Goal: Task Accomplishment & Management: Use online tool/utility

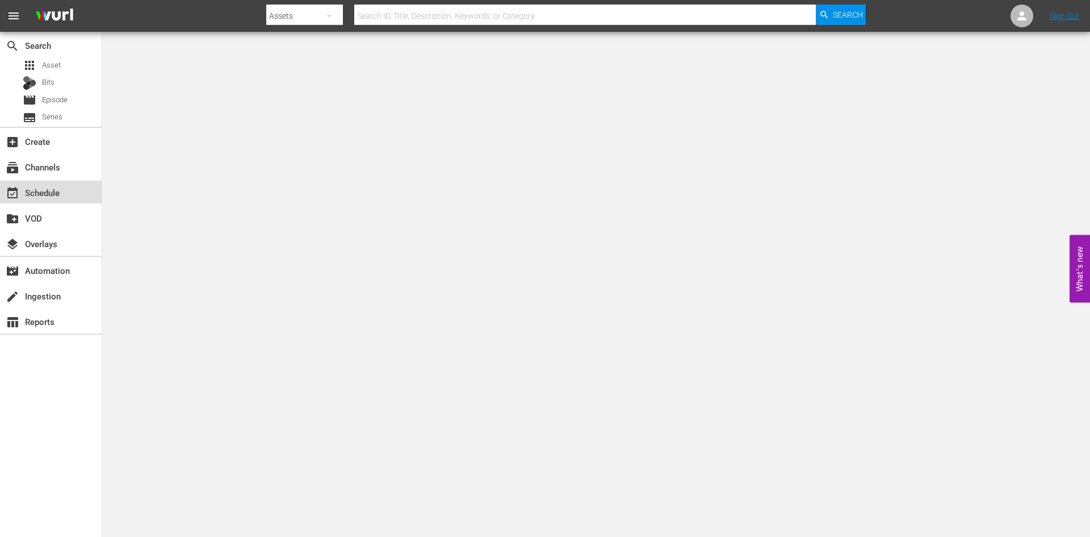
click at [57, 191] on div "event_available Schedule" at bounding box center [32, 191] width 64 height 10
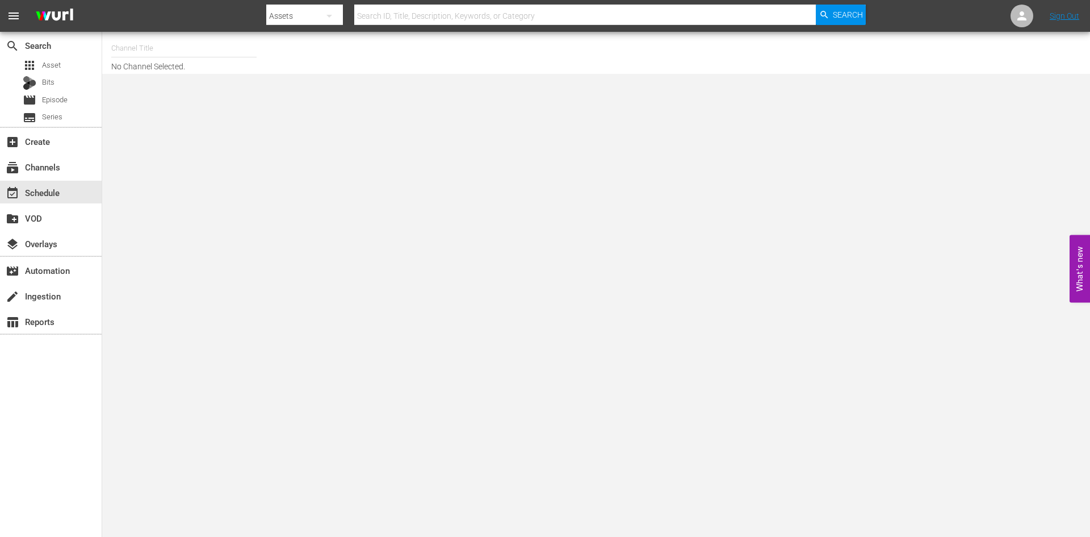
click at [153, 53] on input "text" at bounding box center [183, 48] width 145 height 27
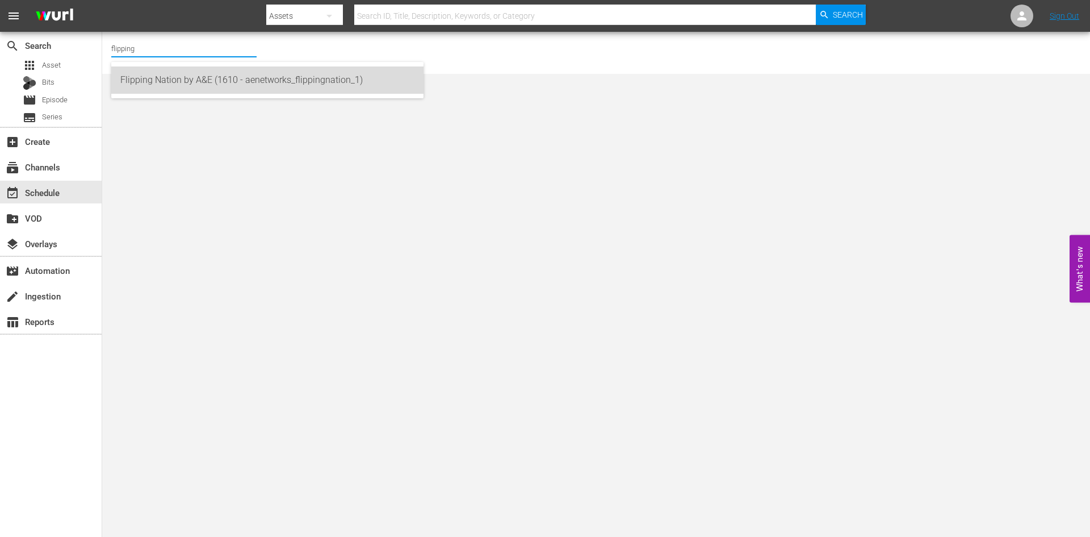
click at [148, 80] on div "Flipping Nation by A&E (1610 - aenetworks_flippingnation_1)" at bounding box center [267, 79] width 294 height 27
type input "Flipping Nation by A&E (1610 - aenetworks_flippingnation_1)"
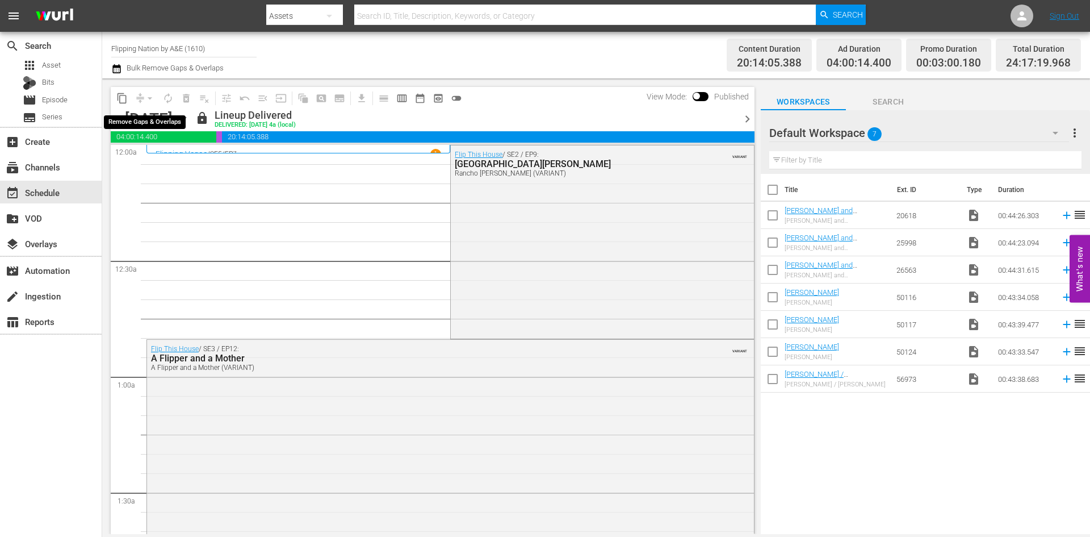
click at [151, 99] on div "arrow_drop_down" at bounding box center [150, 98] width 18 height 18
click at [190, 122] on icon "button" at bounding box center [183, 118] width 12 height 12
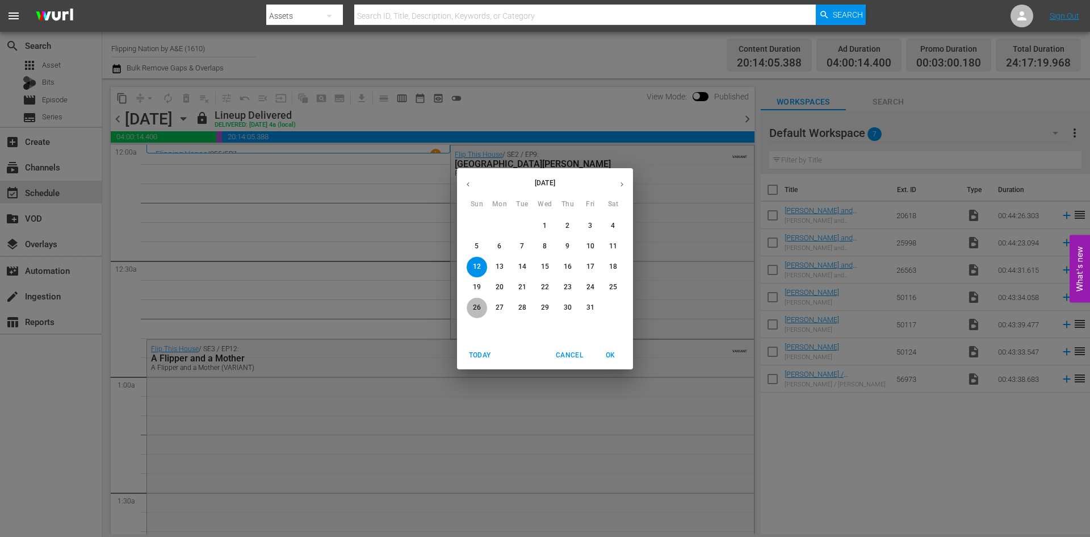
click at [477, 311] on p "26" at bounding box center [477, 308] width 8 height 10
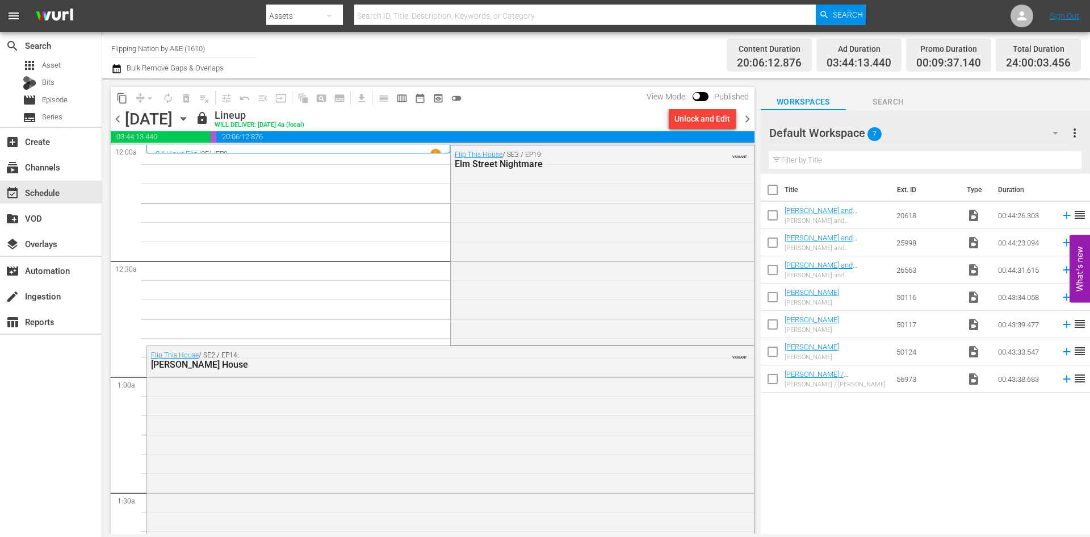
click at [745, 120] on span "chevron_right" at bounding box center [747, 119] width 14 height 14
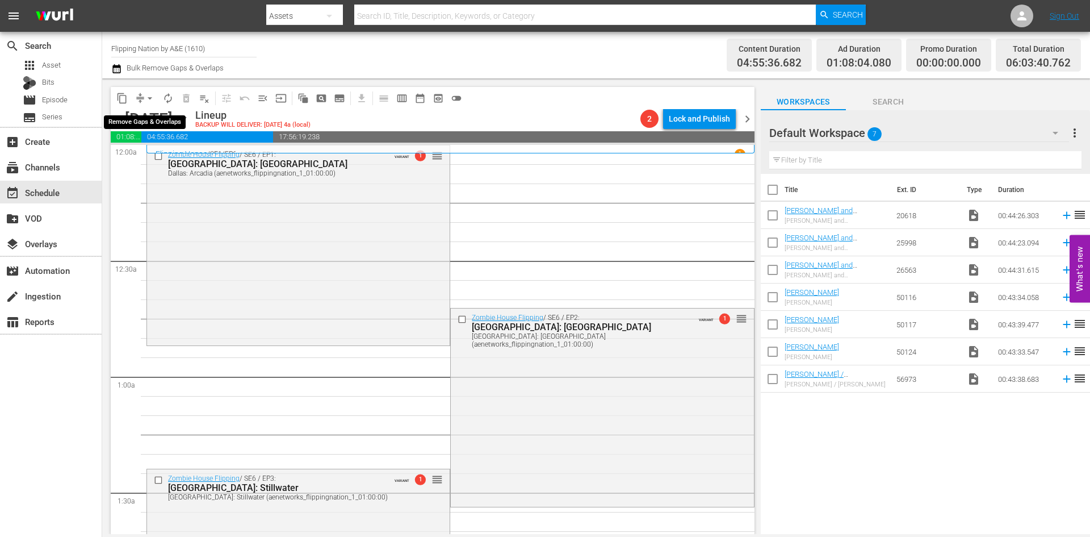
click at [144, 99] on span "arrow_drop_down" at bounding box center [149, 98] width 11 height 11
click at [144, 123] on li "Align to Midnight" at bounding box center [150, 121] width 119 height 19
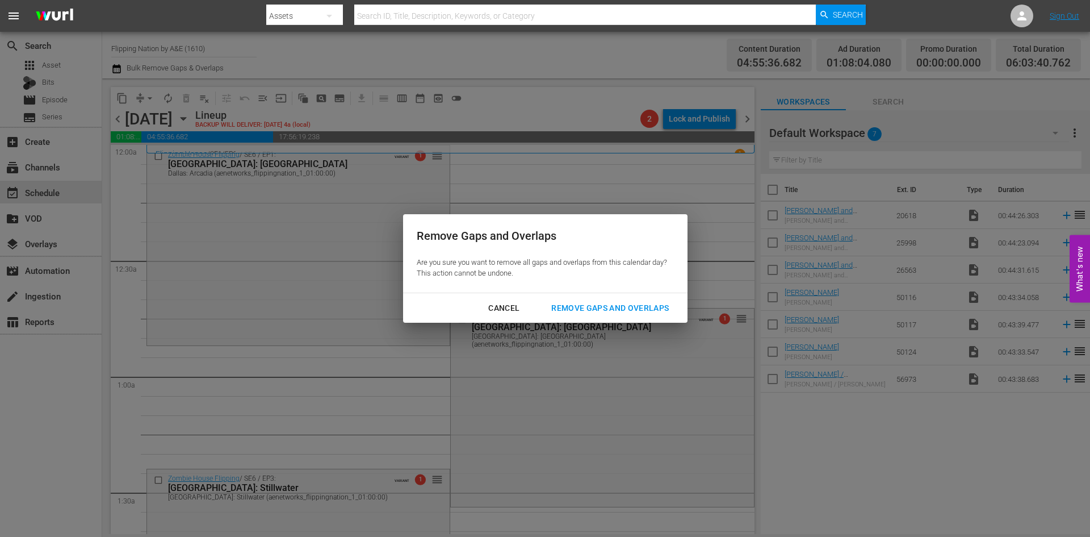
click at [614, 305] on div "Remove Gaps and Overlaps" at bounding box center [610, 308] width 136 height 14
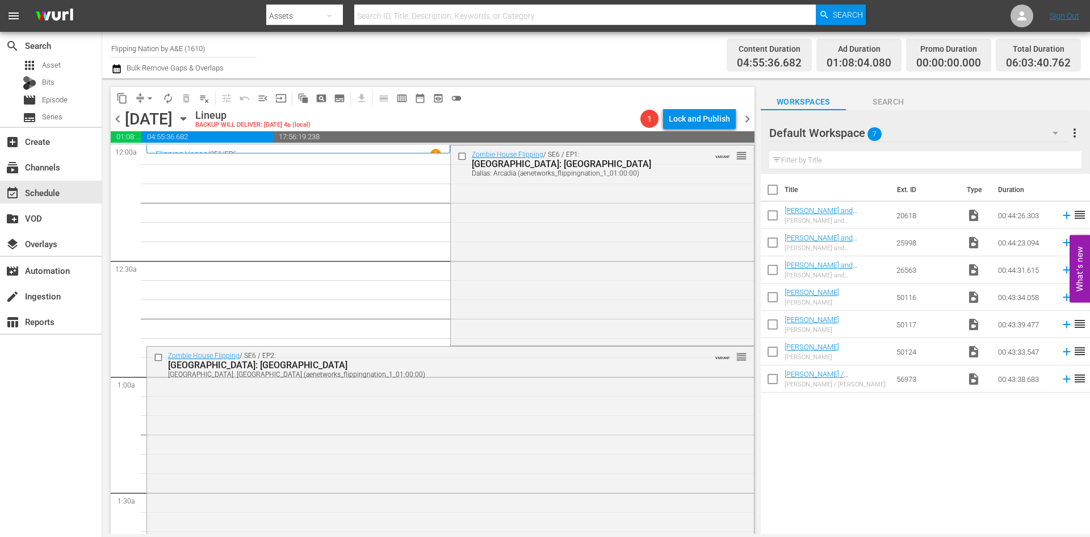
click at [585, 267] on div "Zombie House Flipping / SE6 / EP1: Dallas: Arcadia Dallas: Arcadia (aenetworks_…" at bounding box center [602, 244] width 303 height 198
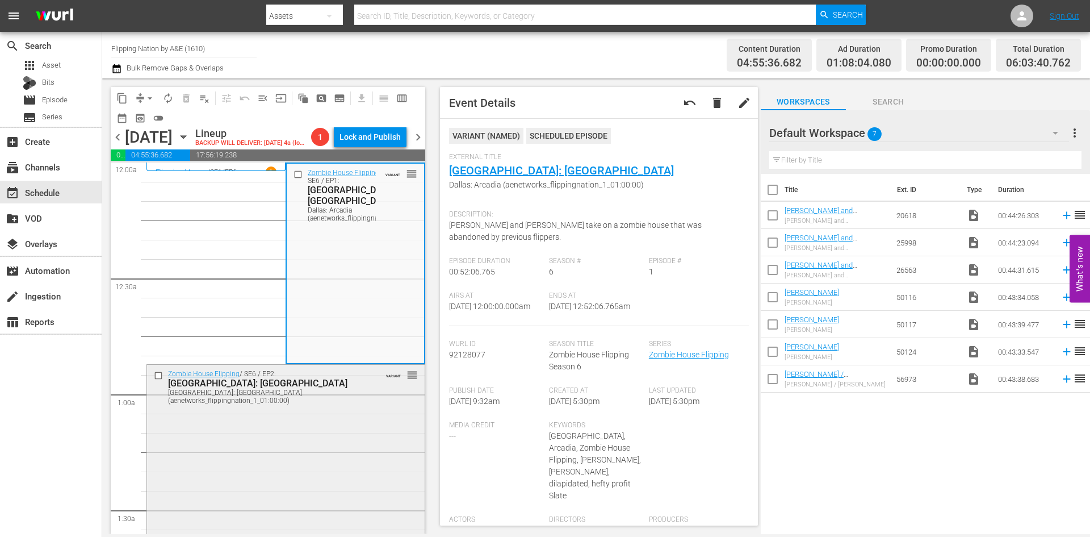
click at [346, 433] on div "Zombie House Flipping / SE6 / EP2: Dallas: Lake Cliff Dallas: Lake Cliff (aenet…" at bounding box center [286, 463] width 278 height 196
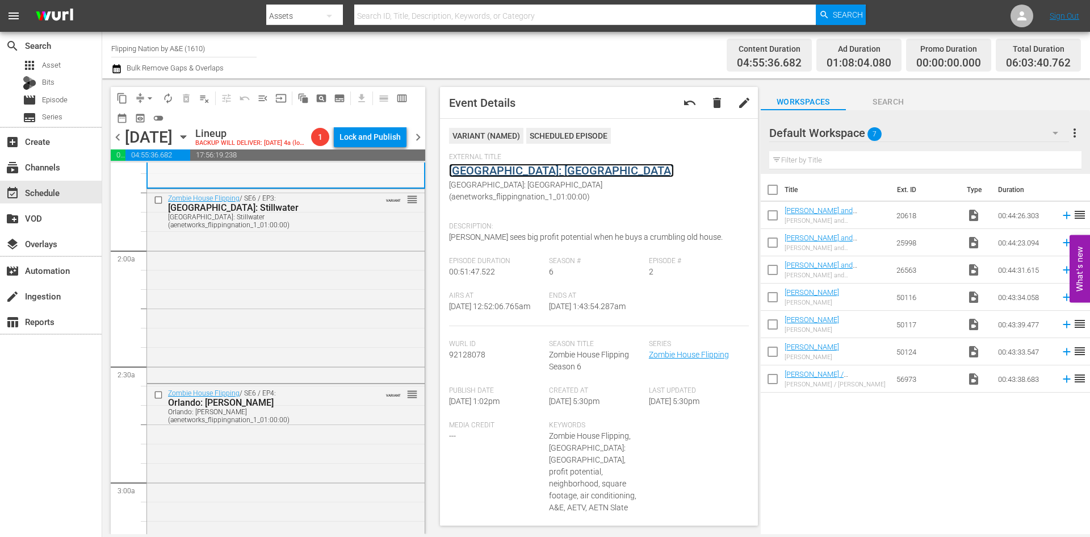
scroll to position [454, 0]
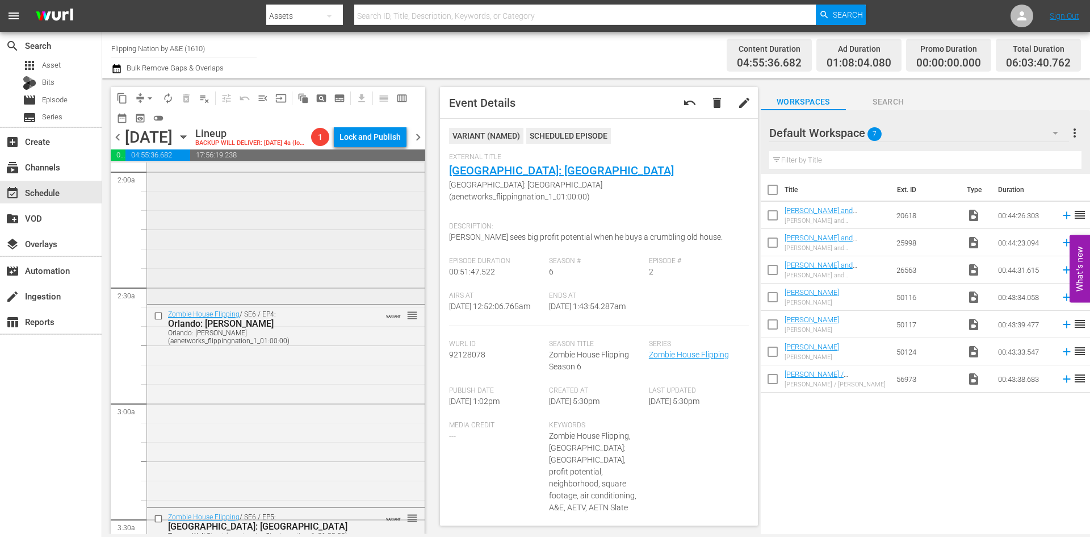
click at [340, 247] on div "Zombie House Flipping / SE6 / EP3: Dallas: Stillwater Dallas: Stillwater (aenet…" at bounding box center [286, 205] width 278 height 191
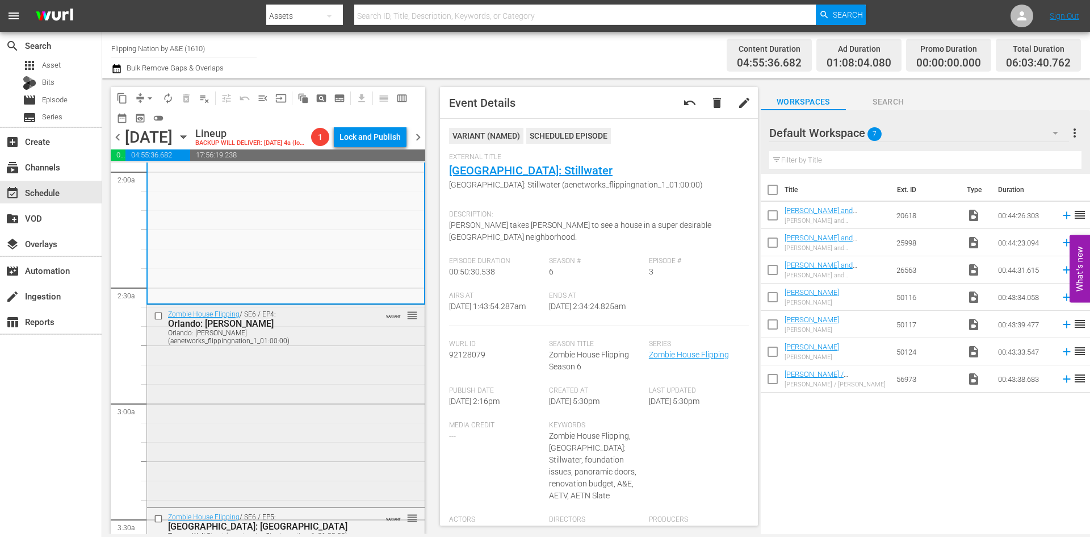
click at [374, 400] on div "Zombie House Flipping / SE6 / EP4: Orlando: Harding Orlando: Harding (aenetwork…" at bounding box center [286, 404] width 278 height 199
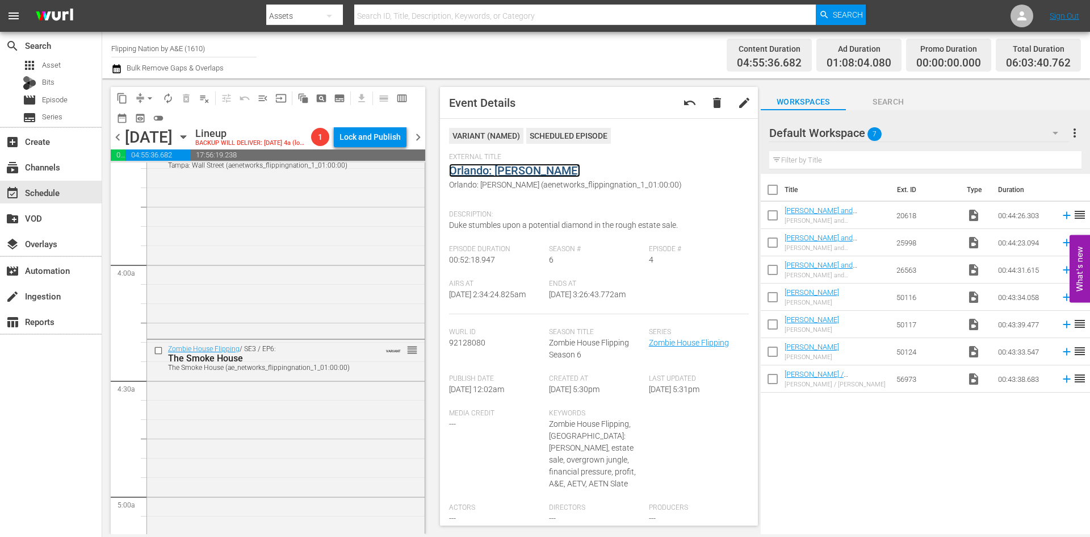
scroll to position [852, 0]
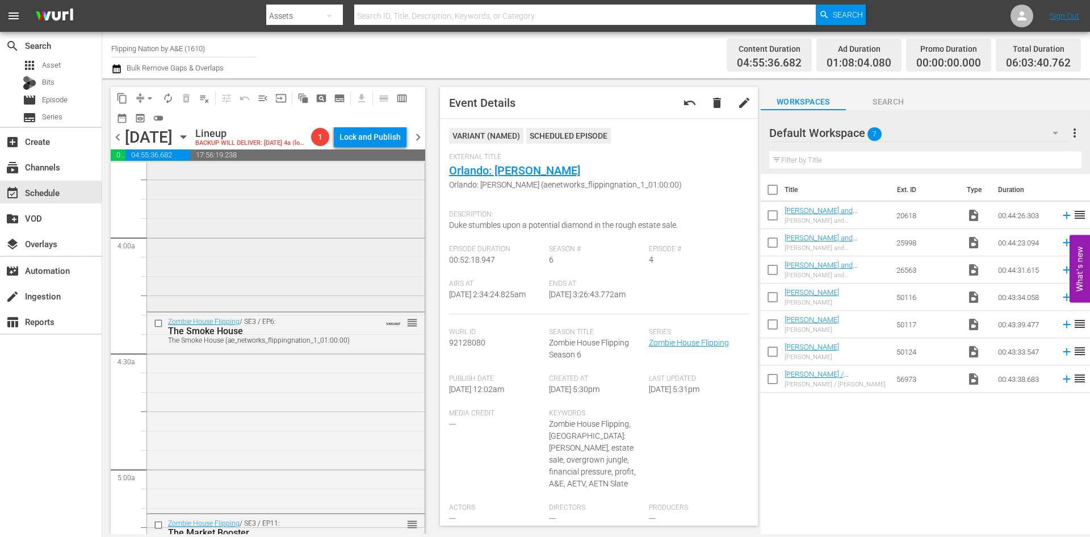
click at [354, 278] on div "Zombie House Flipping / SE6 / EP5: Tampa: Wall Street Tampa: Wall Street (aenet…" at bounding box center [286, 209] width 278 height 199
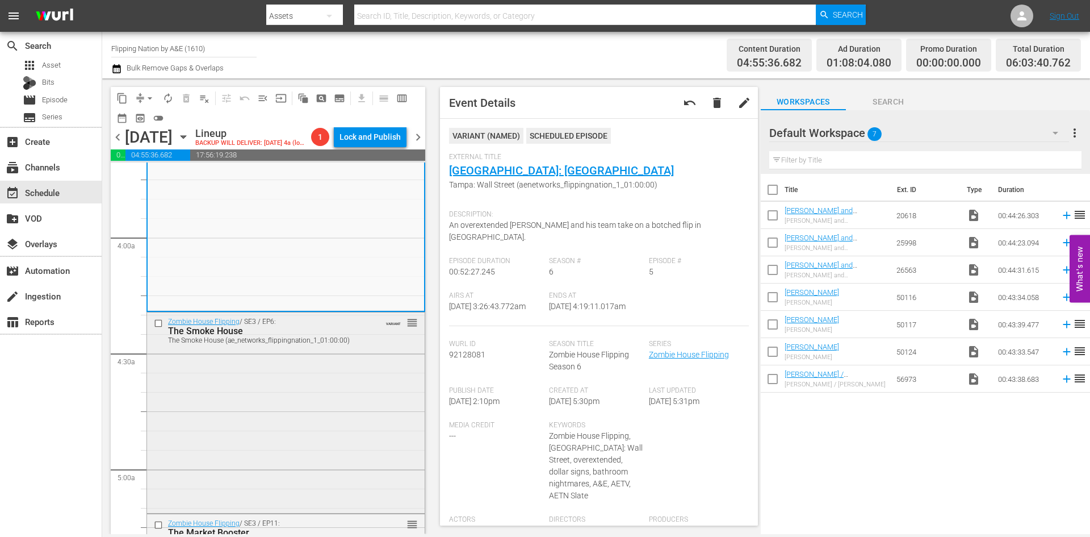
click at [338, 417] on div "Zombie House Flipping / SE3 / EP6: The Smoke House The Smoke House (ae_networks…" at bounding box center [286, 411] width 278 height 198
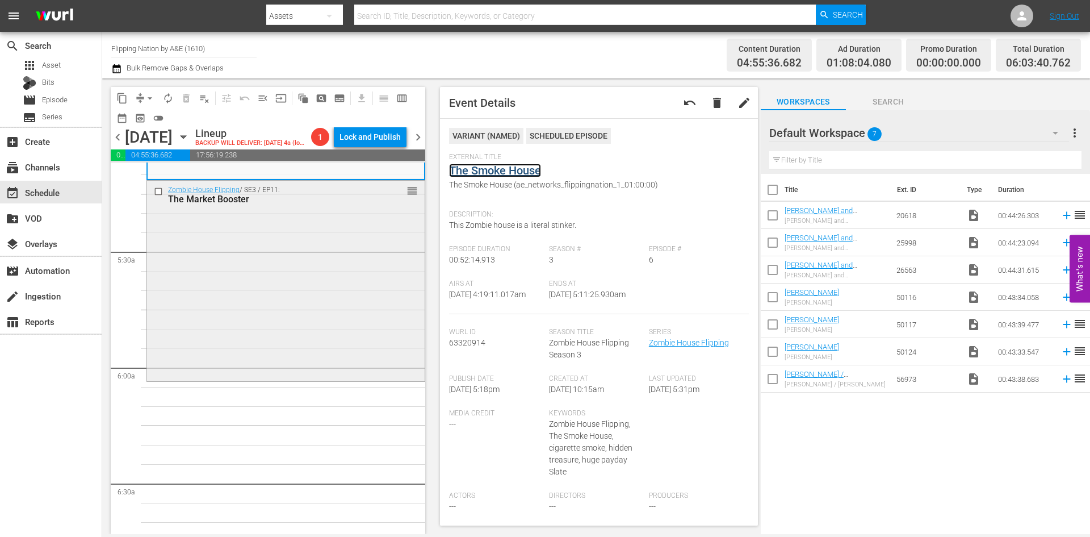
scroll to position [1192, 0]
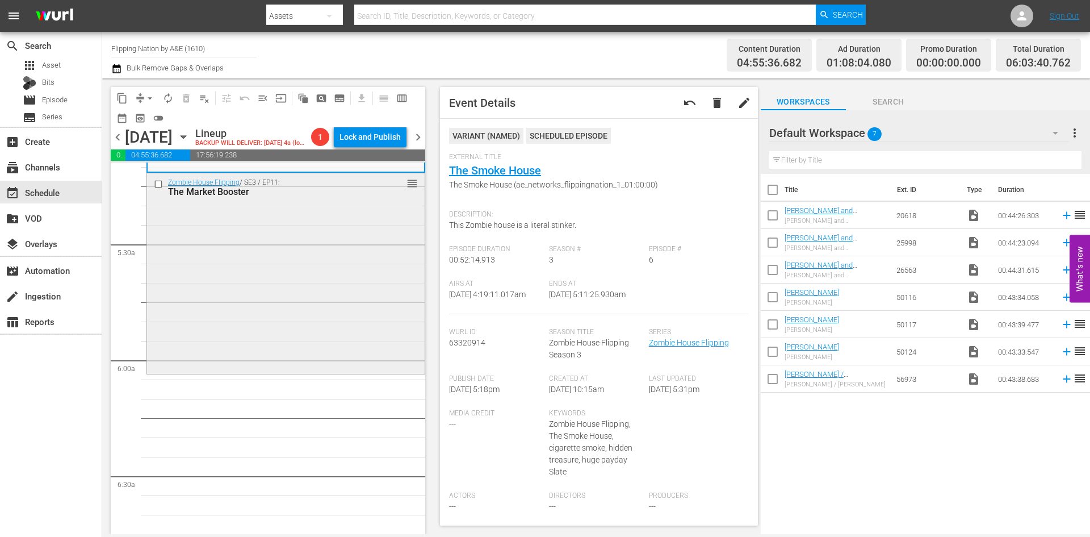
click at [357, 325] on div "Zombie House Flipping / SE3 / EP11: The Market Booster reorder" at bounding box center [286, 272] width 278 height 198
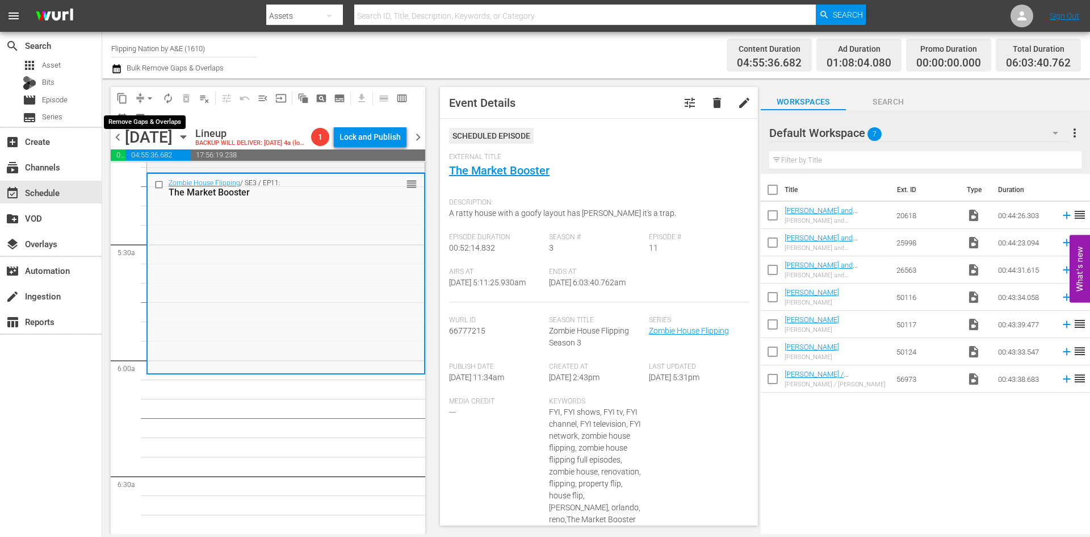
click at [143, 97] on button "arrow_drop_down" at bounding box center [150, 98] width 18 height 18
click at [152, 120] on li "Align to Midnight" at bounding box center [150, 121] width 119 height 19
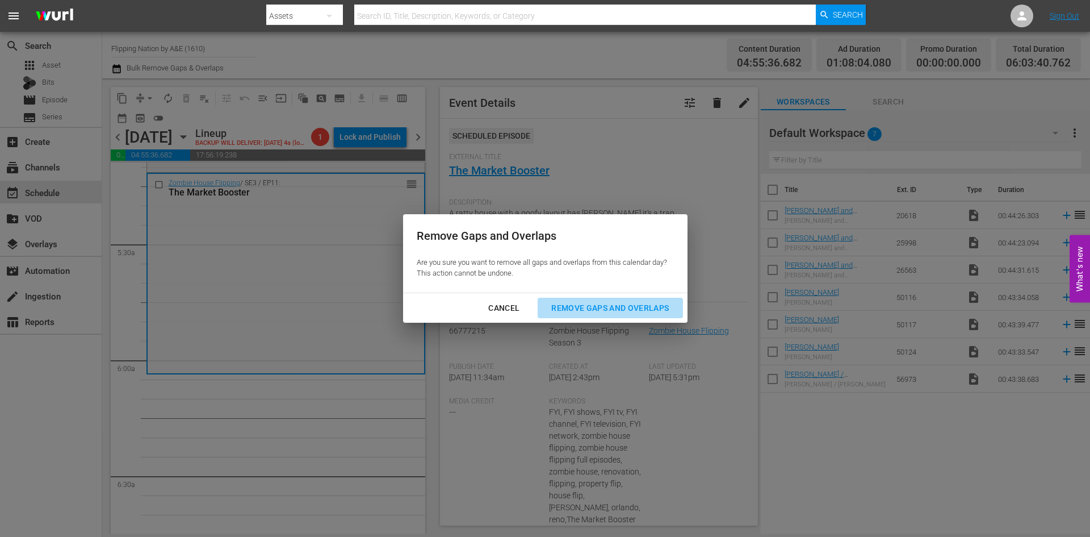
click at [621, 300] on button "Remove Gaps and Overlaps" at bounding box center [610, 308] width 145 height 21
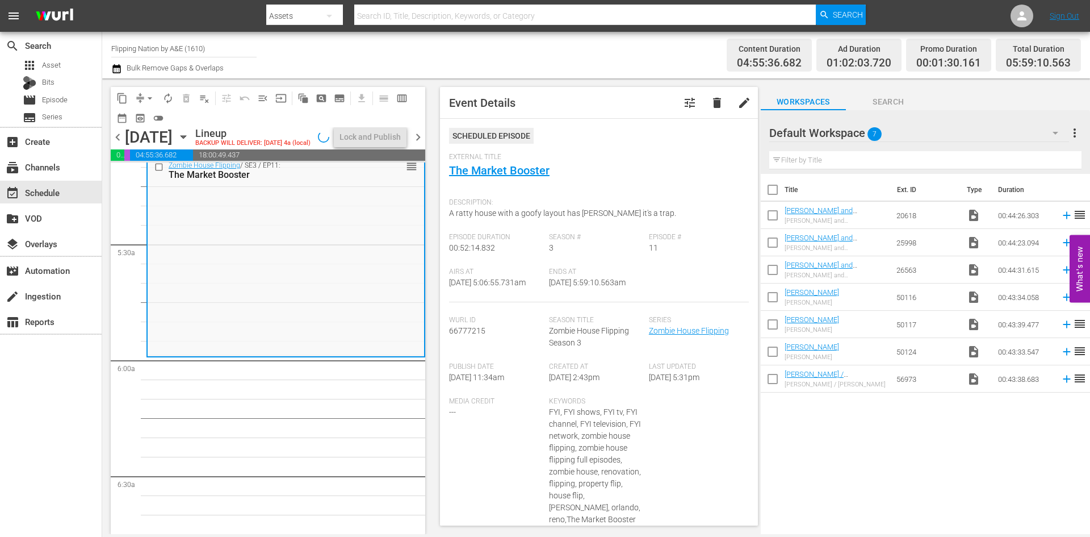
scroll to position [1212, 0]
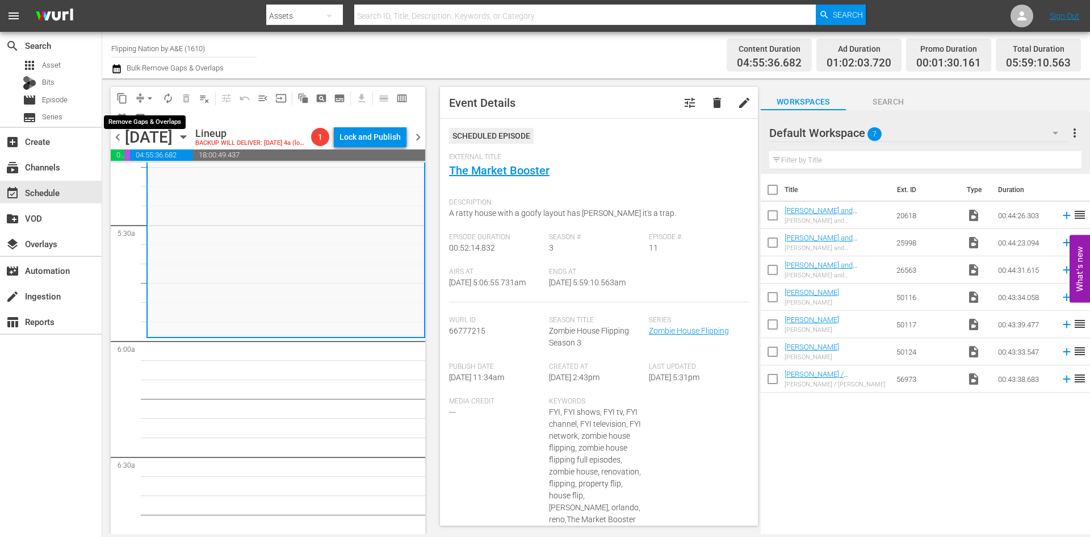
click at [151, 96] on span "arrow_drop_down" at bounding box center [149, 98] width 11 height 11
click at [144, 125] on li "Align to Midnight" at bounding box center [150, 121] width 119 height 19
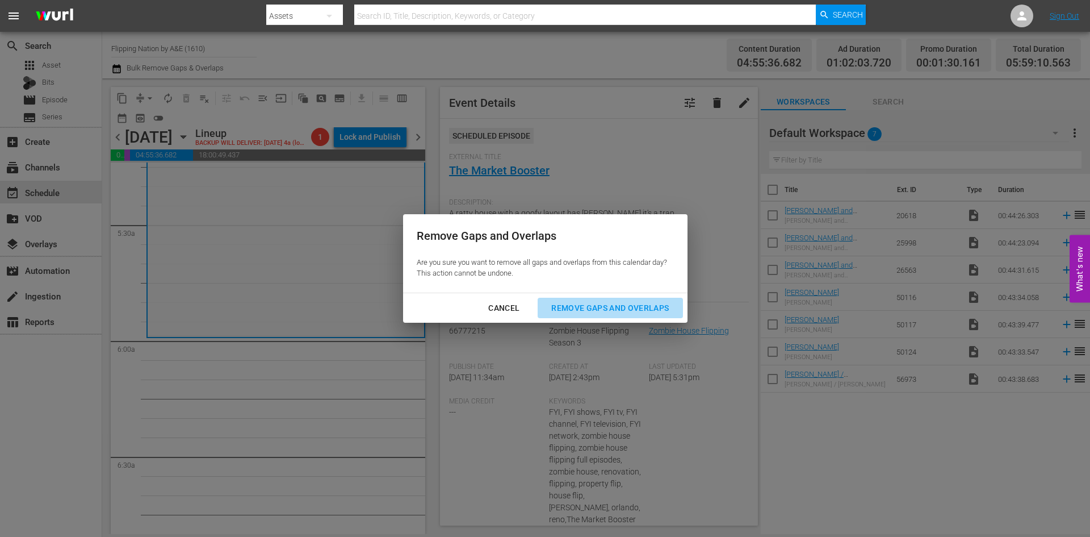
click at [618, 309] on div "Remove Gaps and Overlaps" at bounding box center [610, 308] width 136 height 14
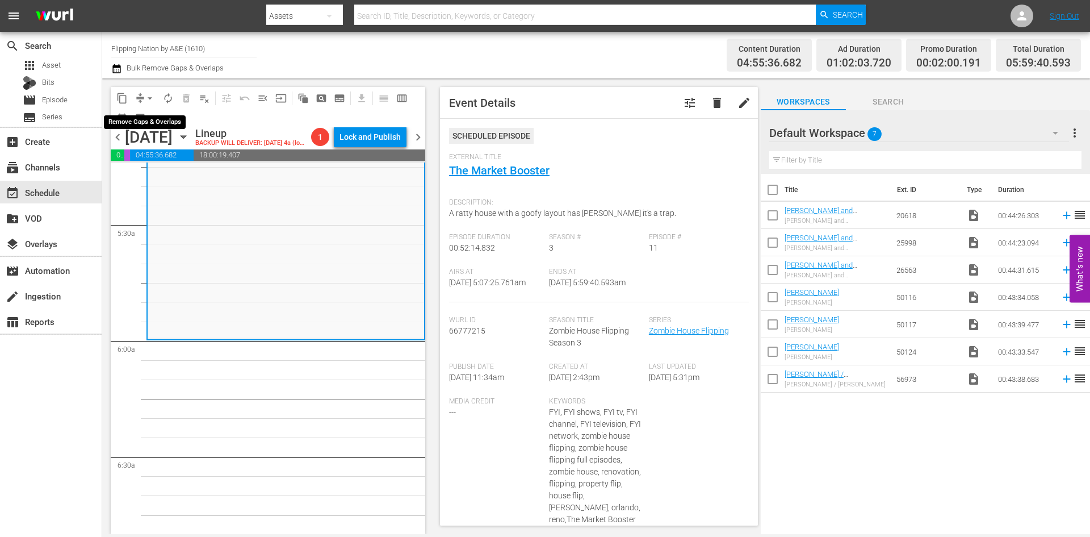
click at [152, 96] on span "arrow_drop_down" at bounding box center [149, 98] width 11 height 11
click at [144, 119] on li "Align to Midnight" at bounding box center [150, 121] width 119 height 19
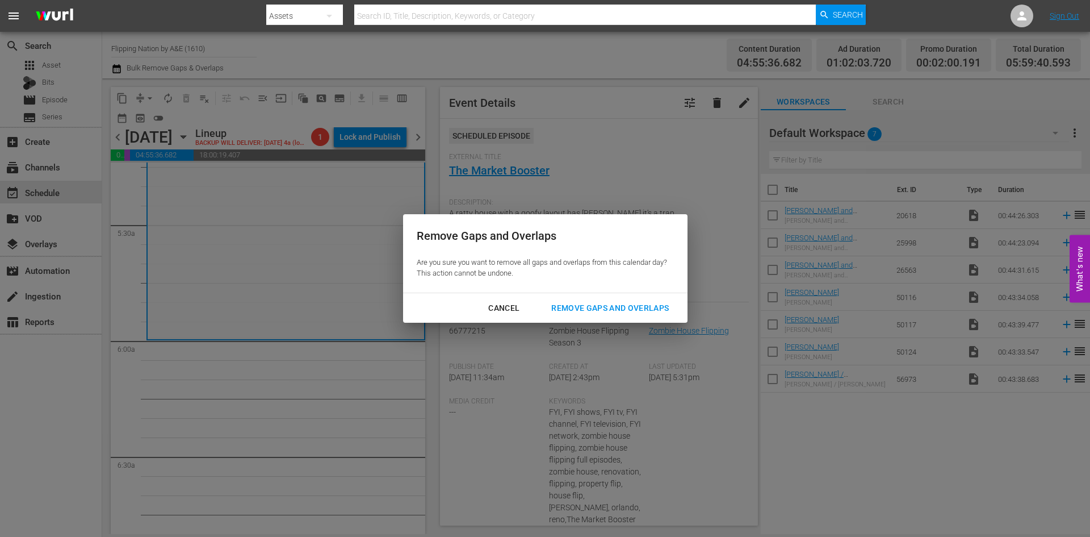
click at [622, 308] on div "Remove Gaps and Overlaps" at bounding box center [610, 308] width 136 height 14
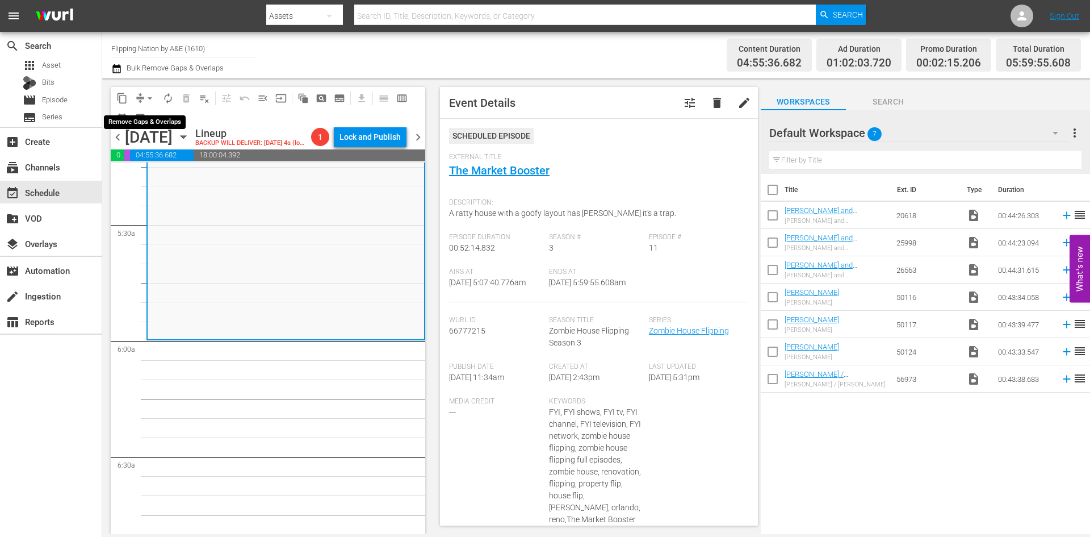
click at [150, 98] on span "arrow_drop_down" at bounding box center [149, 98] width 11 height 11
click at [139, 122] on li "Align to Midnight" at bounding box center [150, 121] width 119 height 19
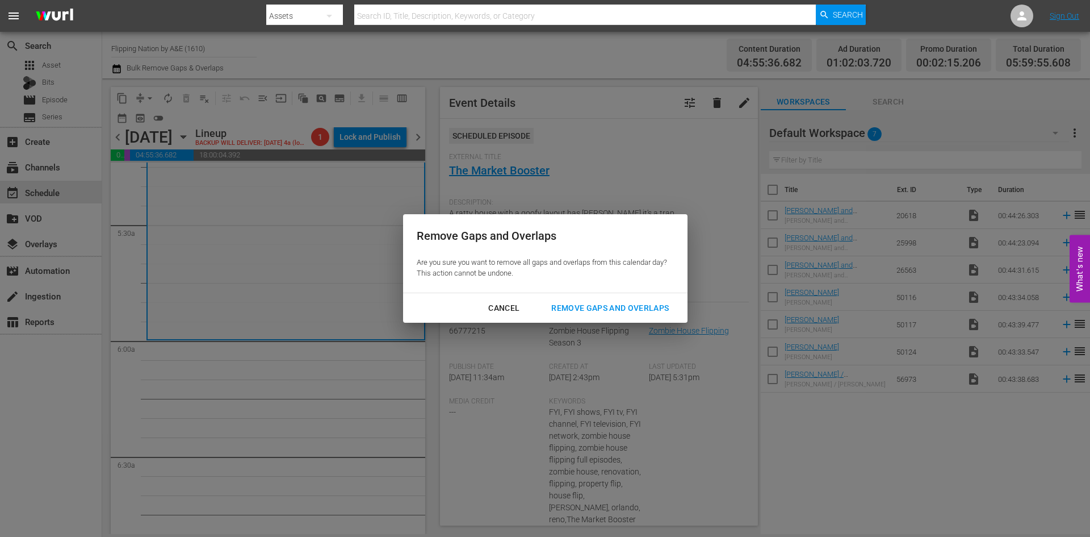
click at [571, 305] on div "Remove Gaps and Overlaps" at bounding box center [610, 308] width 136 height 14
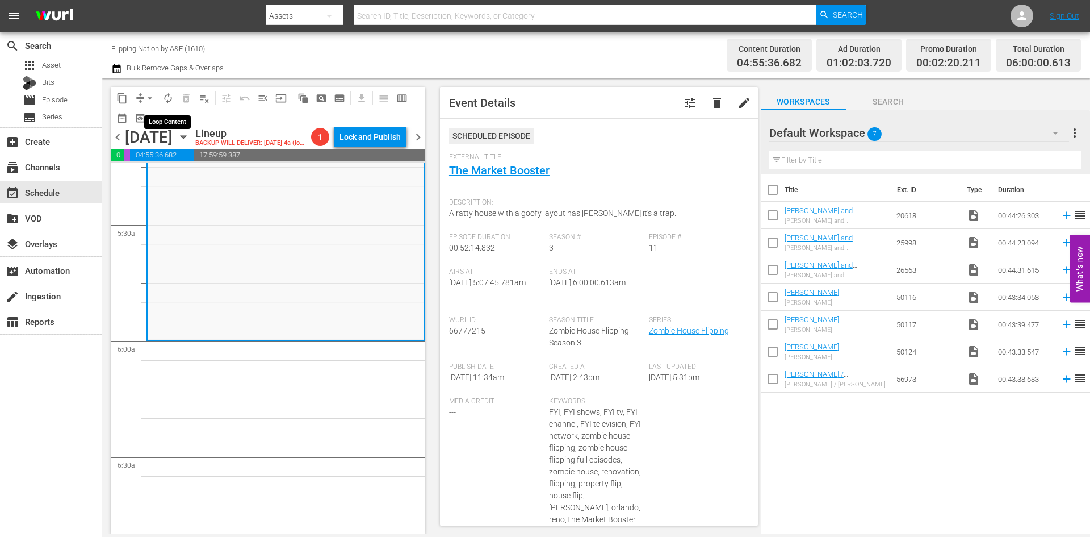
click at [170, 100] on span "autorenew_outlined" at bounding box center [167, 98] width 11 height 11
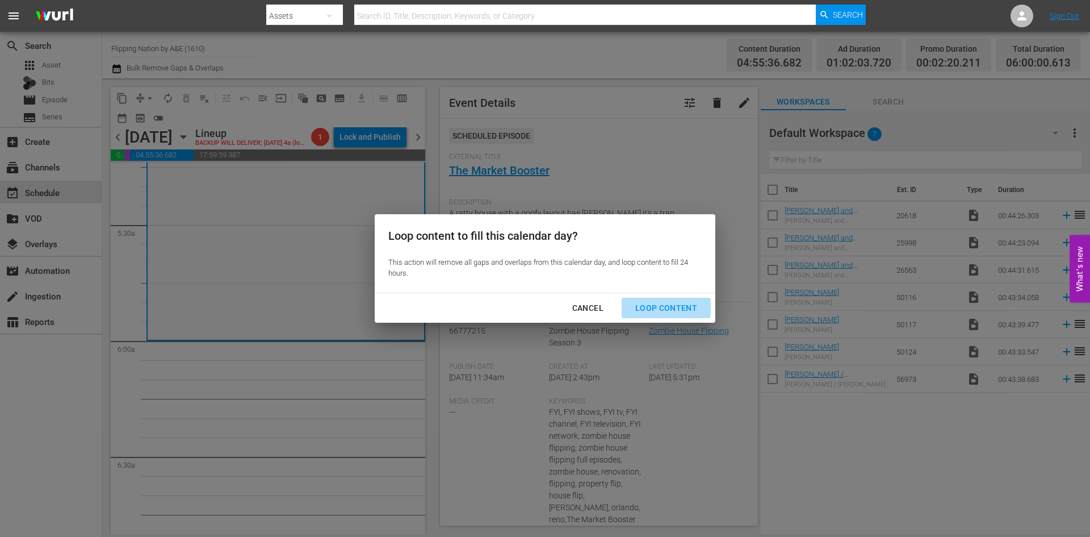
click at [641, 304] on div "Loop Content" at bounding box center [666, 308] width 80 height 14
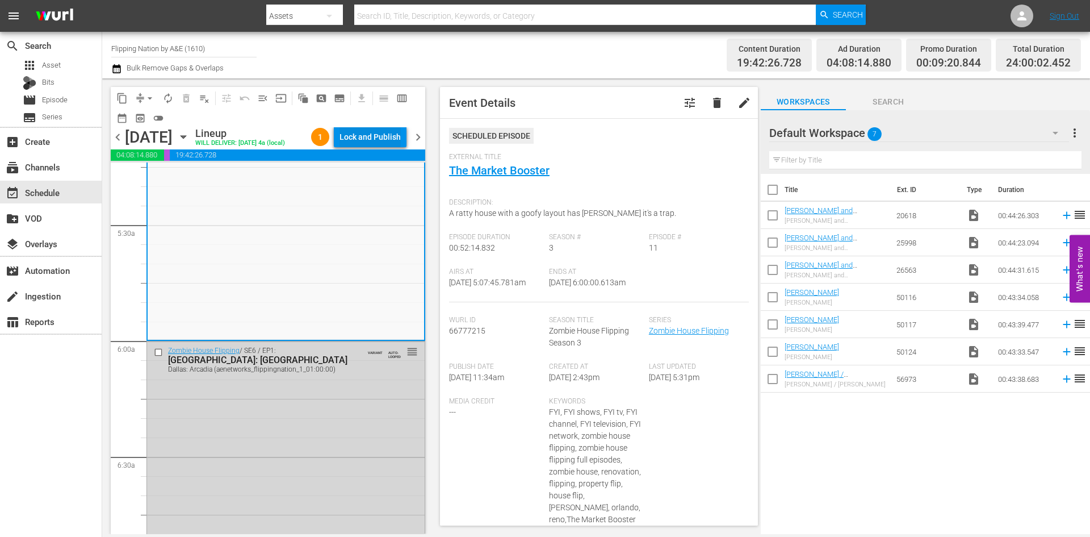
click at [368, 139] on div "Lock and Publish" at bounding box center [370, 137] width 61 height 20
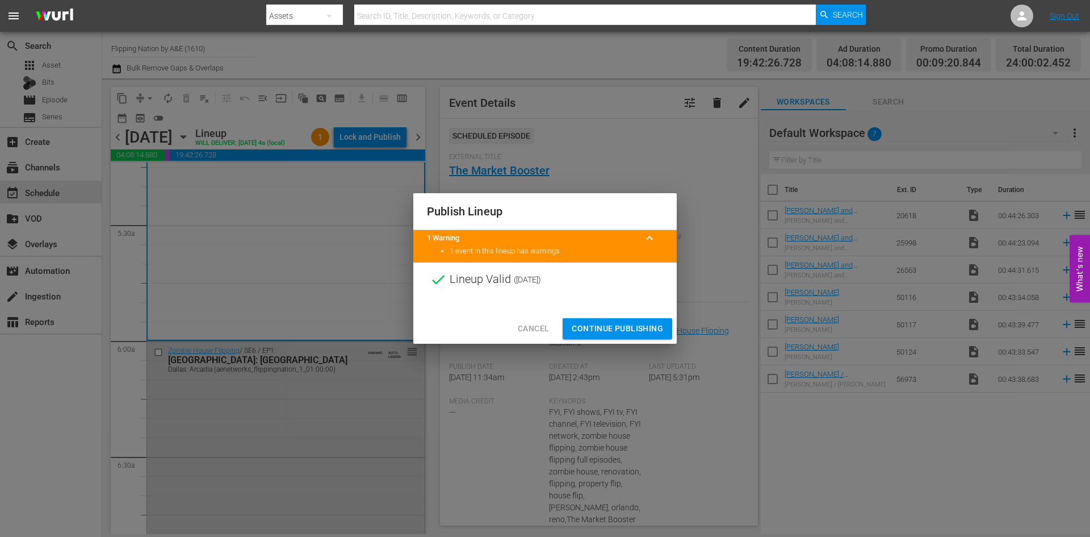
click at [603, 329] on span "Continue Publishing" at bounding box center [617, 328] width 91 height 14
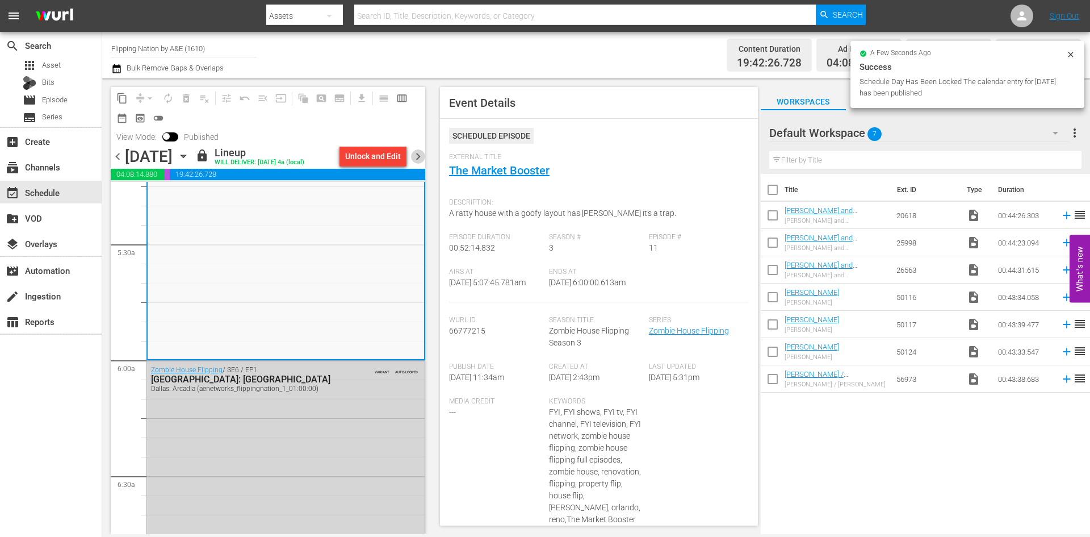
click at [418, 157] on span "chevron_right" at bounding box center [418, 156] width 14 height 14
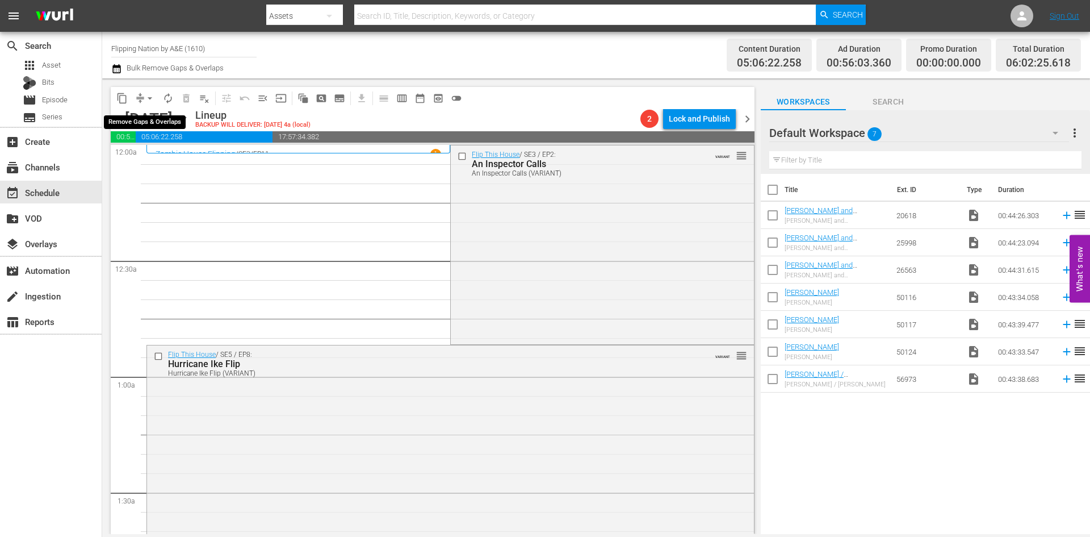
click at [149, 98] on span "arrow_drop_down" at bounding box center [149, 98] width 11 height 11
click at [150, 125] on li "Align to Midnight" at bounding box center [150, 121] width 119 height 19
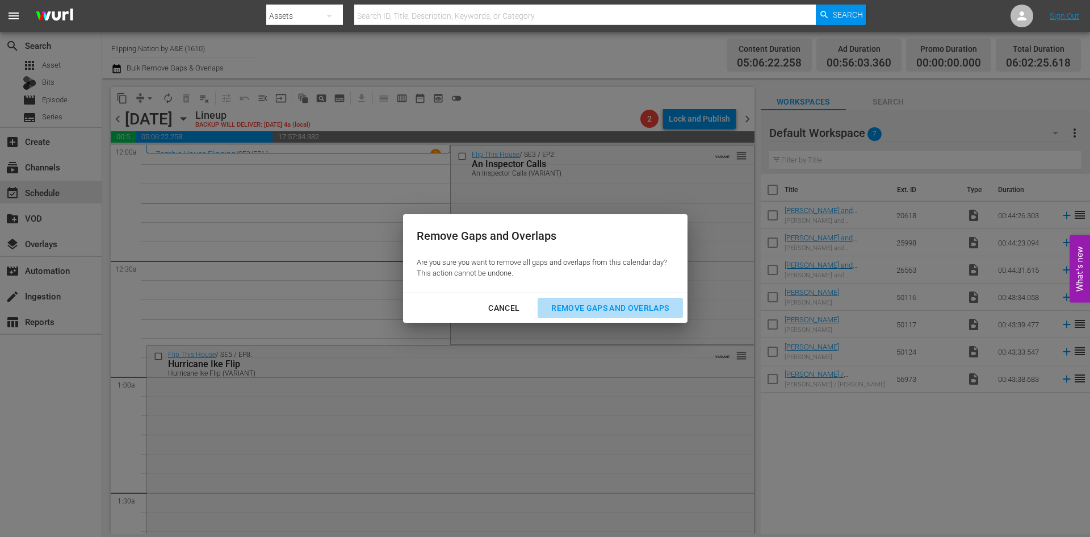
click at [583, 301] on div "Remove Gaps and Overlaps" at bounding box center [610, 308] width 136 height 14
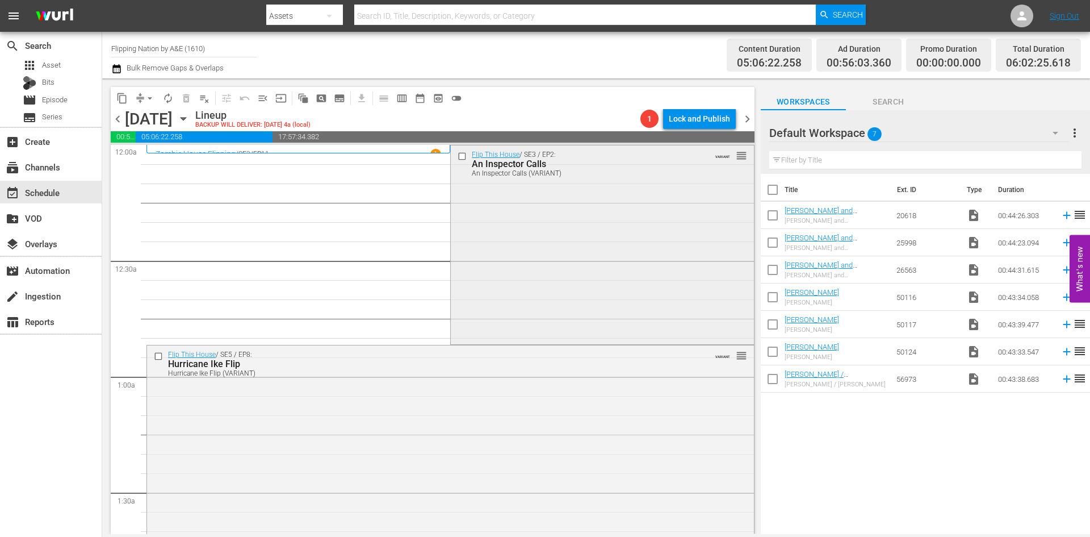
click at [587, 280] on div "Flip This House / SE3 / EP2: An Inspector Calls An Inspector Calls (VARIANT) VA…" at bounding box center [602, 243] width 303 height 197
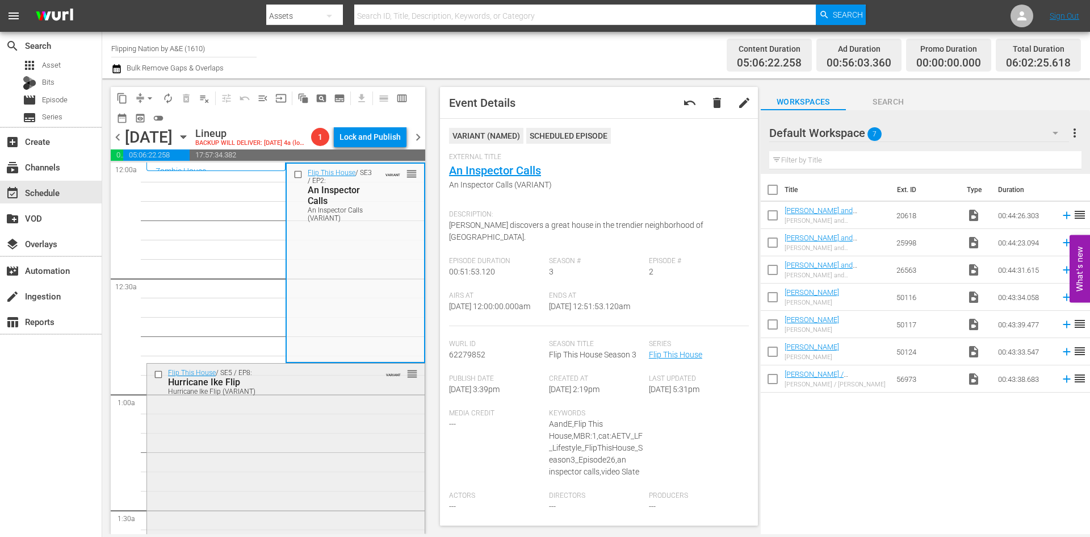
click at [361, 409] on div "Flip This House / SE5 / EP8: Hurricane Ike Flip Hurricane Ike Flip (VARIANT) VA…" at bounding box center [286, 461] width 278 height 196
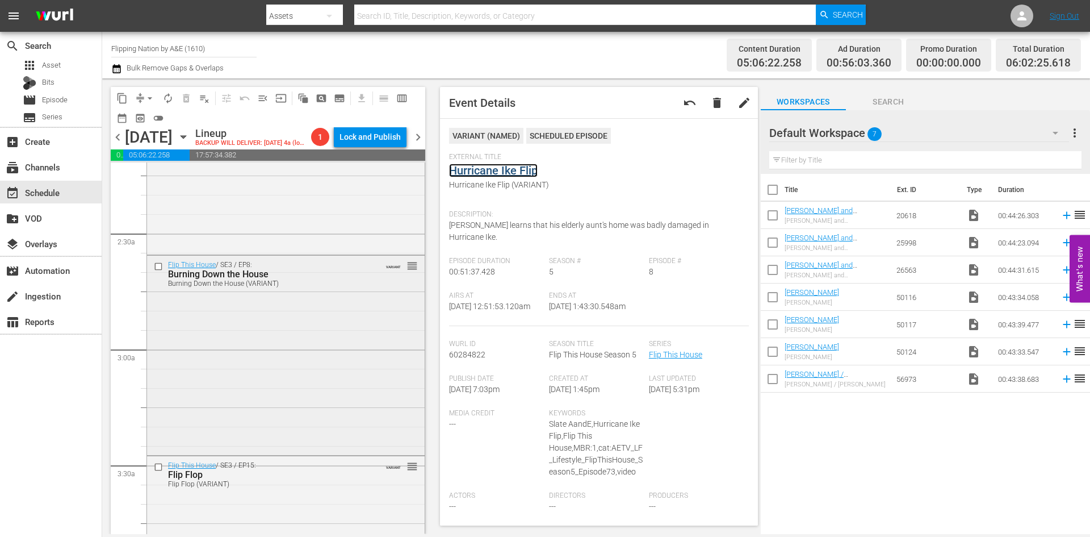
scroll to position [511, 0]
click at [346, 220] on div "Flip This House / SE4 / EP8: Joe's Quick Flip Joe's Quick Flip (VARIANT) VARIAN…" at bounding box center [286, 150] width 278 height 197
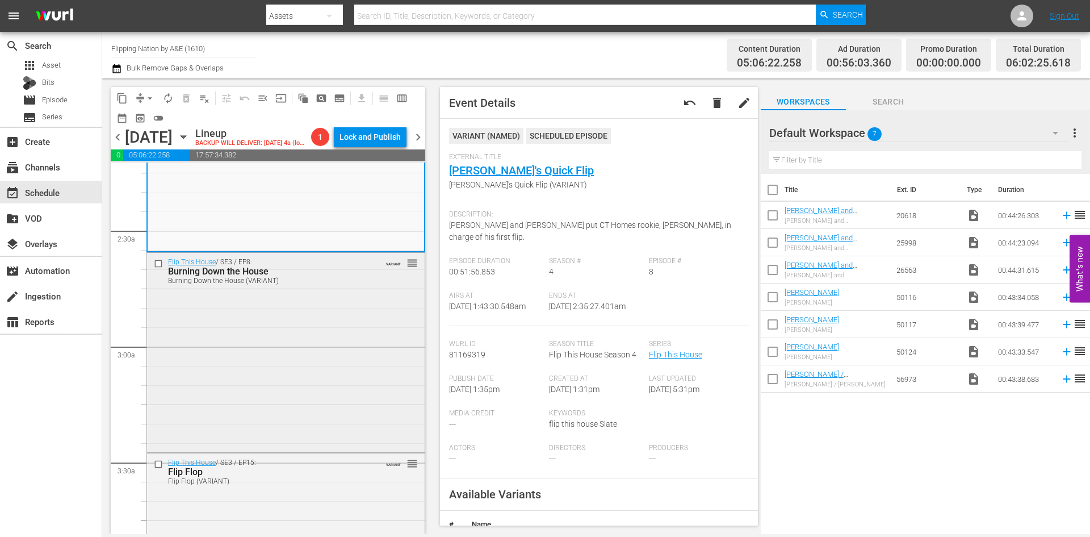
click at [362, 346] on div "Flip This House / SE3 / EP8: Burning Down the House Burning Down the House (VAR…" at bounding box center [286, 351] width 278 height 197
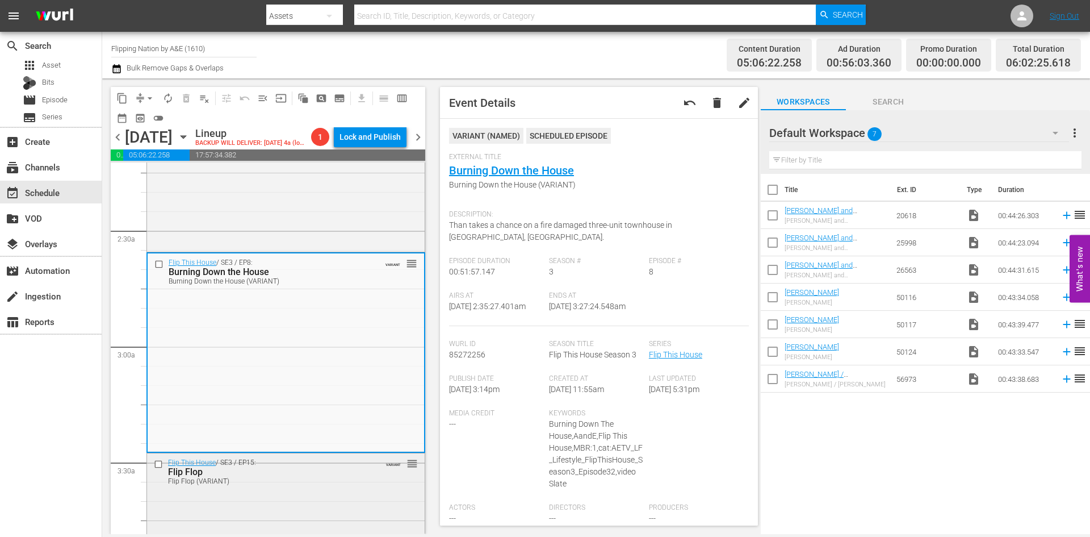
click at [343, 480] on div "Flip Flop (VARIANT)" at bounding box center [268, 481] width 200 height 8
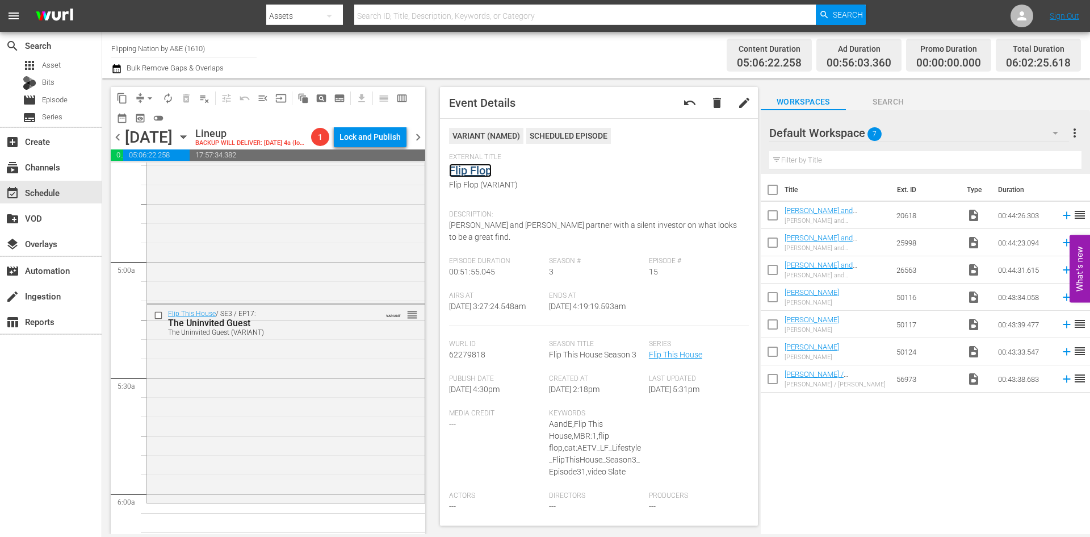
scroll to position [1079, 0]
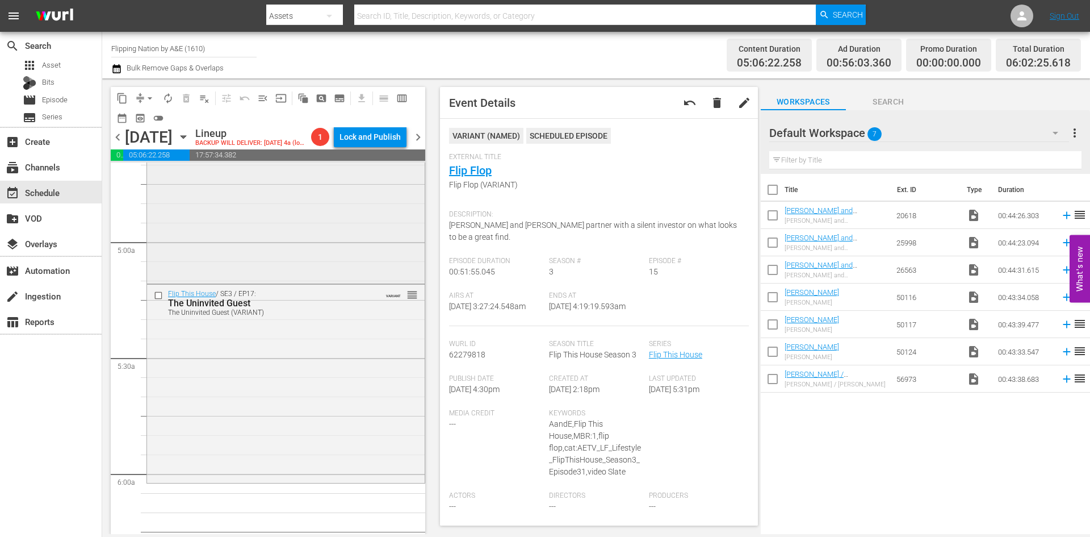
click at [347, 237] on div "Flip This House / SE5 / EP6: Than's California Dream Than's California Dream (V…" at bounding box center [286, 183] width 278 height 195
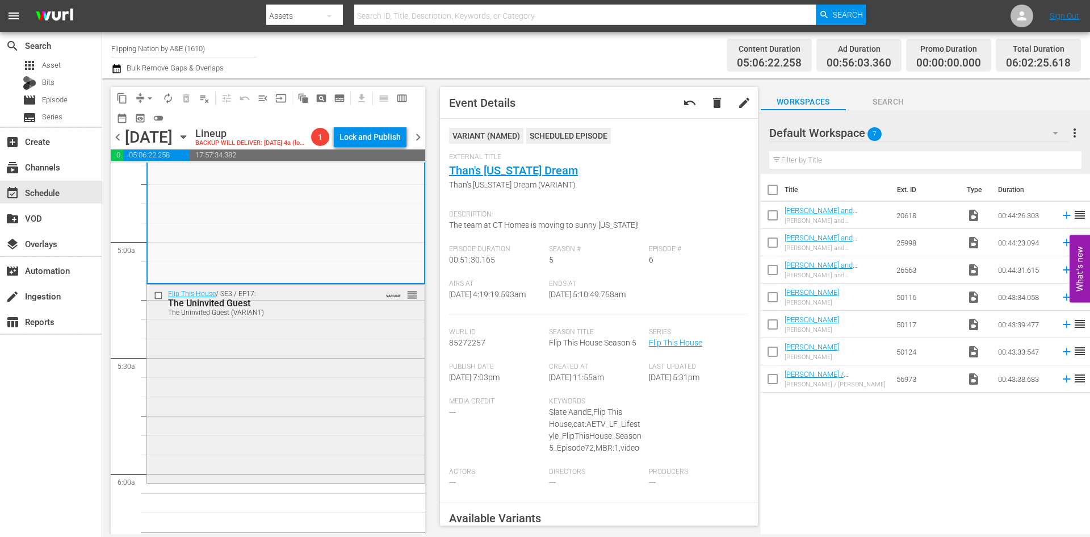
click at [332, 391] on div "Flip This House / SE3 / EP17: The Uninvited Guest The Uninvited Guest (VARIANT)…" at bounding box center [286, 382] width 278 height 196
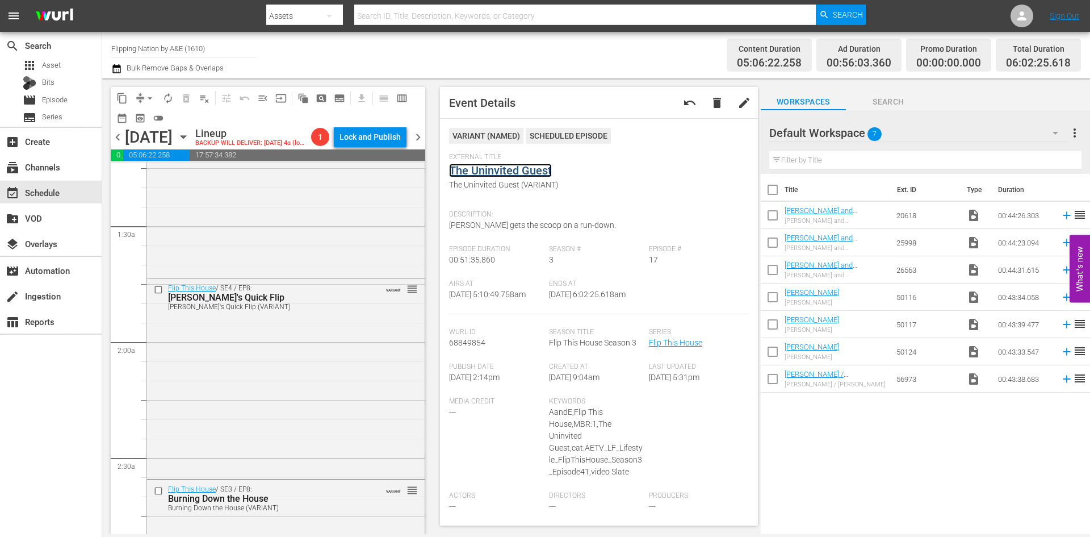
scroll to position [0, 0]
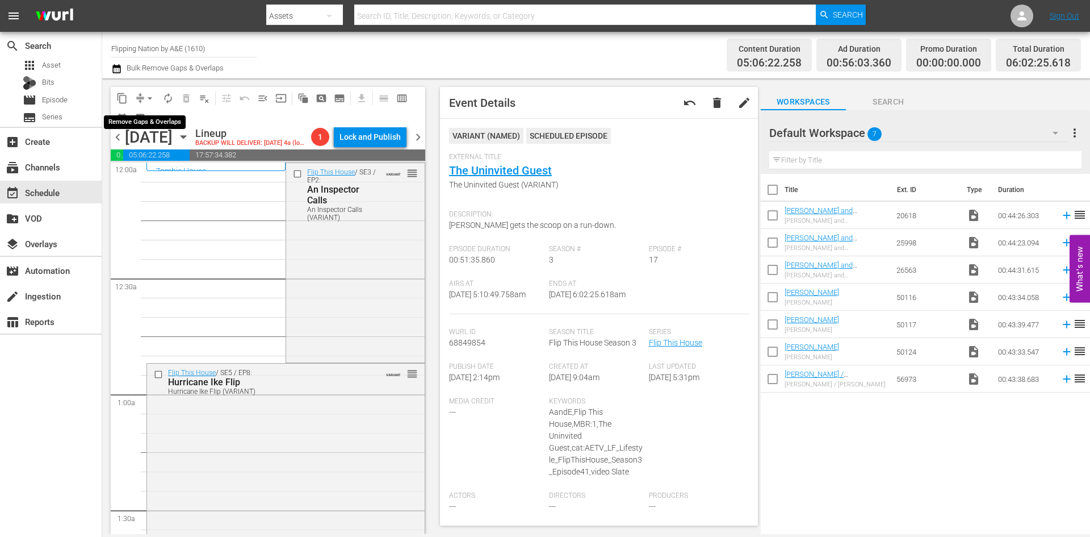
click at [150, 95] on span "arrow_drop_down" at bounding box center [149, 98] width 11 height 11
click at [165, 125] on li "Align to Midnight" at bounding box center [150, 121] width 119 height 19
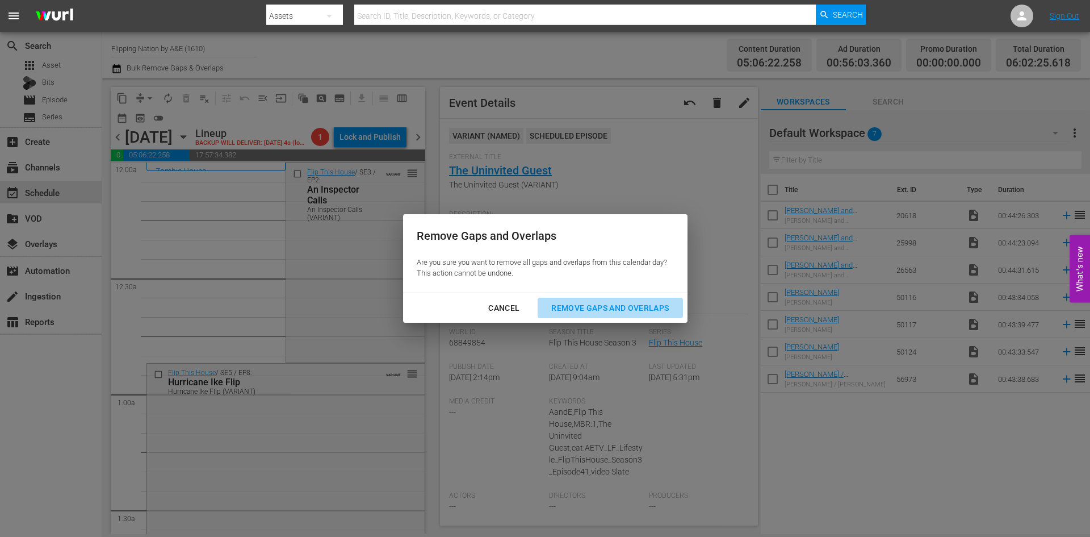
click at [617, 304] on div "Remove Gaps and Overlaps" at bounding box center [610, 308] width 136 height 14
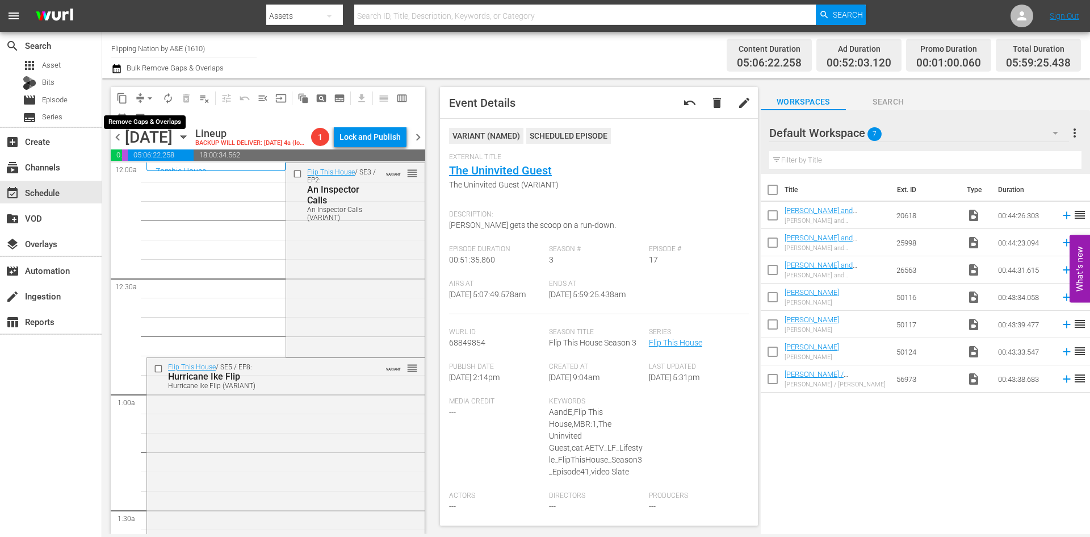
click at [150, 95] on span "arrow_drop_down" at bounding box center [149, 98] width 11 height 11
click at [146, 116] on li "Align to Midnight" at bounding box center [150, 121] width 119 height 19
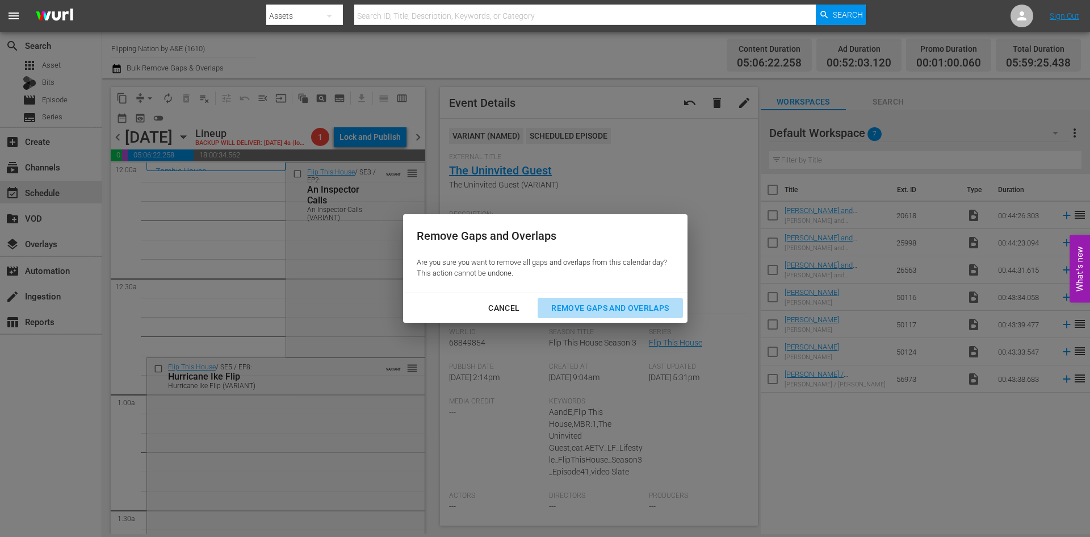
click at [592, 311] on div "Remove Gaps and Overlaps" at bounding box center [610, 308] width 136 height 14
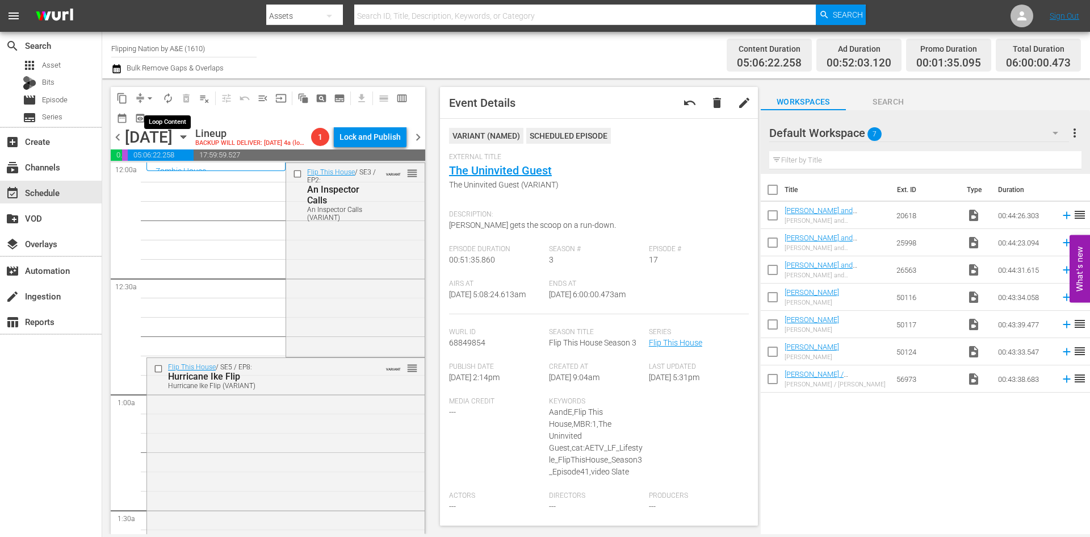
click at [170, 102] on span "autorenew_outlined" at bounding box center [167, 98] width 11 height 11
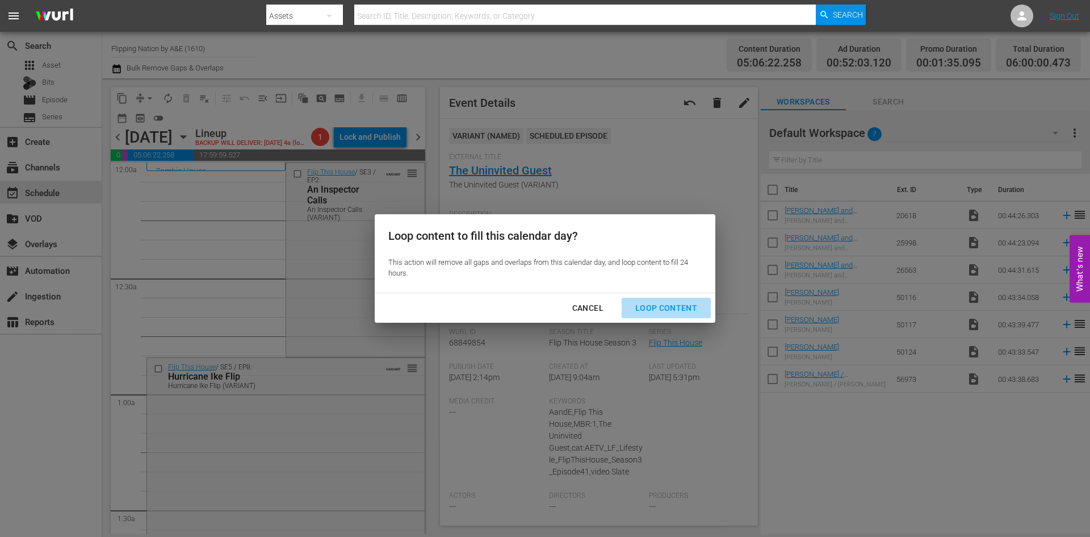
click at [674, 305] on div "Loop Content" at bounding box center [666, 308] width 80 height 14
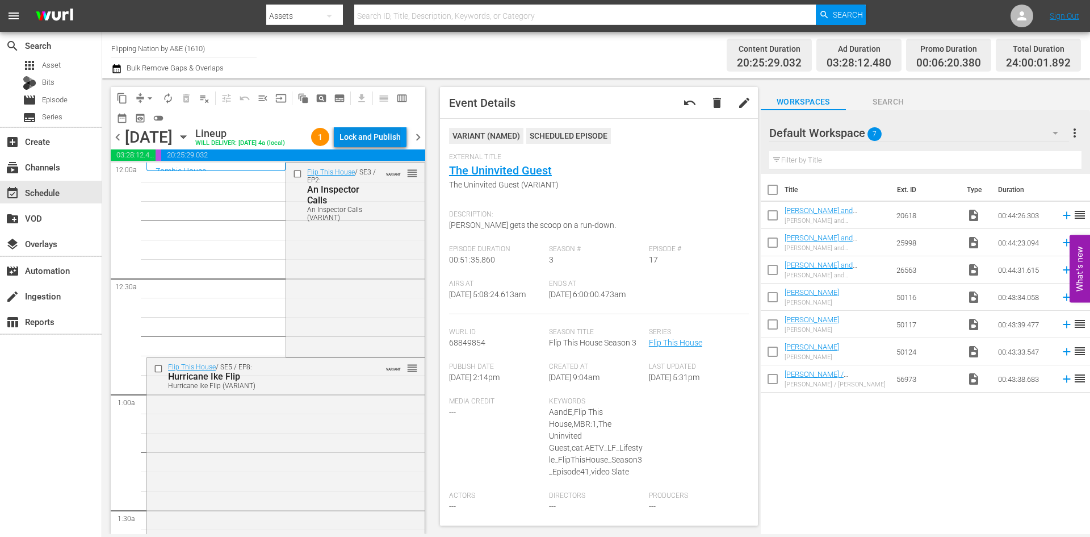
click at [366, 138] on div "Lock and Publish" at bounding box center [370, 137] width 61 height 20
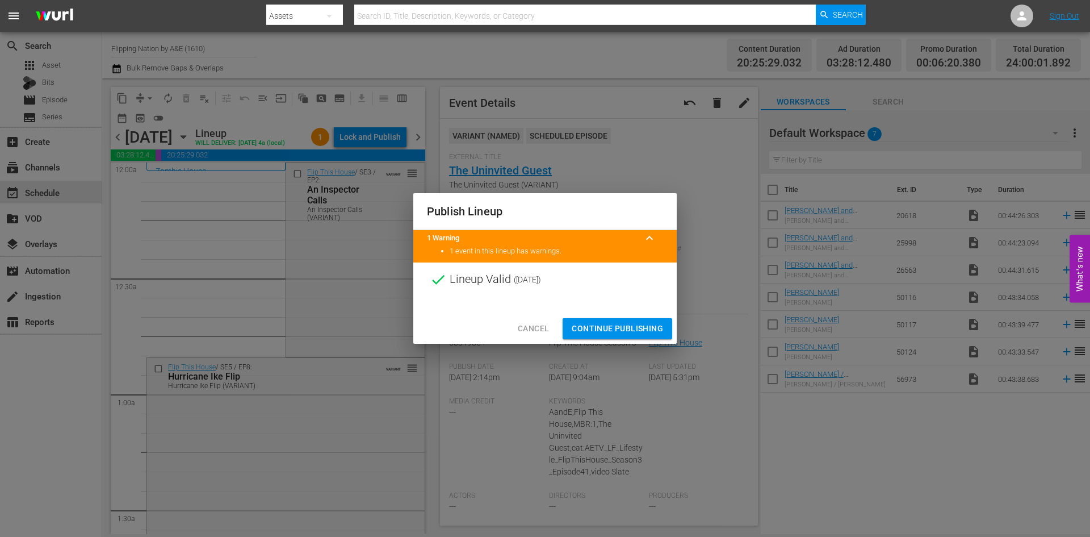
click at [628, 328] on span "Continue Publishing" at bounding box center [617, 328] width 91 height 14
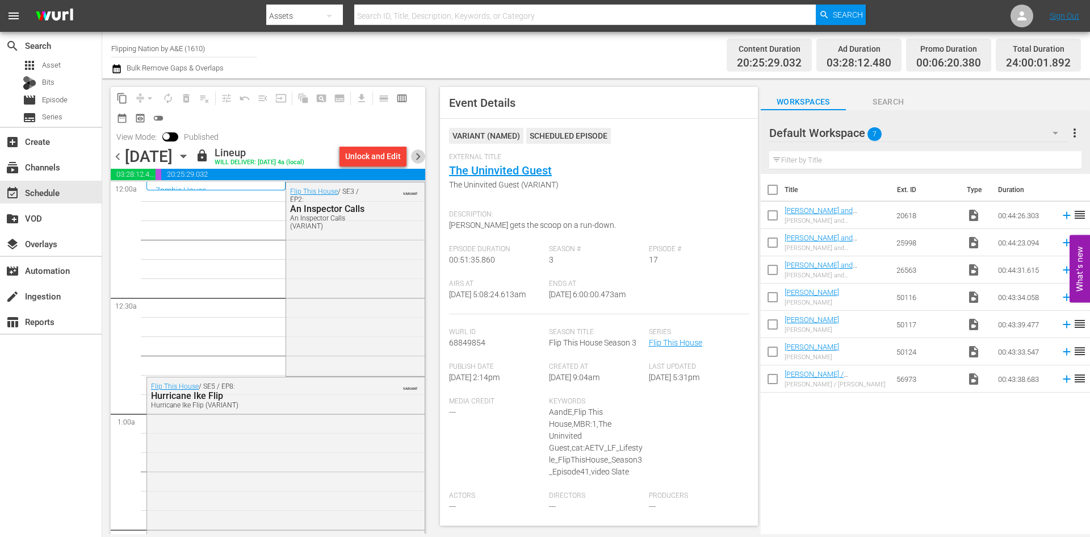
click at [416, 157] on span "chevron_right" at bounding box center [418, 156] width 14 height 14
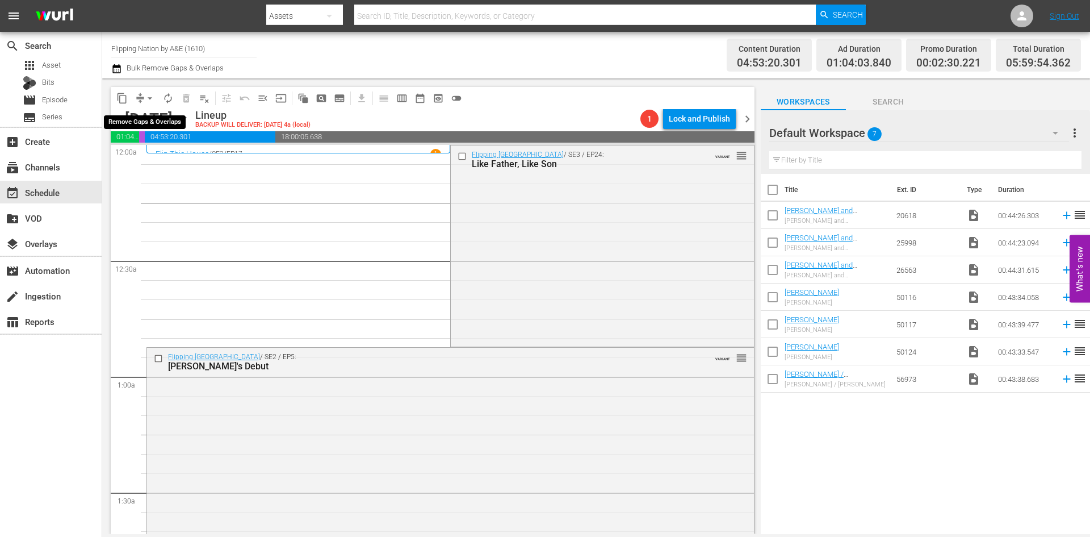
click at [151, 97] on span "arrow_drop_down" at bounding box center [149, 98] width 11 height 11
click at [160, 125] on li "Align to Midnight" at bounding box center [150, 121] width 119 height 19
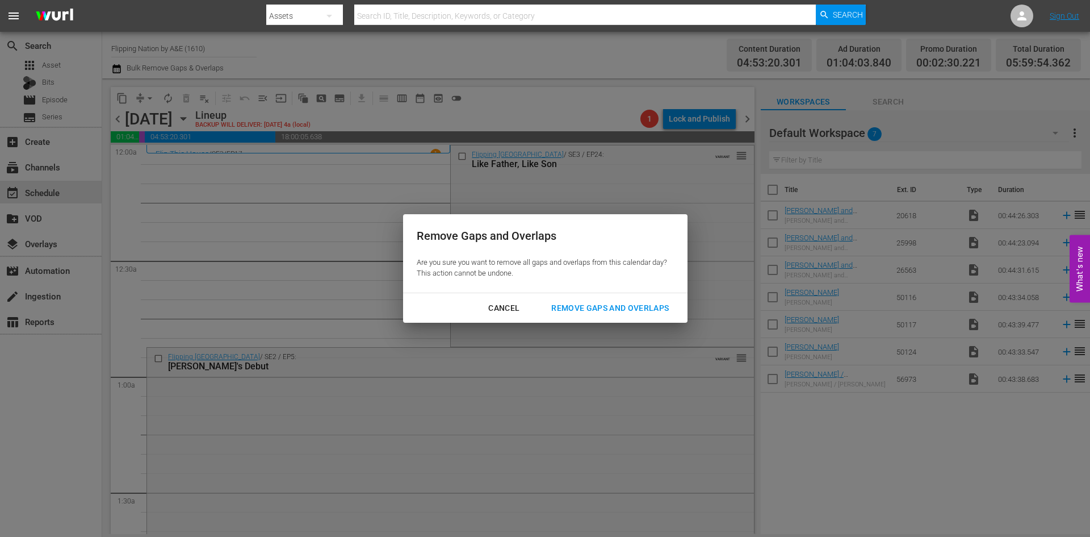
click at [585, 308] on div "Remove Gaps and Overlaps" at bounding box center [610, 308] width 136 height 14
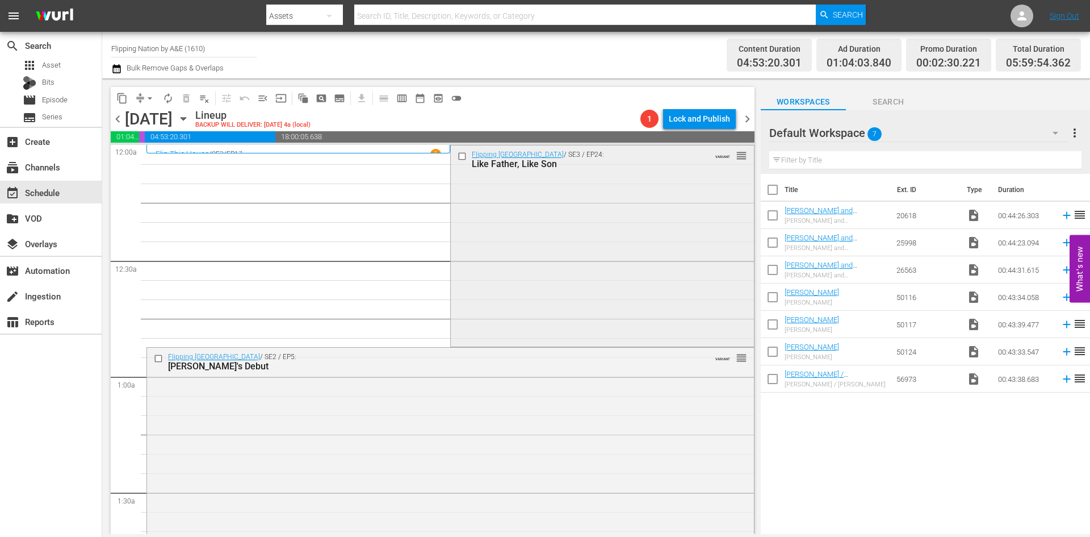
click at [543, 259] on div "Flipping Boston / SE3 / EP24: Like Father, Like Son VARIANT reorder" at bounding box center [602, 244] width 303 height 199
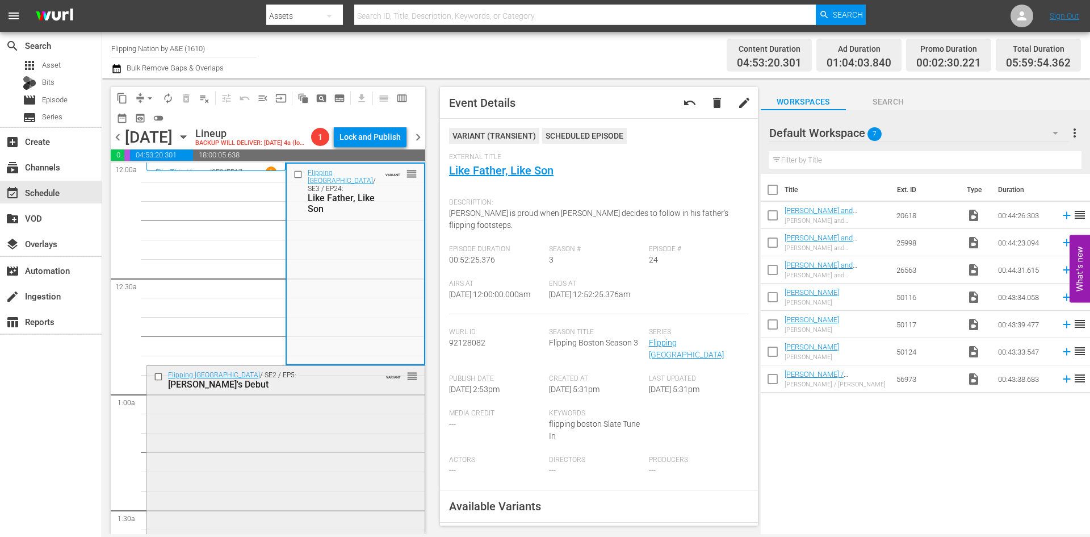
click at [270, 432] on div "Flipping Boston / SE2 / EP5: Desi's Debut VARIANT reorder" at bounding box center [286, 462] width 278 height 192
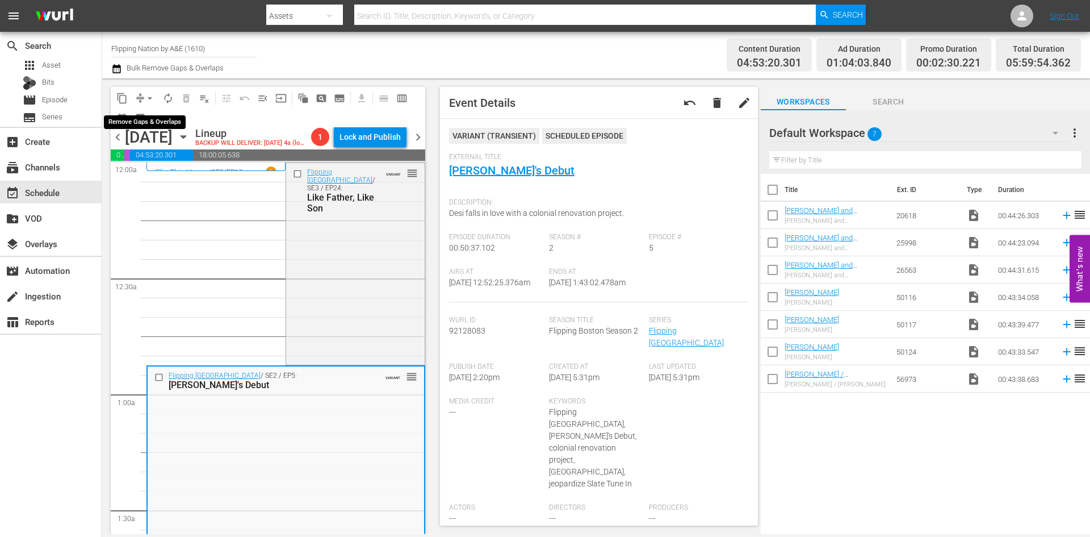
click at [150, 97] on span "arrow_drop_down" at bounding box center [149, 98] width 11 height 11
click at [151, 118] on li "Align to Midnight" at bounding box center [150, 121] width 119 height 19
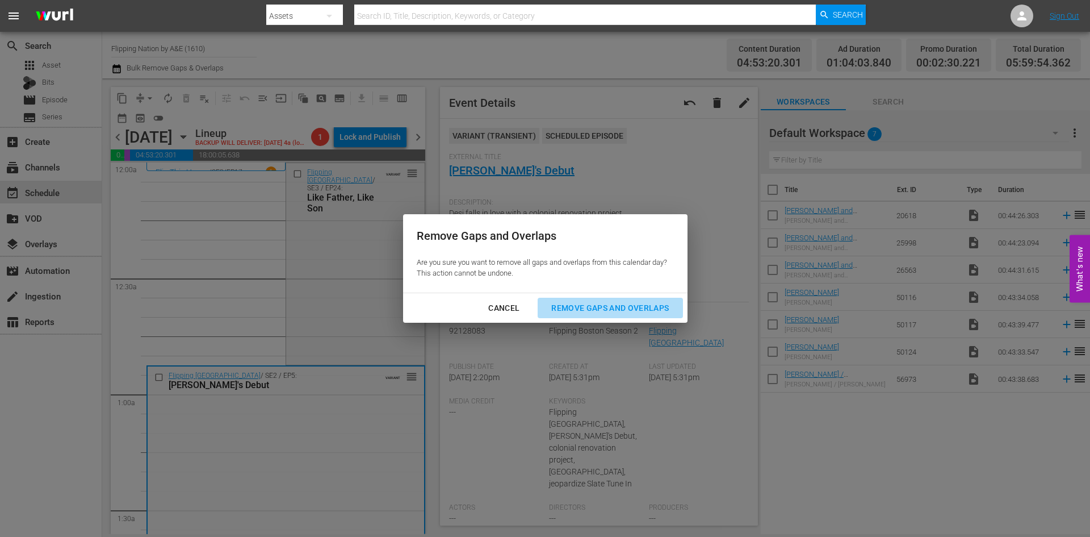
click at [585, 309] on div "Remove Gaps and Overlaps" at bounding box center [610, 308] width 136 height 14
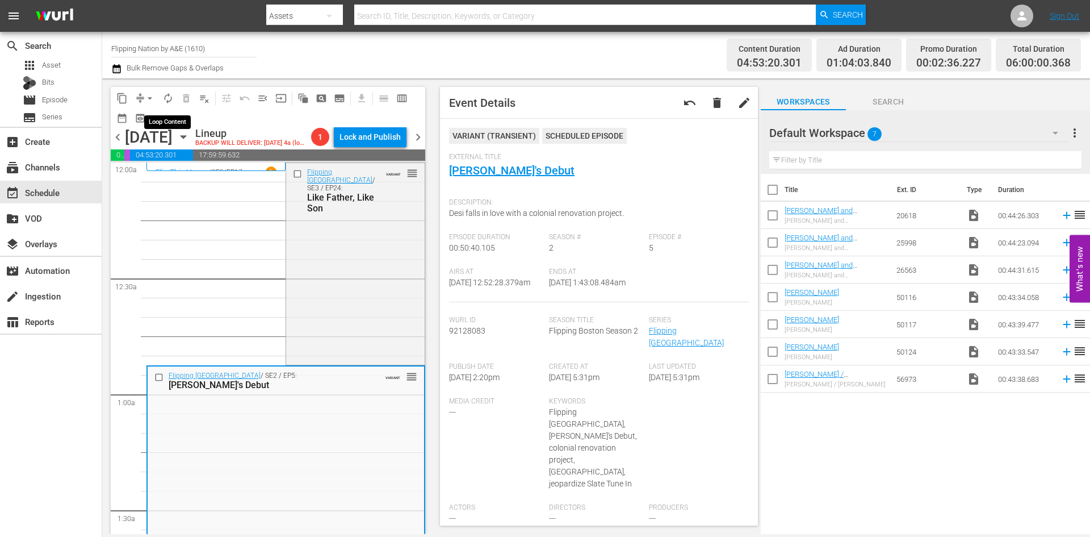
click at [166, 97] on span "autorenew_outlined" at bounding box center [167, 98] width 11 height 11
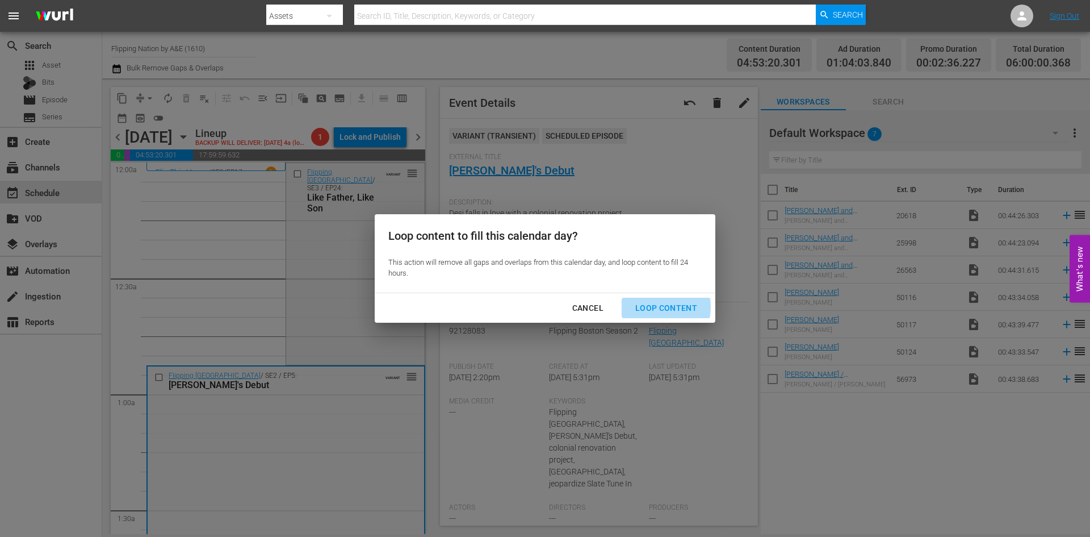
click at [652, 307] on div "Loop Content" at bounding box center [666, 308] width 80 height 14
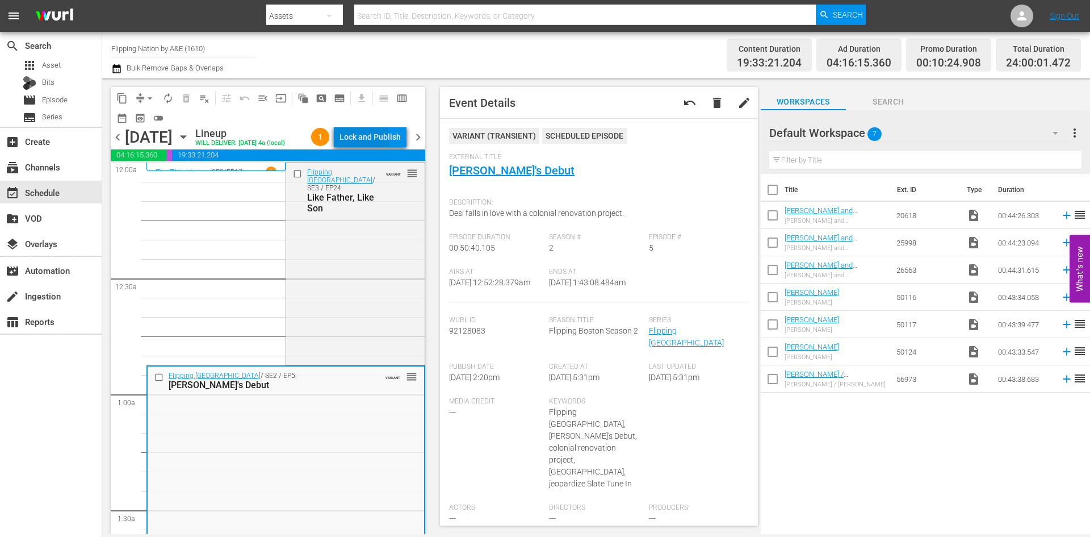
click at [367, 142] on div "Lock and Publish" at bounding box center [370, 137] width 61 height 20
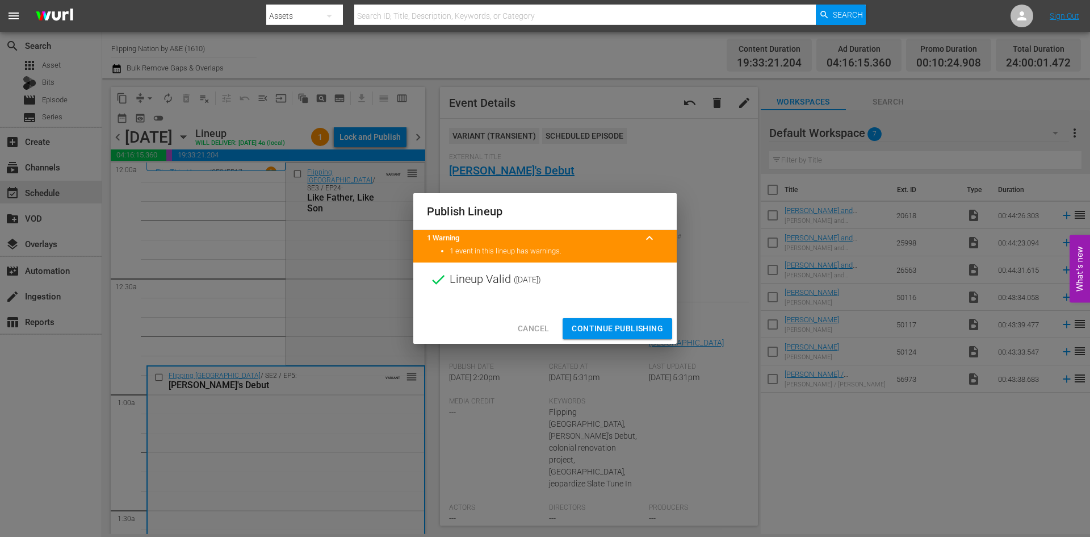
click at [613, 325] on span "Continue Publishing" at bounding box center [617, 328] width 91 height 14
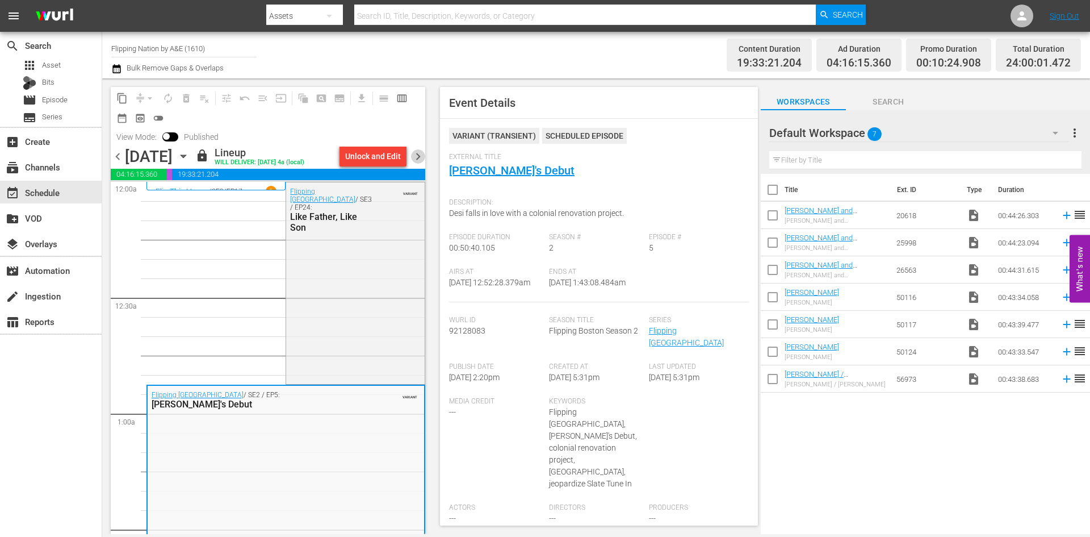
click at [420, 154] on span "chevron_right" at bounding box center [418, 156] width 14 height 14
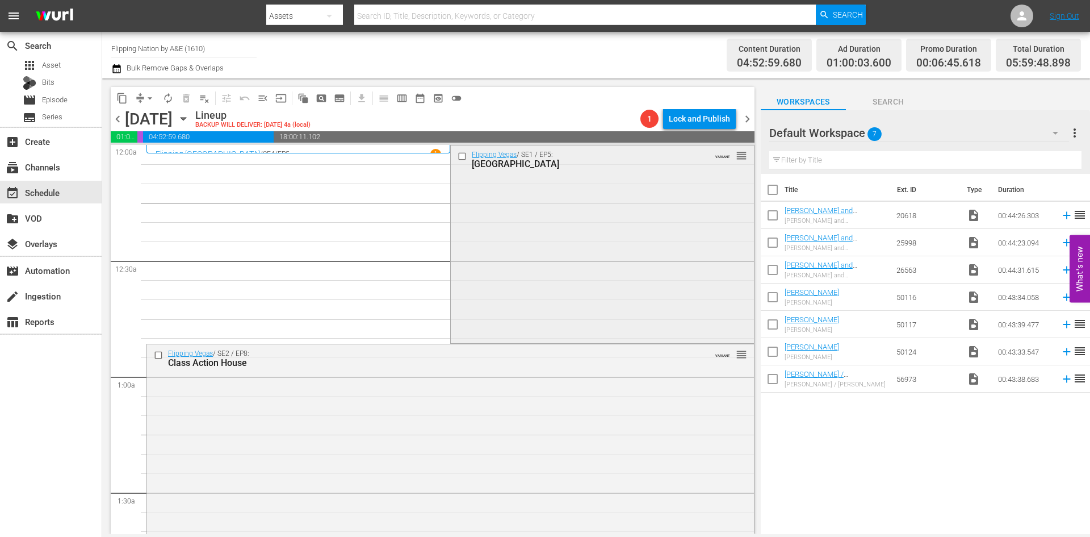
click at [577, 259] on div "Flipping Vegas / SE1 / EP5: Ridge House VARIANT reorder" at bounding box center [602, 243] width 303 height 196
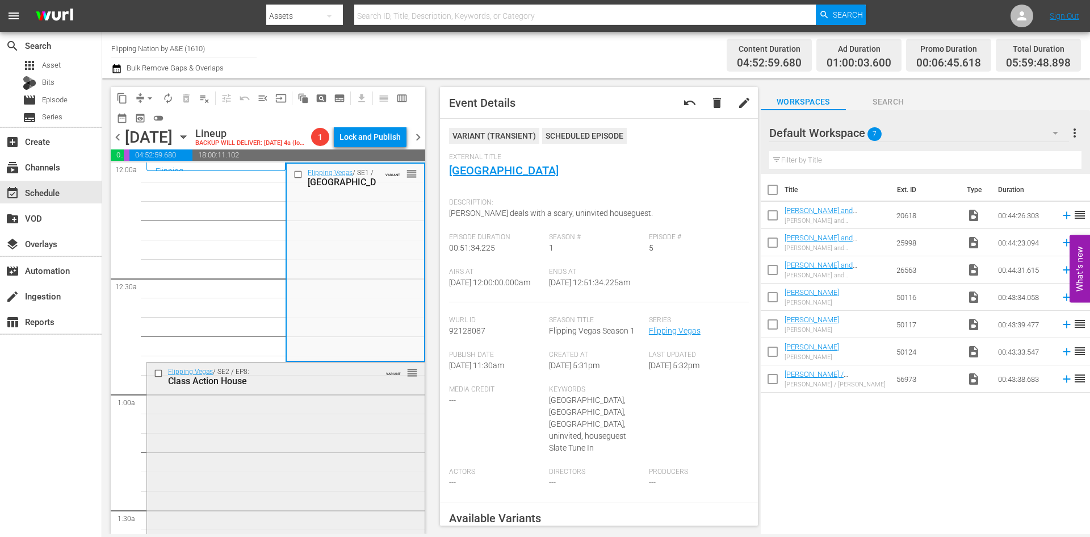
click at [292, 424] on div "Flipping Vegas / SE2 / EP8: Class Action House VARIANT reorder" at bounding box center [286, 458] width 278 height 192
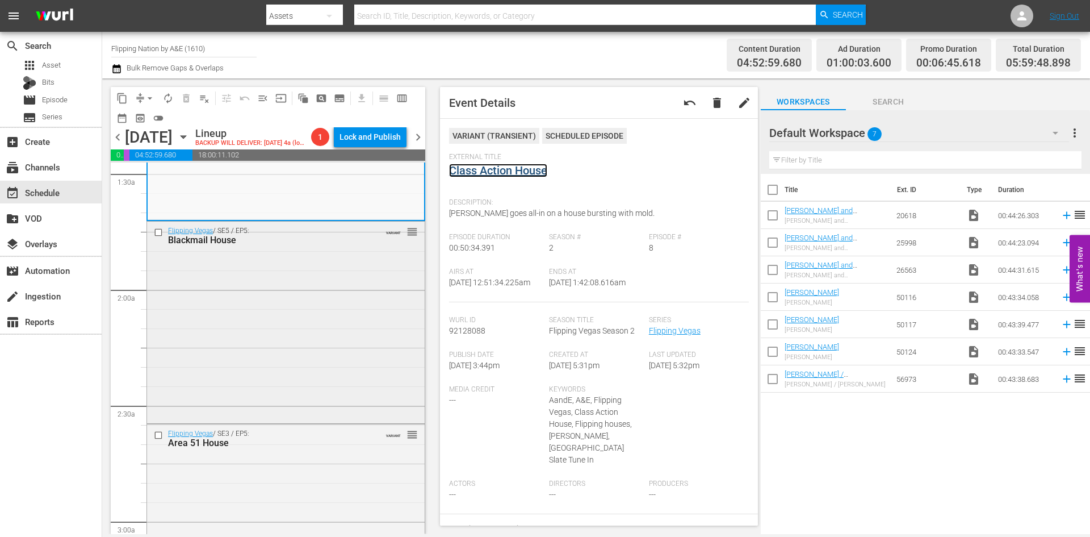
scroll to position [341, 0]
click at [299, 316] on div "Flipping Vegas / SE5 / EP5: Blackmail House VARIANT reorder" at bounding box center [286, 316] width 278 height 199
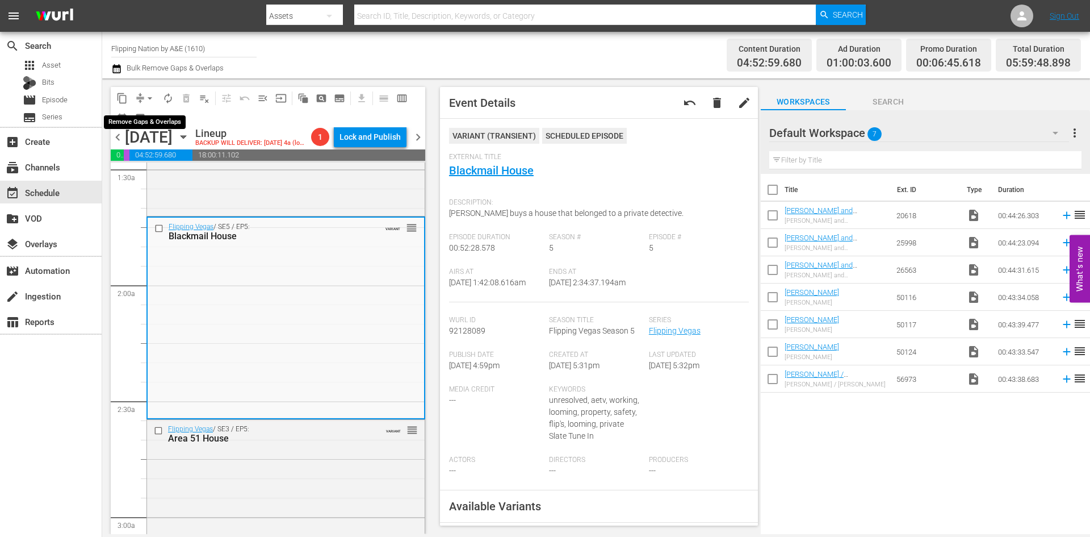
click at [150, 98] on span "arrow_drop_down" at bounding box center [149, 98] width 11 height 11
click at [150, 122] on li "Align to Midnight" at bounding box center [150, 121] width 119 height 19
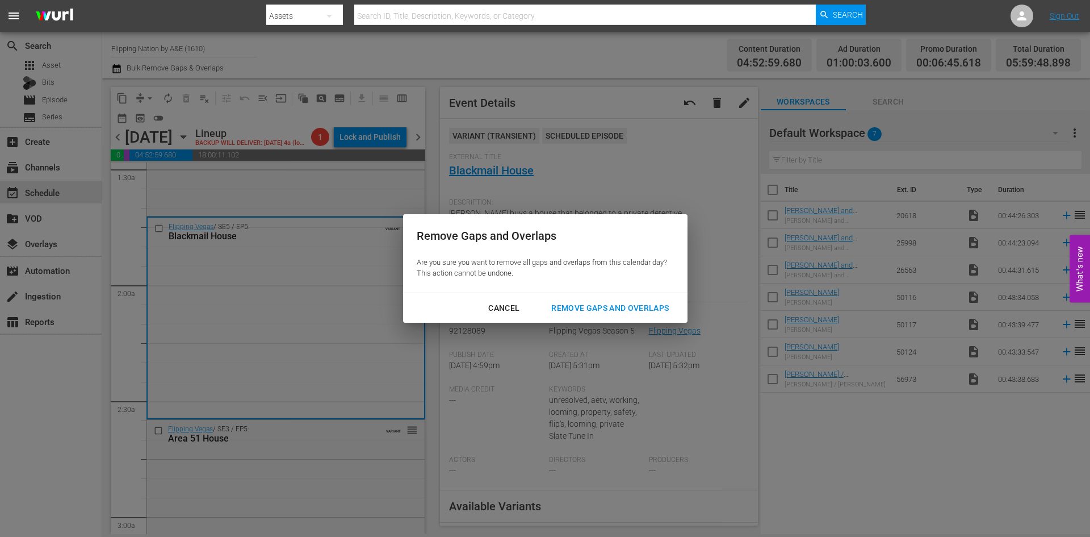
click at [619, 308] on div "Remove Gaps and Overlaps" at bounding box center [610, 308] width 136 height 14
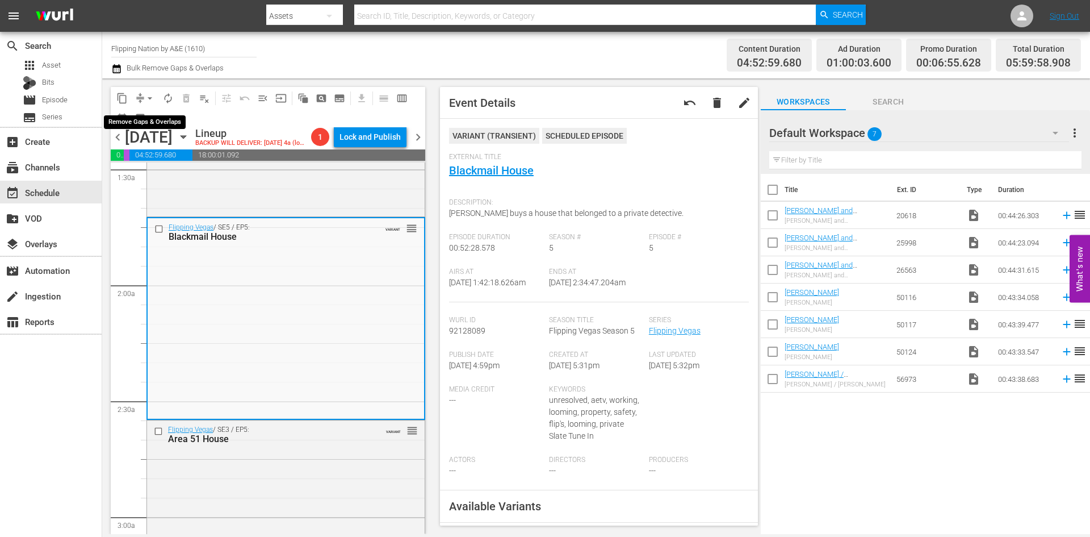
click at [144, 100] on span "arrow_drop_down" at bounding box center [149, 98] width 11 height 11
click at [146, 117] on li "Align to Midnight" at bounding box center [150, 121] width 119 height 19
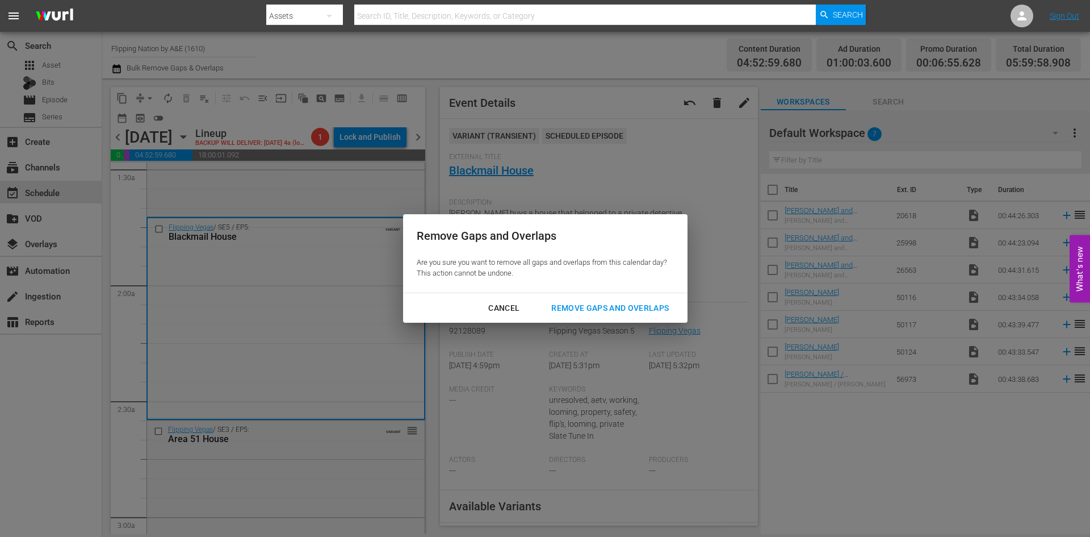
click at [589, 309] on div "Remove Gaps and Overlaps" at bounding box center [610, 308] width 136 height 14
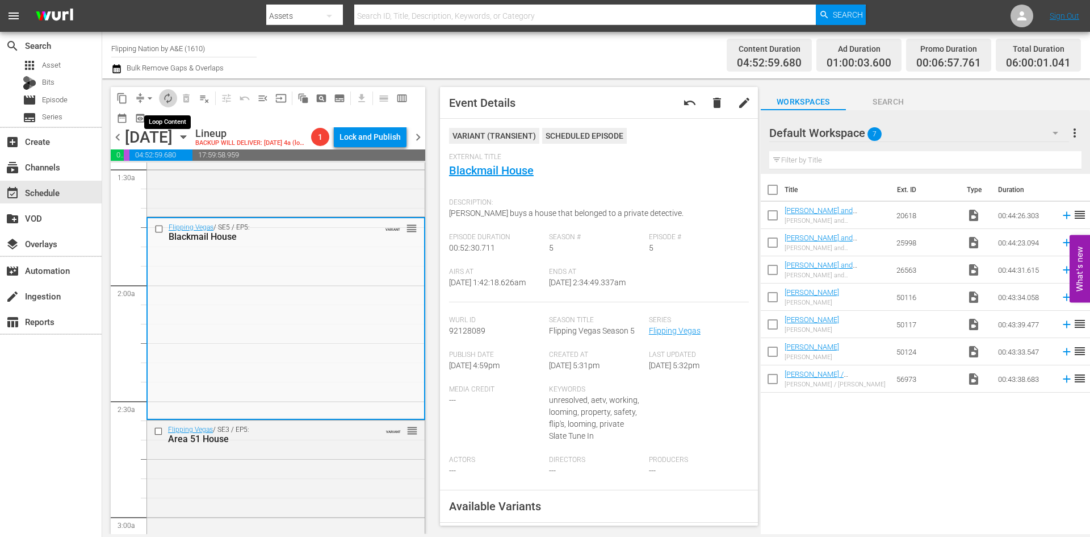
click at [169, 100] on span "autorenew_outlined" at bounding box center [167, 98] width 11 height 11
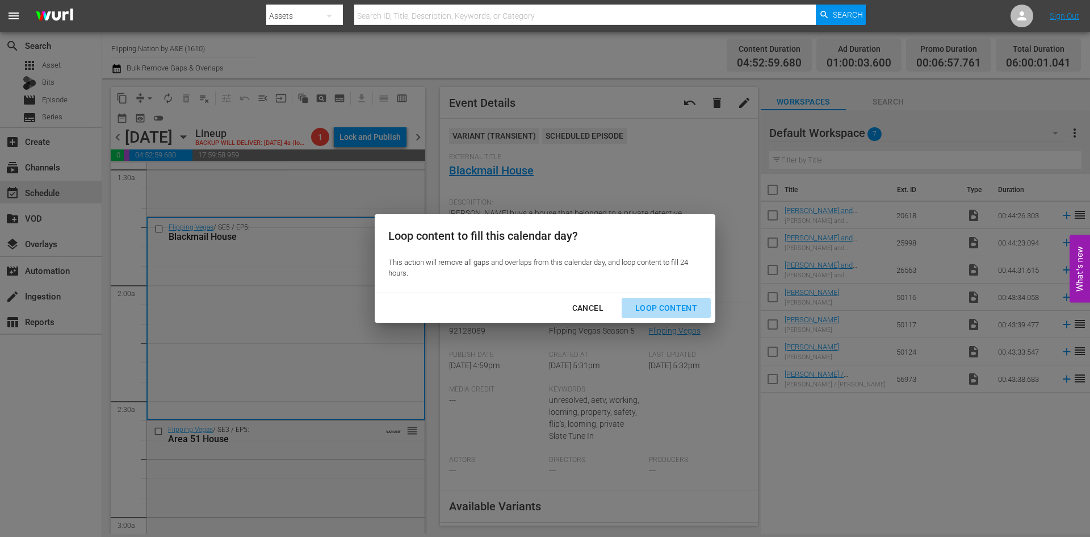
click at [675, 308] on div "Loop Content" at bounding box center [666, 308] width 80 height 14
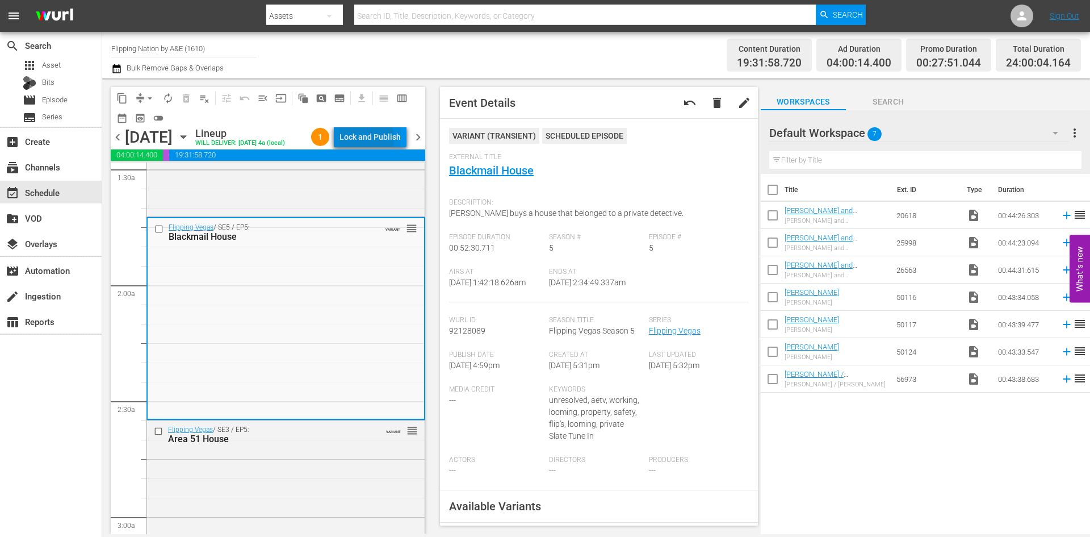
click at [367, 140] on div "Lock and Publish" at bounding box center [370, 137] width 61 height 20
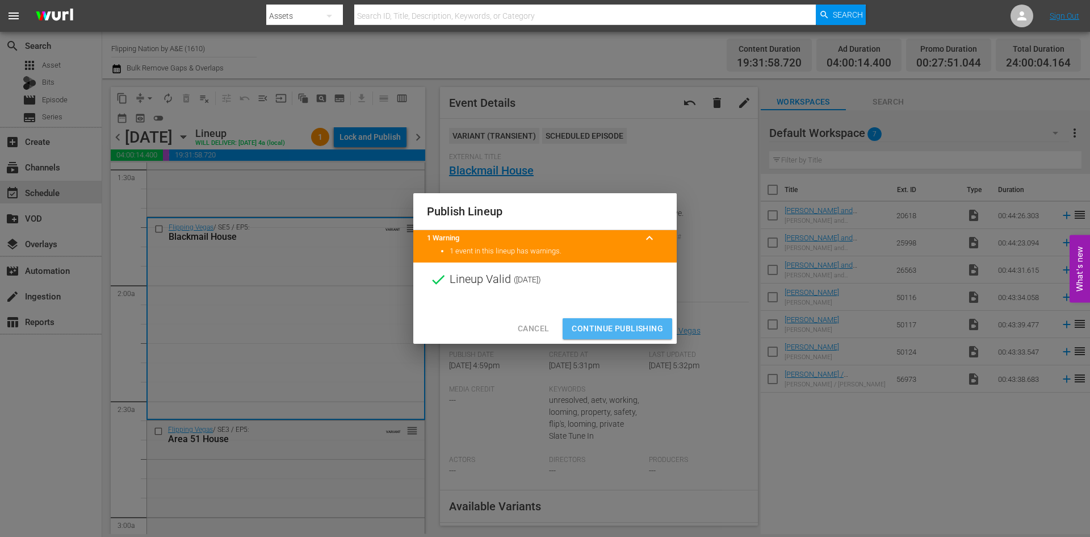
click at [625, 330] on span "Continue Publishing" at bounding box center [617, 328] width 91 height 14
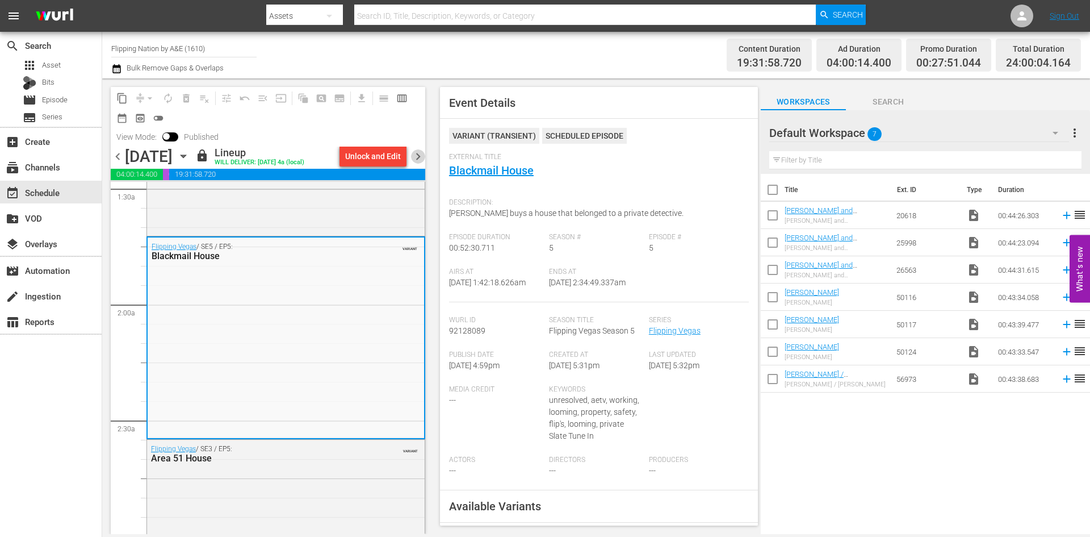
click at [420, 157] on span "chevron_right" at bounding box center [418, 156] width 14 height 14
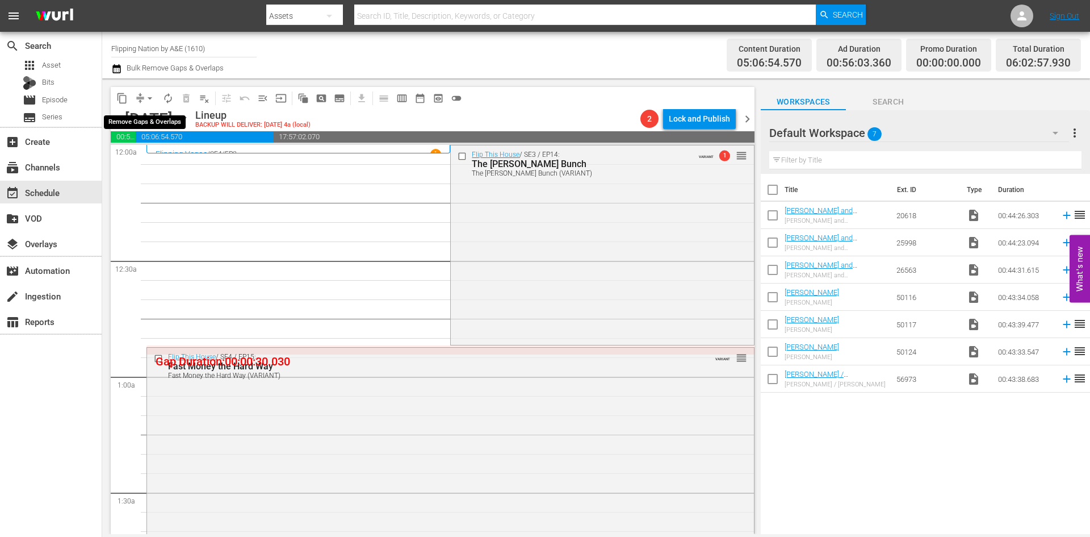
click at [150, 95] on span "arrow_drop_down" at bounding box center [149, 98] width 11 height 11
click at [146, 120] on li "Align to Midnight" at bounding box center [150, 121] width 119 height 19
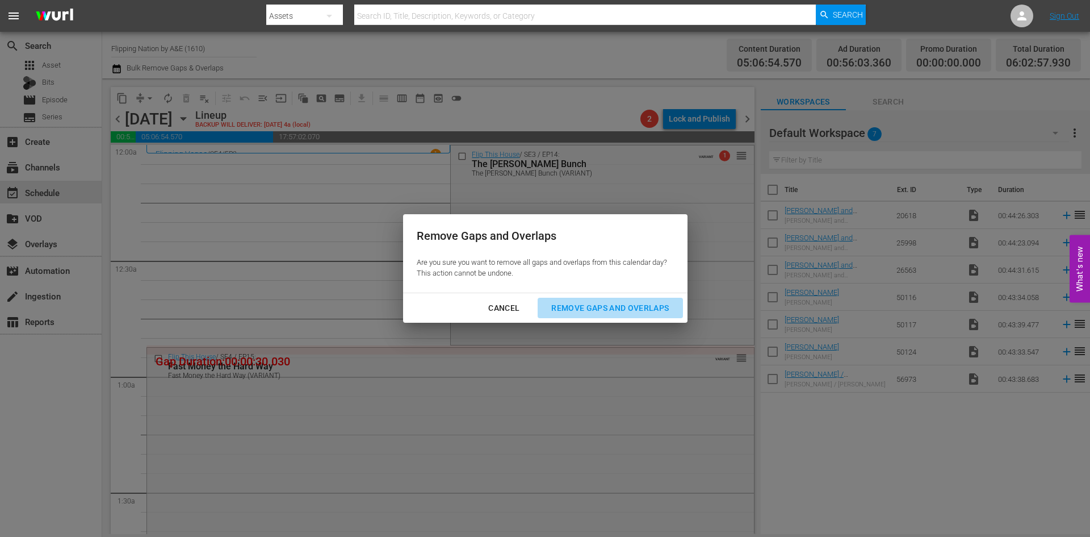
click at [591, 304] on div "Remove Gaps and Overlaps" at bounding box center [610, 308] width 136 height 14
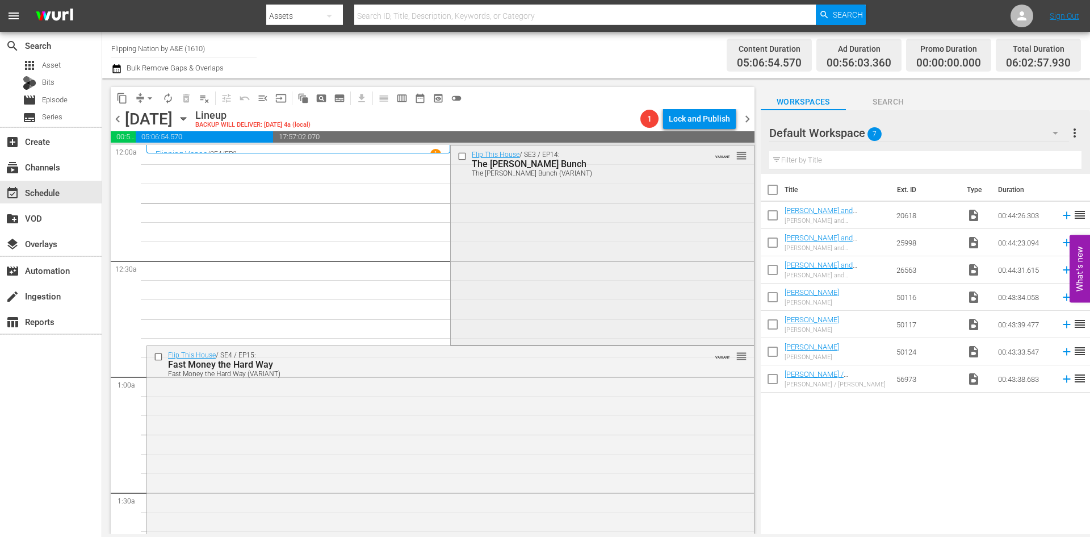
click at [588, 247] on div "Flip This House / SE3 / EP14: The Montelongo Bunch The Montelongo Bunch (VARIAN…" at bounding box center [602, 243] width 303 height 197
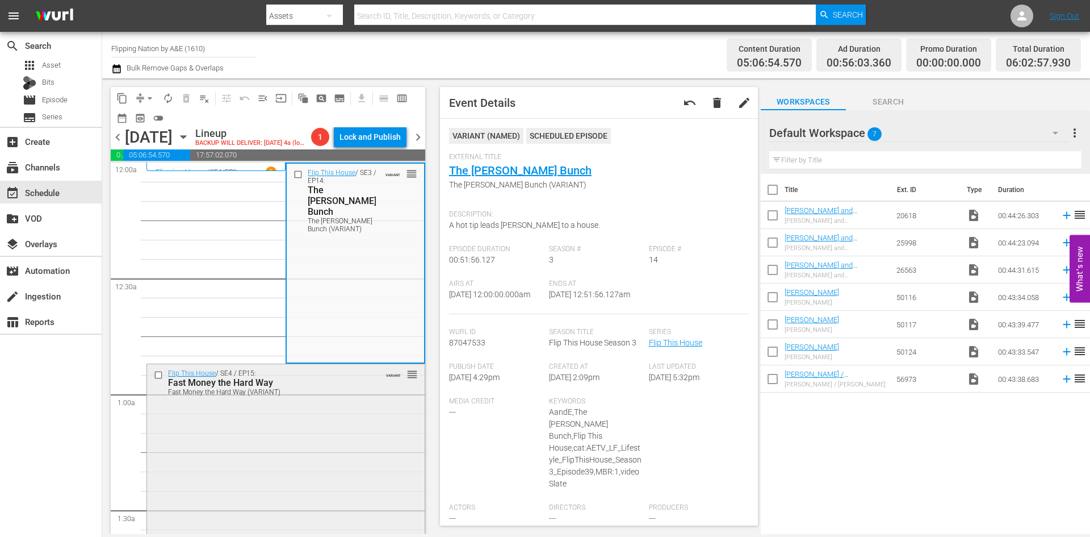
click at [333, 411] on div "Flip This House / SE4 / EP15: Fast Money the Hard Way Fast Money the Hard Way (…" at bounding box center [286, 462] width 278 height 196
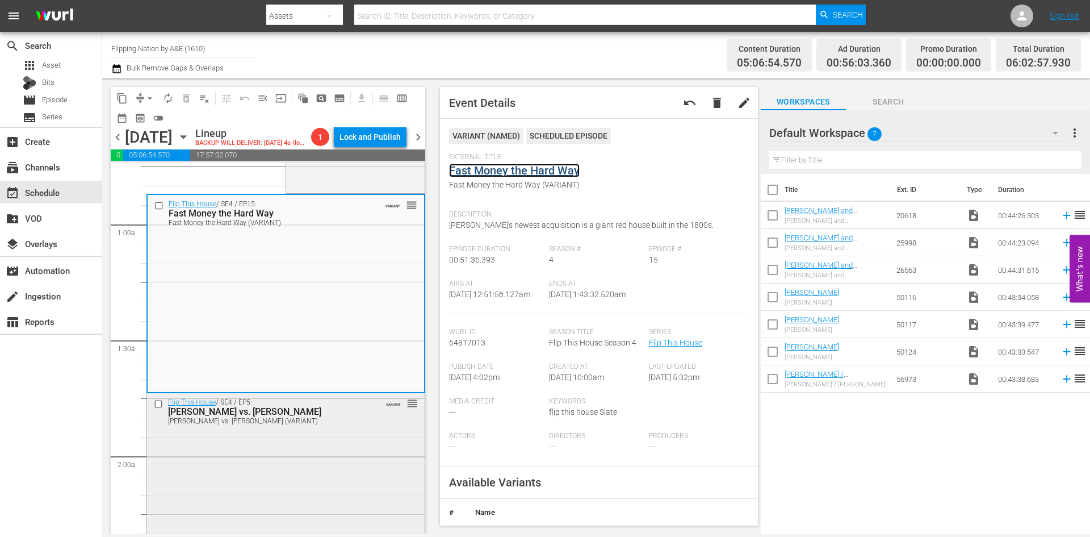
scroll to position [284, 0]
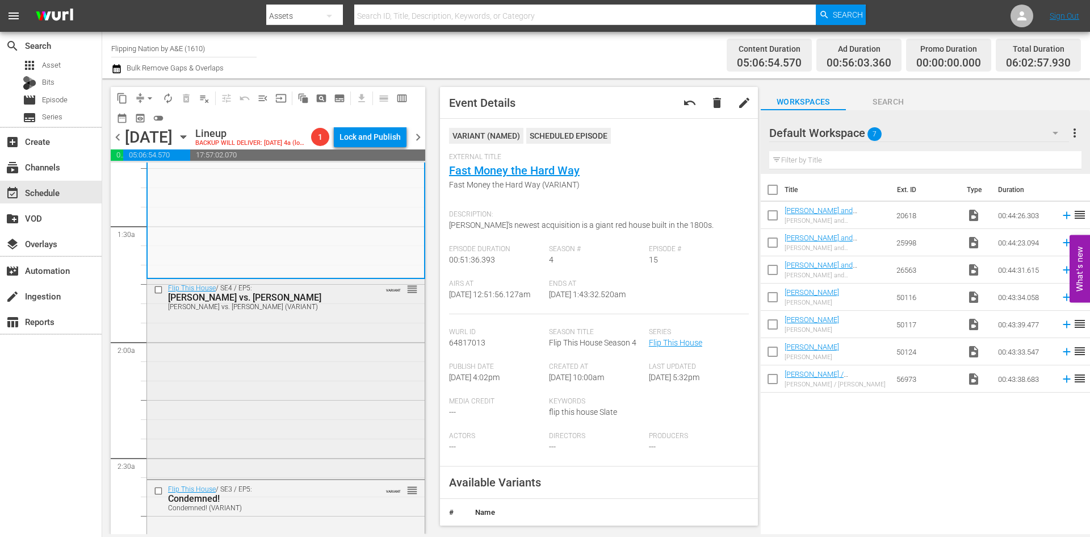
click at [362, 337] on div "Flip This House / SE4 / EP5: Montelongo vs. Montelongo Montelongo vs. Montelong…" at bounding box center [286, 377] width 278 height 197
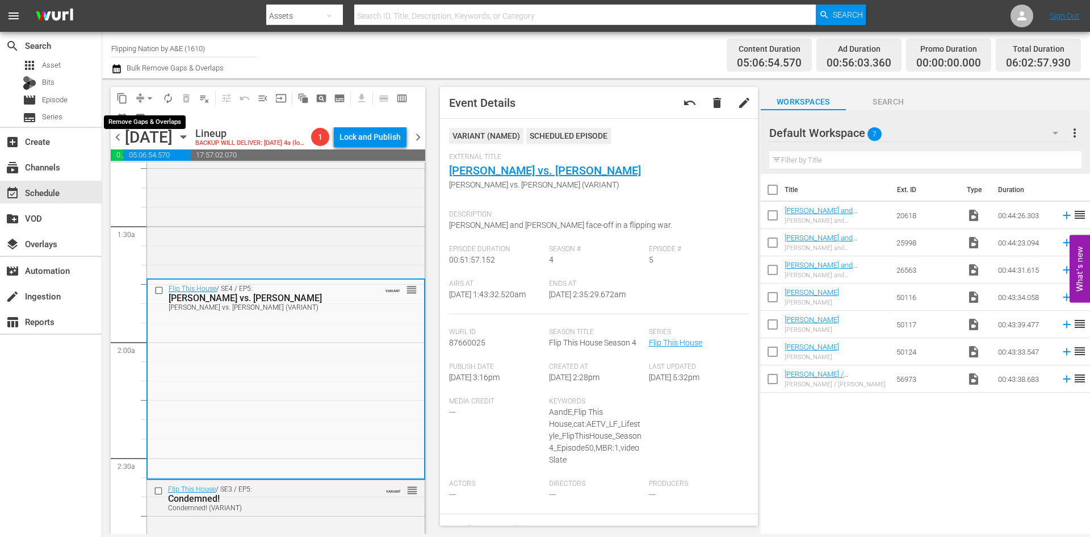
click at [147, 95] on span "arrow_drop_down" at bounding box center [149, 98] width 11 height 11
click at [143, 123] on li "Align to Midnight" at bounding box center [150, 121] width 119 height 19
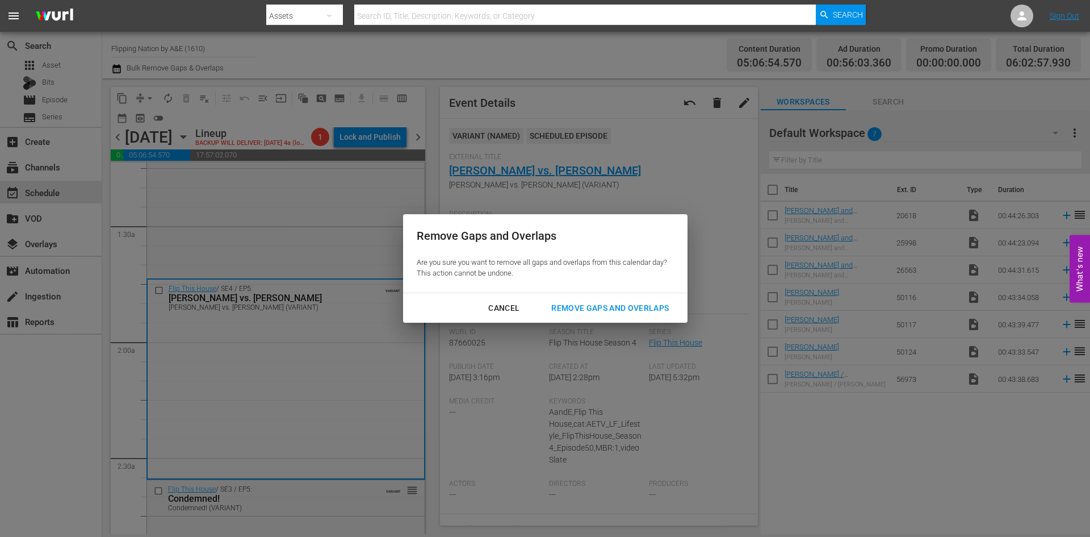
click at [613, 308] on div "Remove Gaps and Overlaps" at bounding box center [610, 308] width 136 height 14
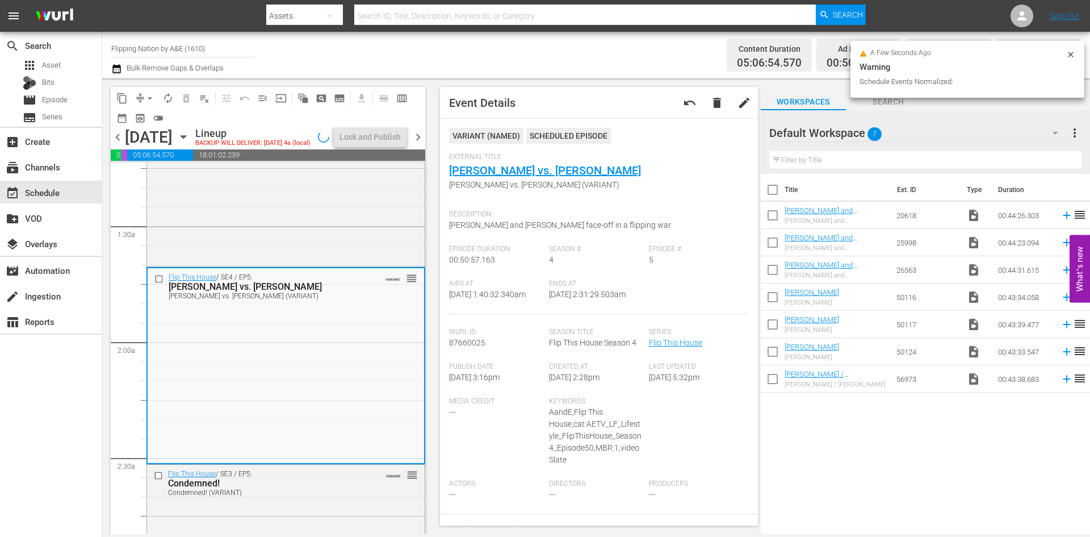
scroll to position [303, 0]
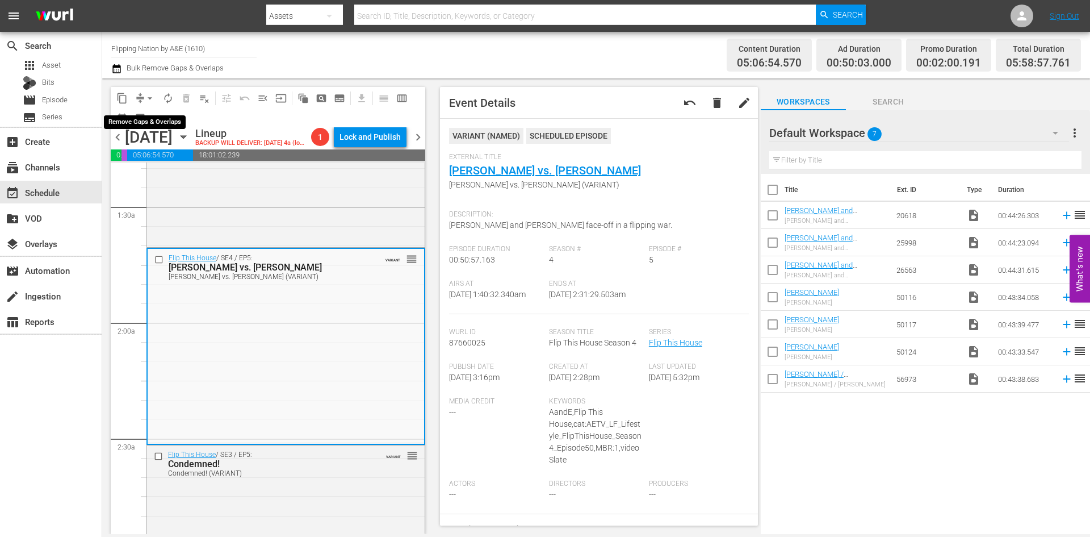
click at [149, 94] on span "arrow_drop_down" at bounding box center [149, 98] width 11 height 11
click at [140, 119] on li "Align to Midnight" at bounding box center [150, 121] width 119 height 19
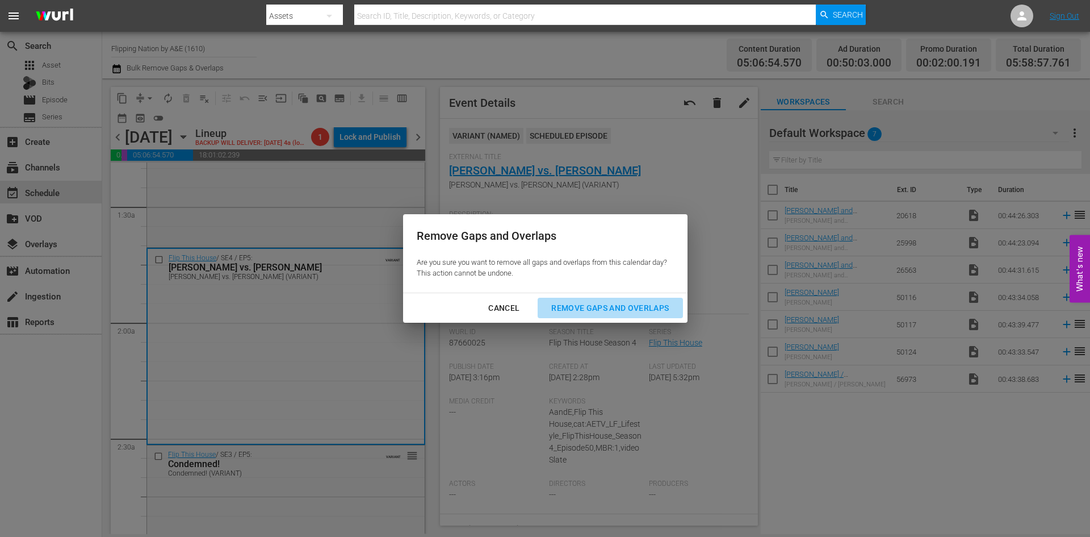
click at [586, 307] on div "Remove Gaps and Overlaps" at bounding box center [610, 308] width 136 height 14
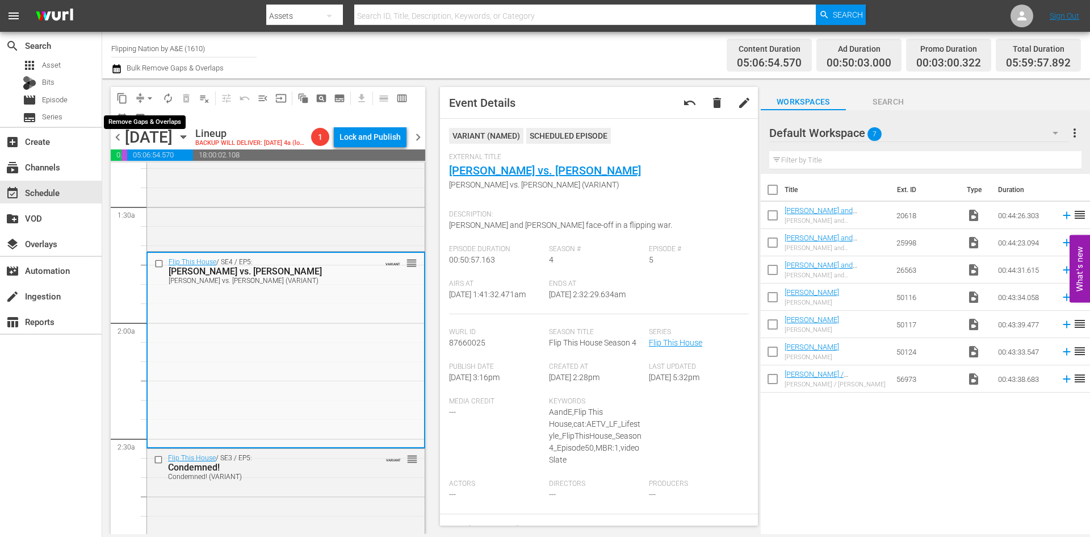
click at [148, 95] on span "arrow_drop_down" at bounding box center [149, 98] width 11 height 11
click at [143, 121] on li "Align to Midnight" at bounding box center [150, 121] width 119 height 19
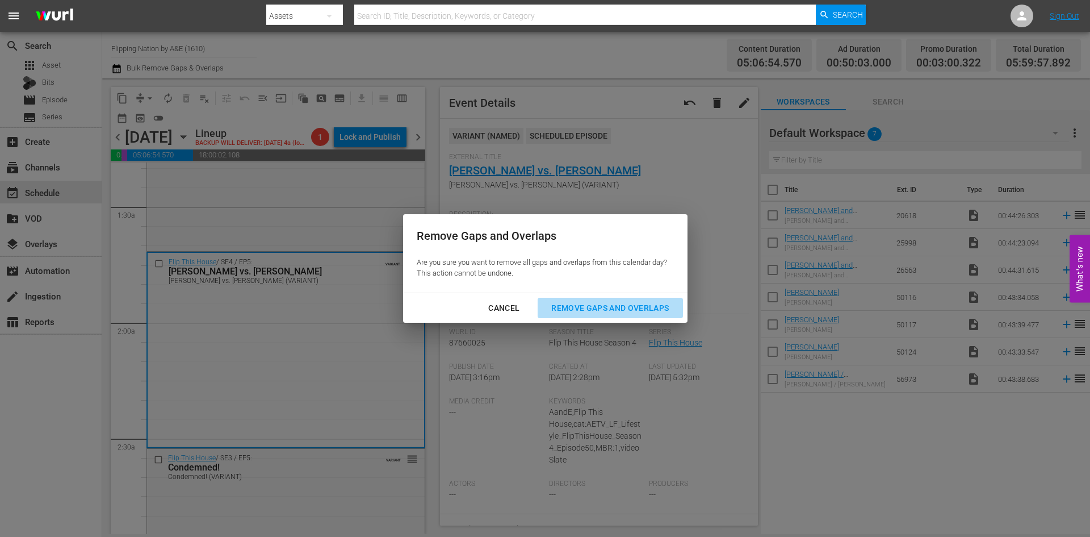
click at [595, 307] on div "Remove Gaps and Overlaps" at bounding box center [610, 308] width 136 height 14
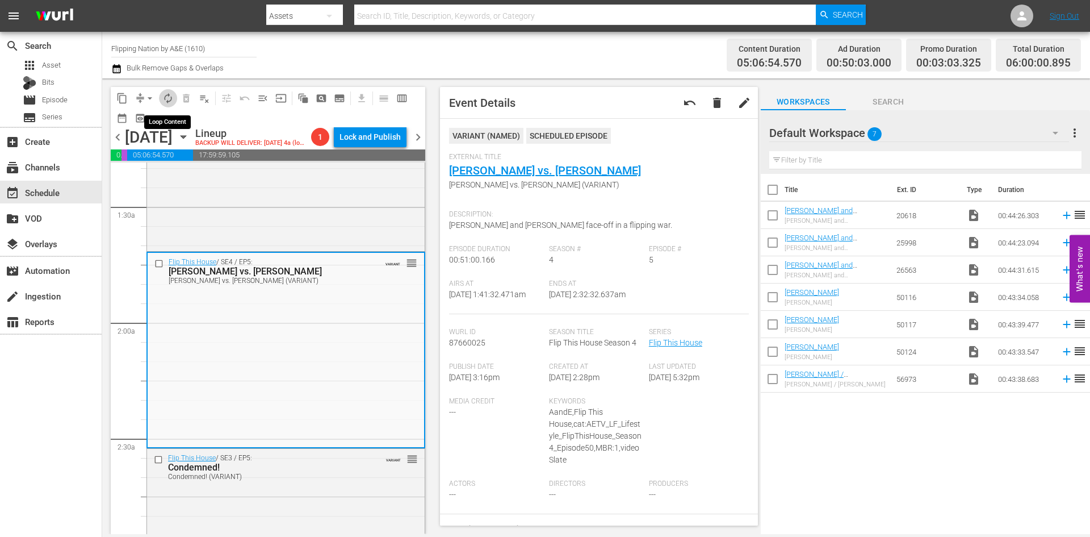
click at [170, 98] on span "autorenew_outlined" at bounding box center [167, 98] width 11 height 11
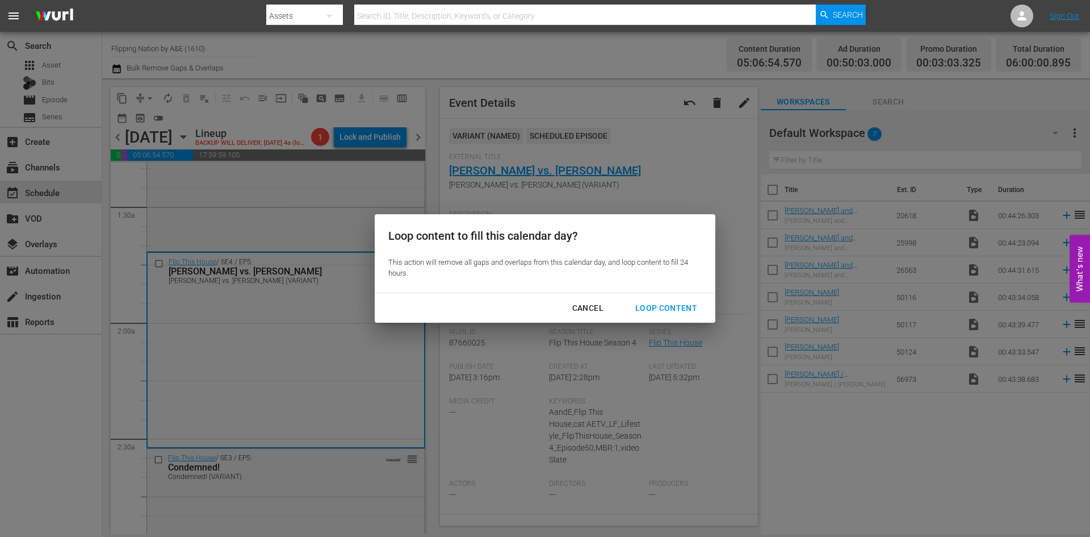
click at [677, 309] on div "Loop Content" at bounding box center [666, 308] width 80 height 14
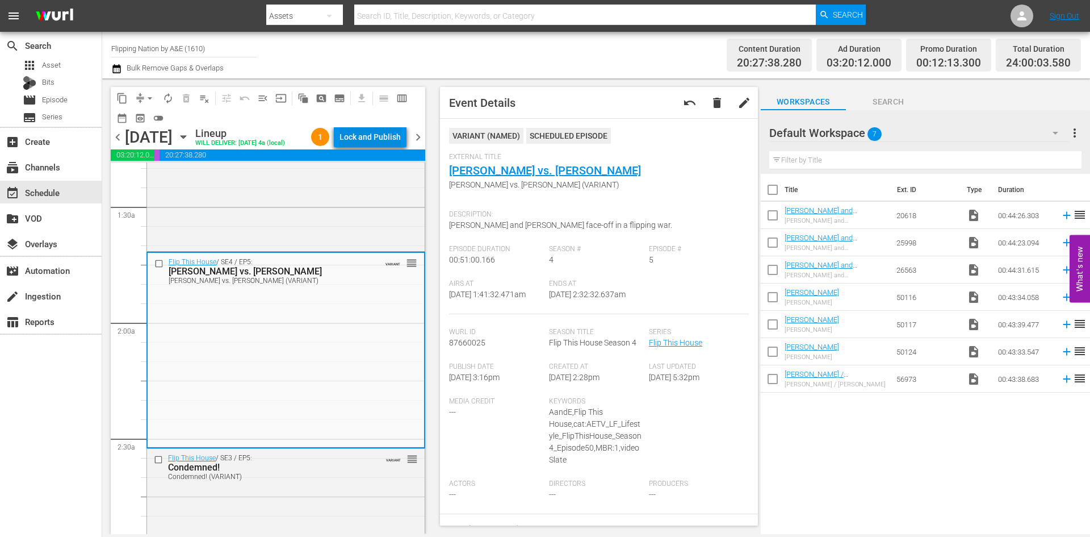
click at [366, 136] on div "Lock and Publish" at bounding box center [370, 137] width 61 height 20
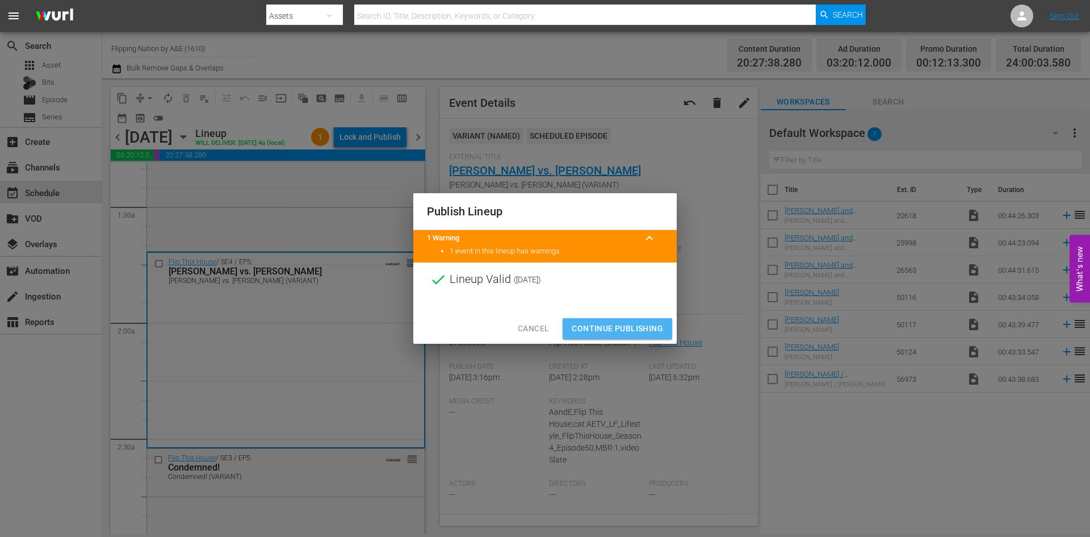
click at [639, 327] on span "Continue Publishing" at bounding box center [617, 328] width 91 height 14
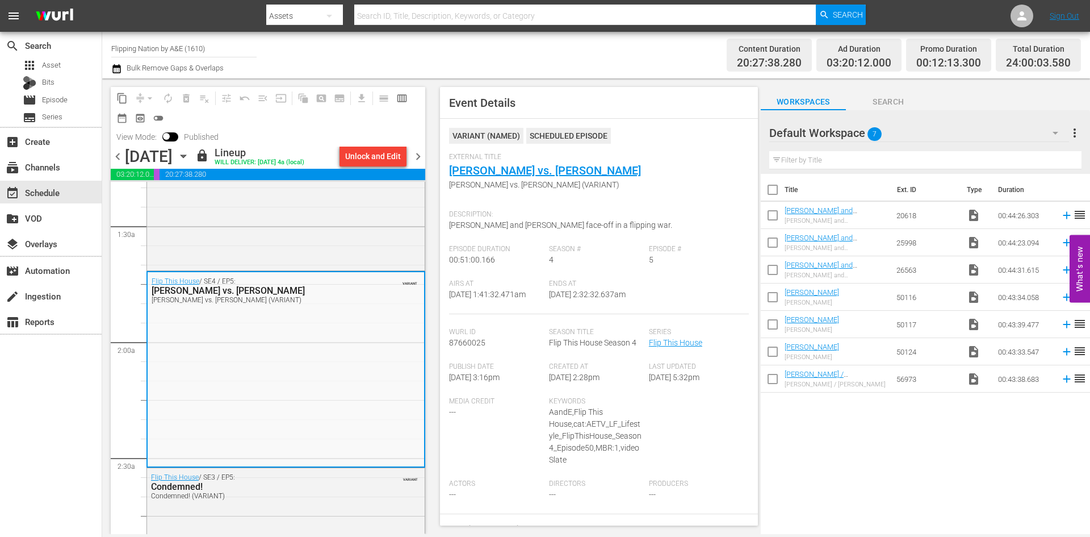
click at [416, 154] on span "chevron_right" at bounding box center [418, 156] width 14 height 14
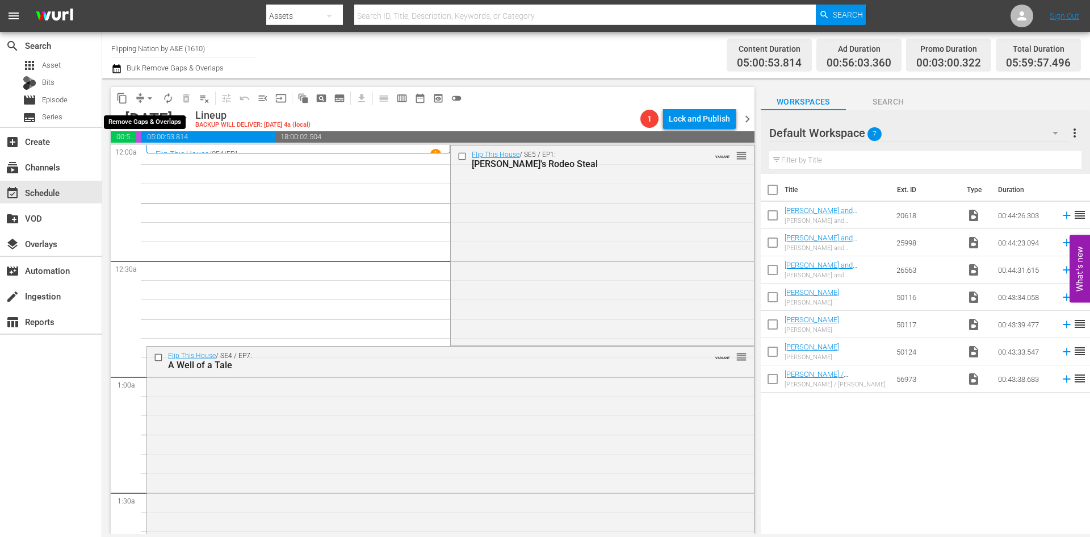
click at [151, 100] on span "arrow_drop_down" at bounding box center [149, 98] width 11 height 11
click at [144, 123] on li "Align to Midnight" at bounding box center [150, 121] width 119 height 19
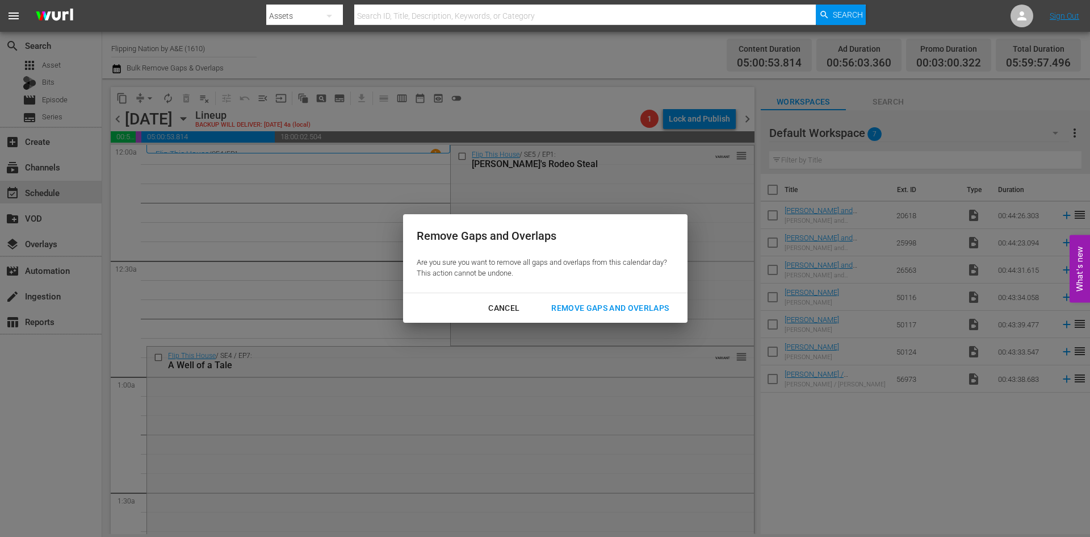
click at [594, 308] on div "Remove Gaps and Overlaps" at bounding box center [610, 308] width 136 height 14
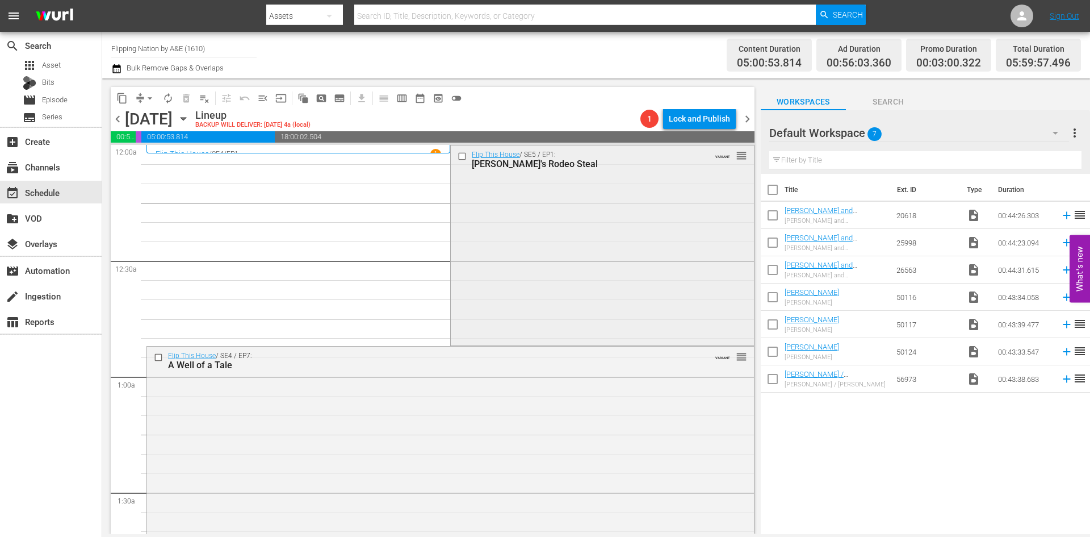
click at [584, 280] on div "Flip This House / SE5 / EP1: Rudy's Rodeo Steal VARIANT reorder" at bounding box center [602, 244] width 303 height 198
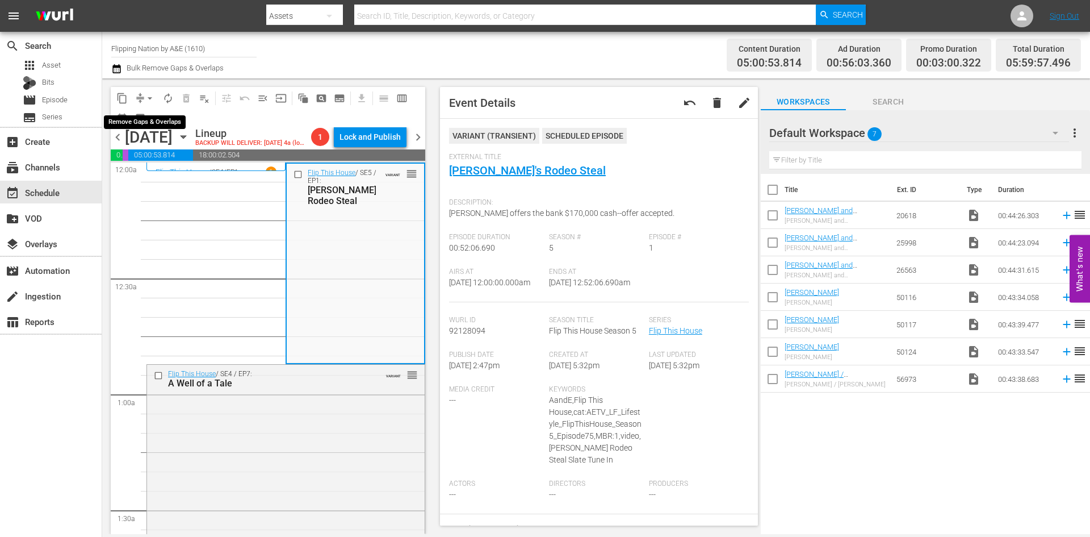
click at [150, 97] on span "arrow_drop_down" at bounding box center [149, 98] width 11 height 11
click at [148, 122] on li "Align to Midnight" at bounding box center [150, 121] width 119 height 19
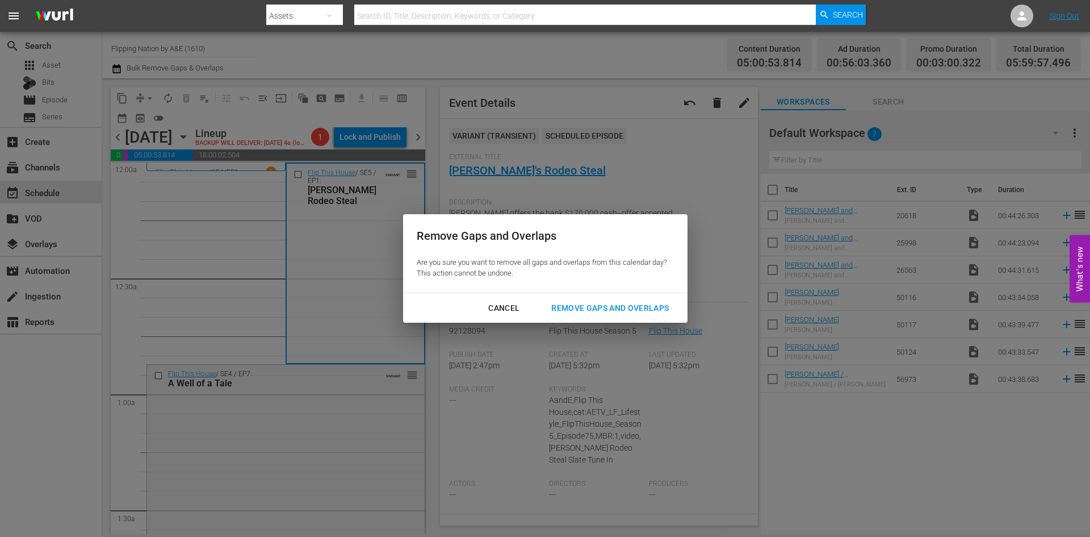
click at [583, 305] on div "Remove Gaps and Overlaps" at bounding box center [610, 308] width 136 height 14
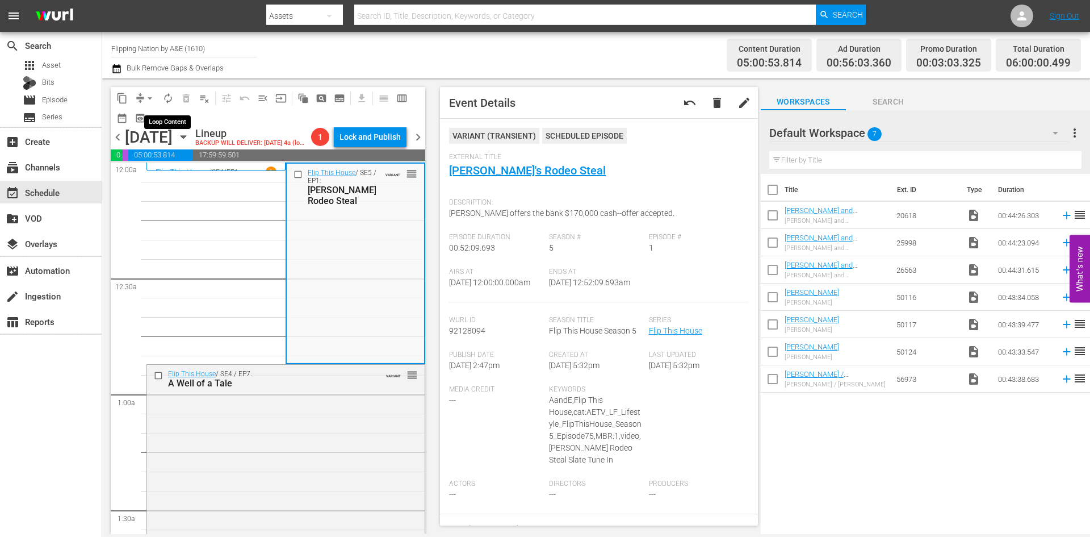
click at [165, 100] on span "autorenew_outlined" at bounding box center [167, 98] width 11 height 11
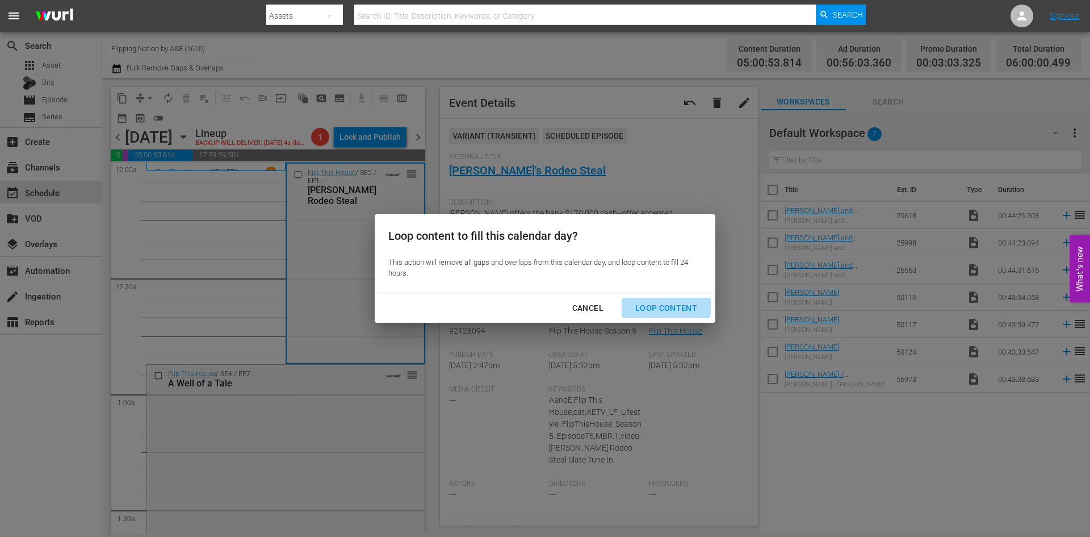
click at [664, 303] on div "Loop Content" at bounding box center [666, 308] width 80 height 14
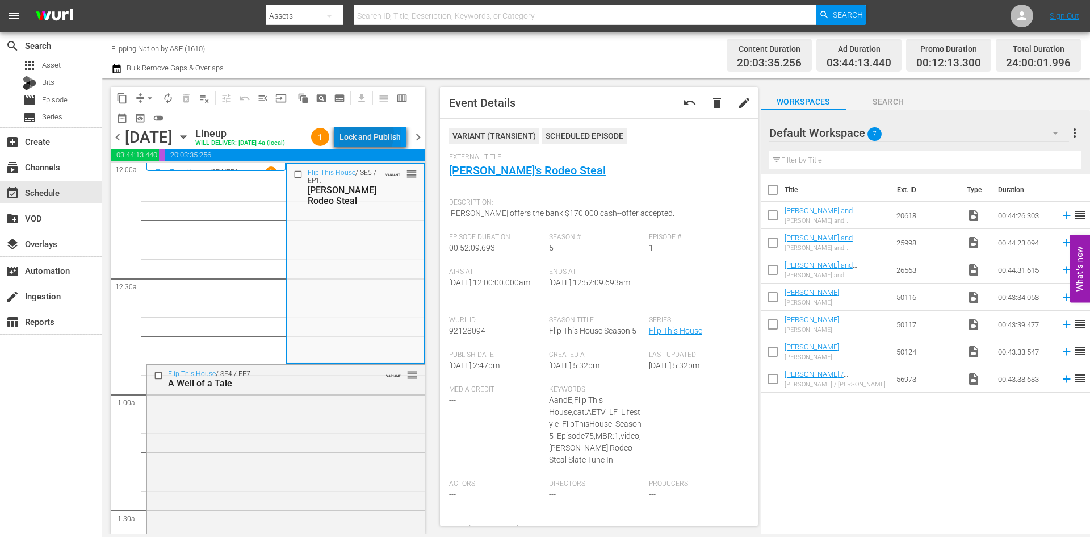
click at [370, 136] on div "Lock and Publish" at bounding box center [370, 137] width 61 height 20
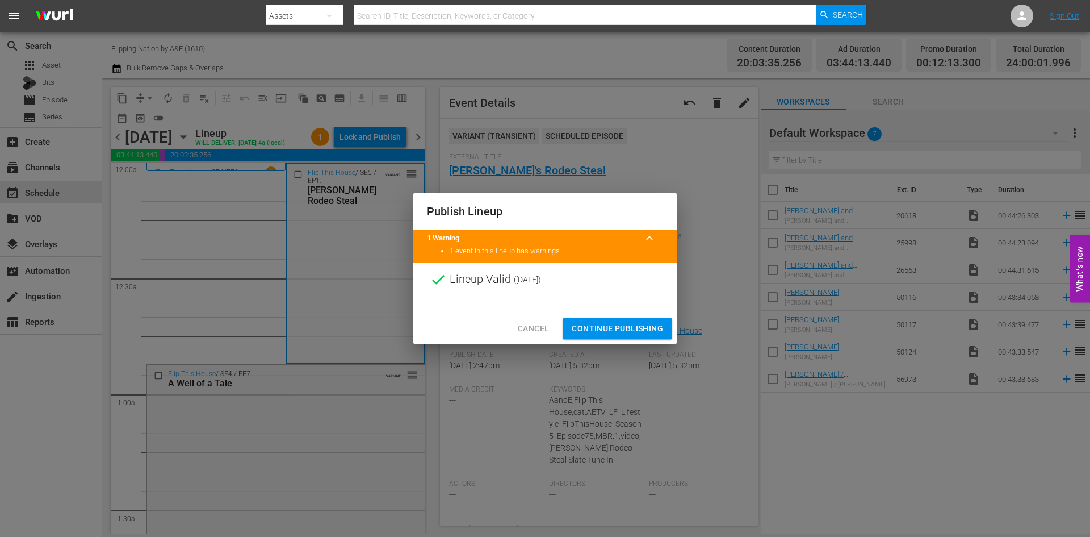
click at [621, 325] on span "Continue Publishing" at bounding box center [617, 328] width 91 height 14
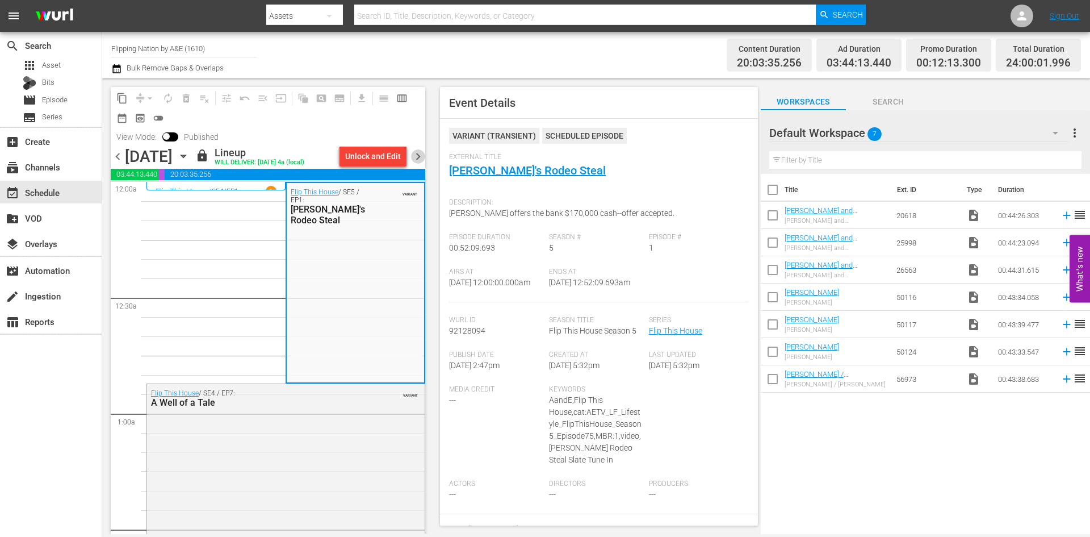
click at [417, 156] on span "chevron_right" at bounding box center [418, 156] width 14 height 14
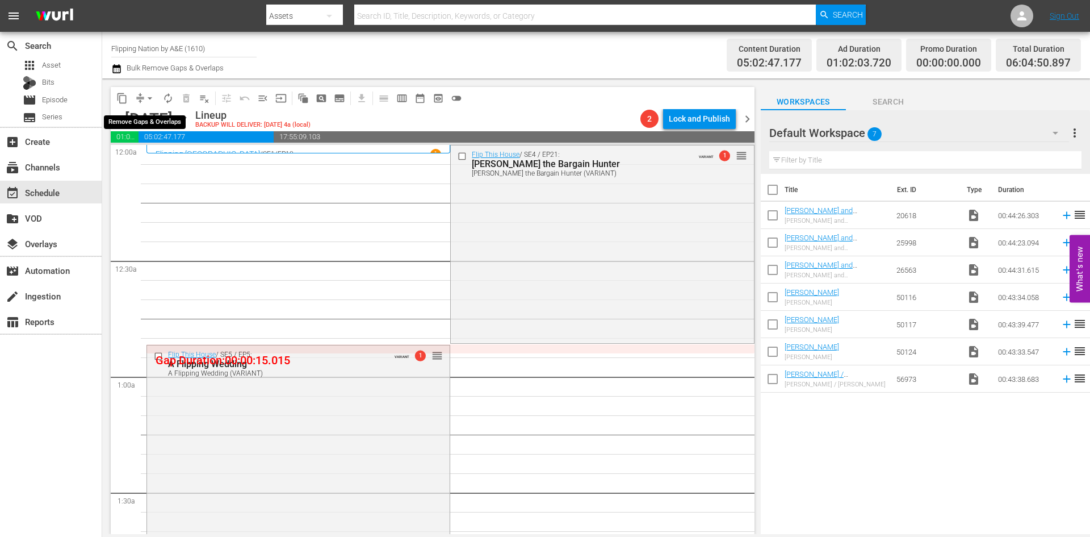
click at [154, 99] on span "arrow_drop_down" at bounding box center [149, 98] width 11 height 11
click at [154, 115] on li "Align to Midnight" at bounding box center [150, 121] width 119 height 19
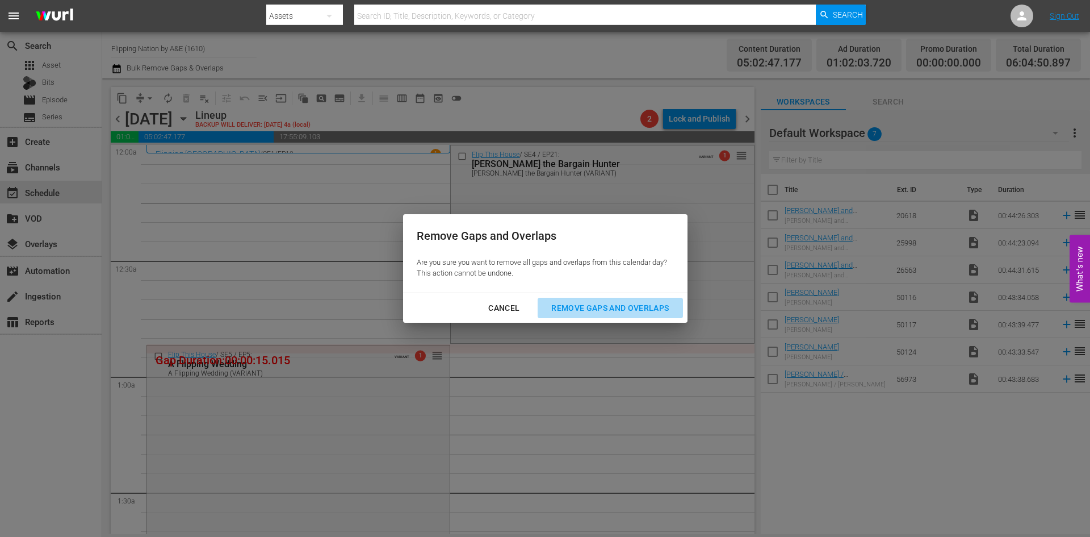
click at [598, 302] on div "Remove Gaps and Overlaps" at bounding box center [610, 308] width 136 height 14
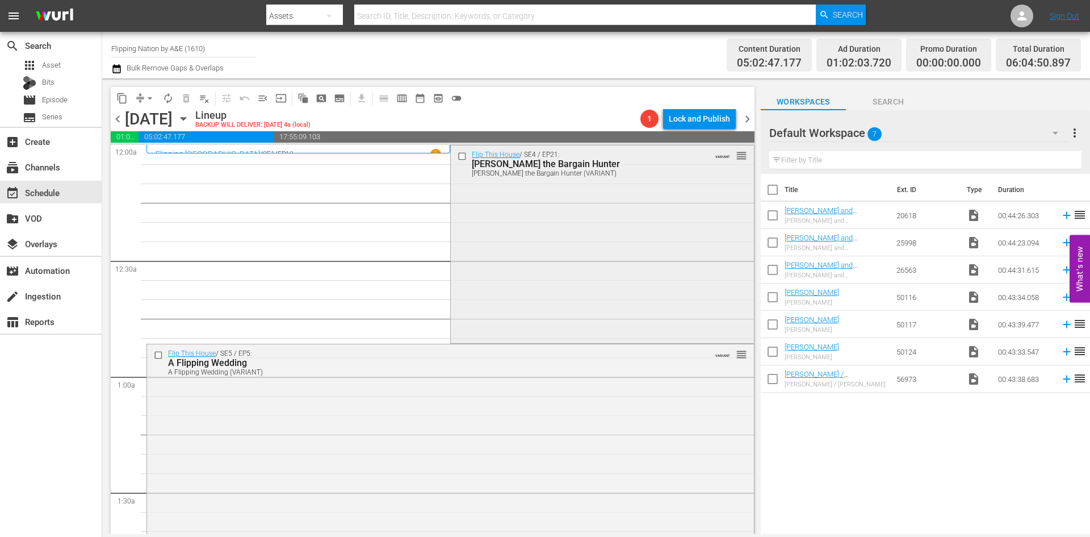
click at [586, 276] on div "Flip This House / SE4 / EP21: Brian the Bargain Hunter Brian the Bargain Hunter…" at bounding box center [602, 243] width 303 height 196
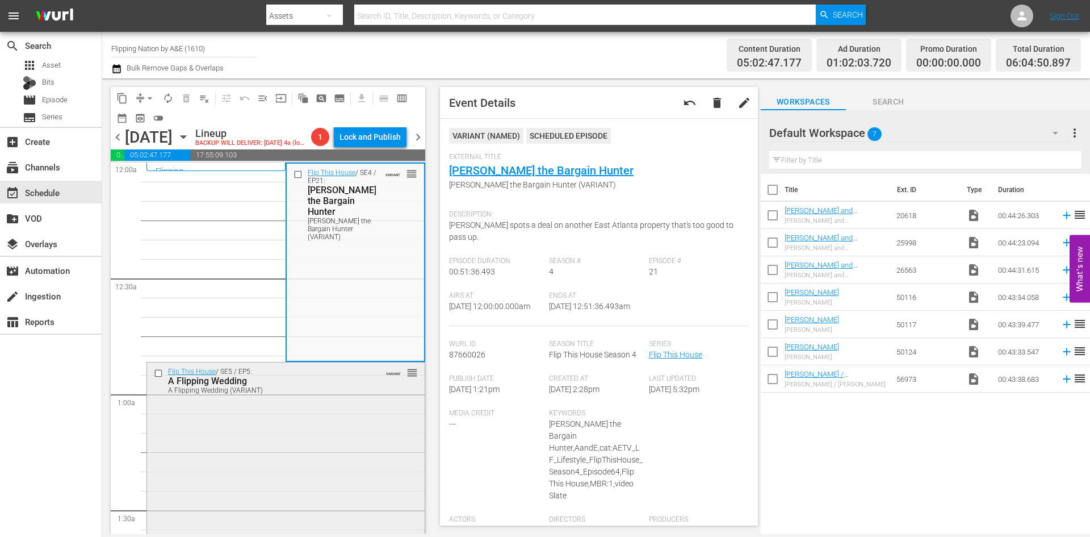
click at [357, 386] on div "A Flipping Wedding" at bounding box center [268, 380] width 200 height 11
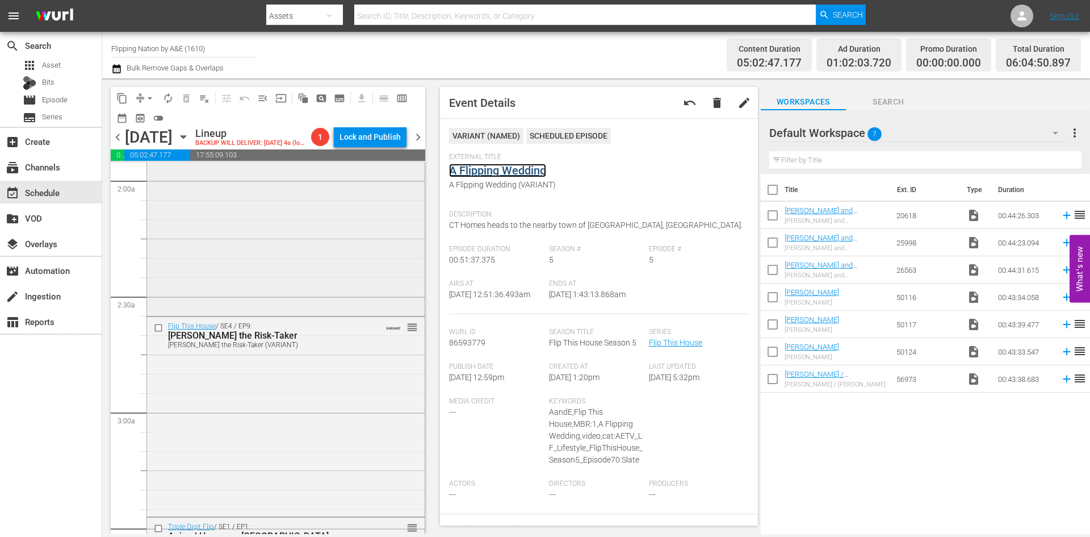
scroll to position [454, 0]
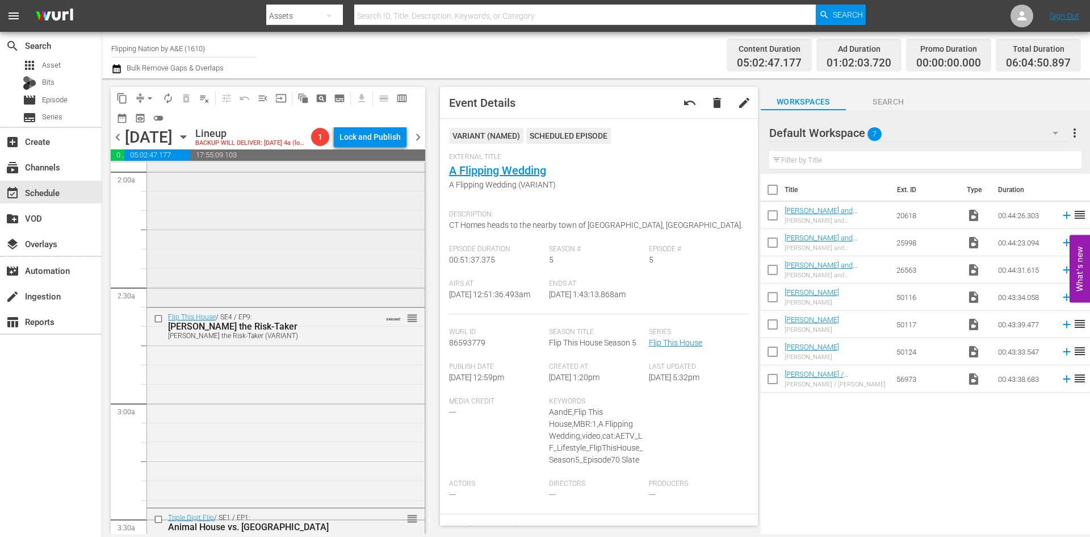
click at [332, 267] on div "Flip This House / SE2 / EP10: Intern Affairs Intern Affairs (VARIANT) VARIANT r…" at bounding box center [286, 206] width 278 height 197
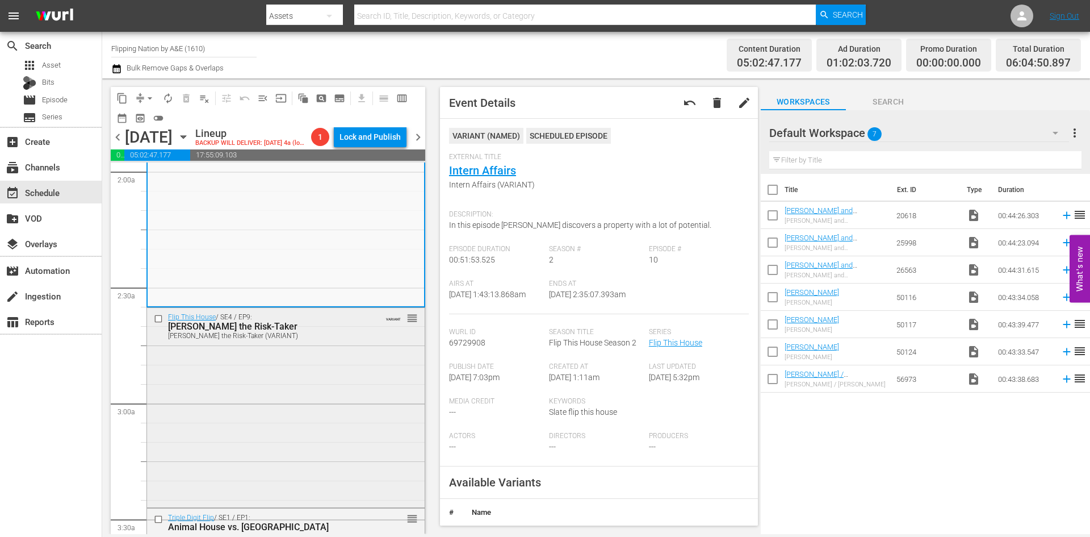
click at [323, 399] on div "Flip This House / SE4 / EP9: Rudy the Risk-Taker Rudy the Risk-Taker (VARIANT) …" at bounding box center [286, 406] width 278 height 197
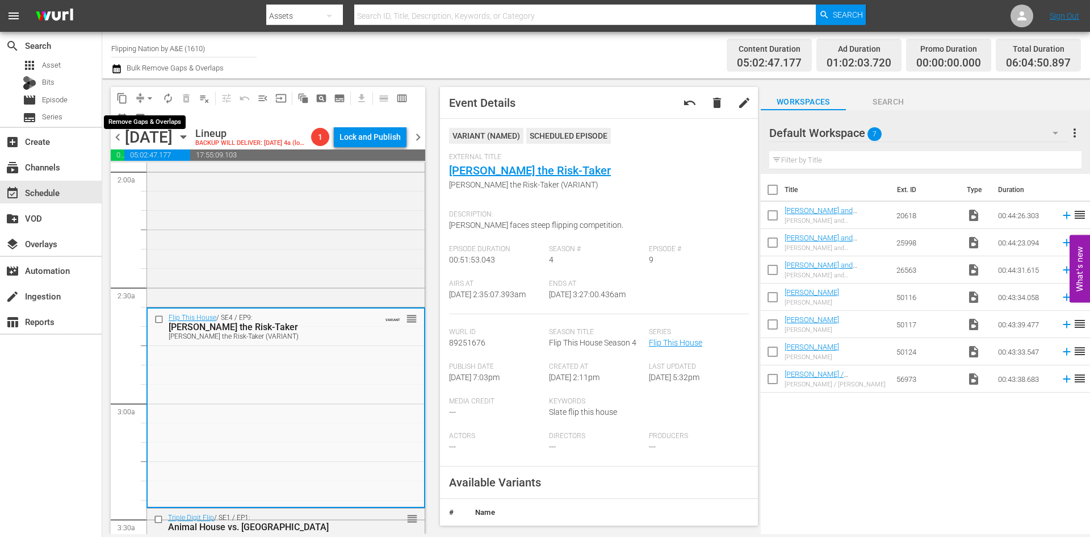
click at [146, 97] on span "arrow_drop_down" at bounding box center [149, 98] width 11 height 11
click at [149, 122] on li "Align to Midnight" at bounding box center [150, 121] width 119 height 19
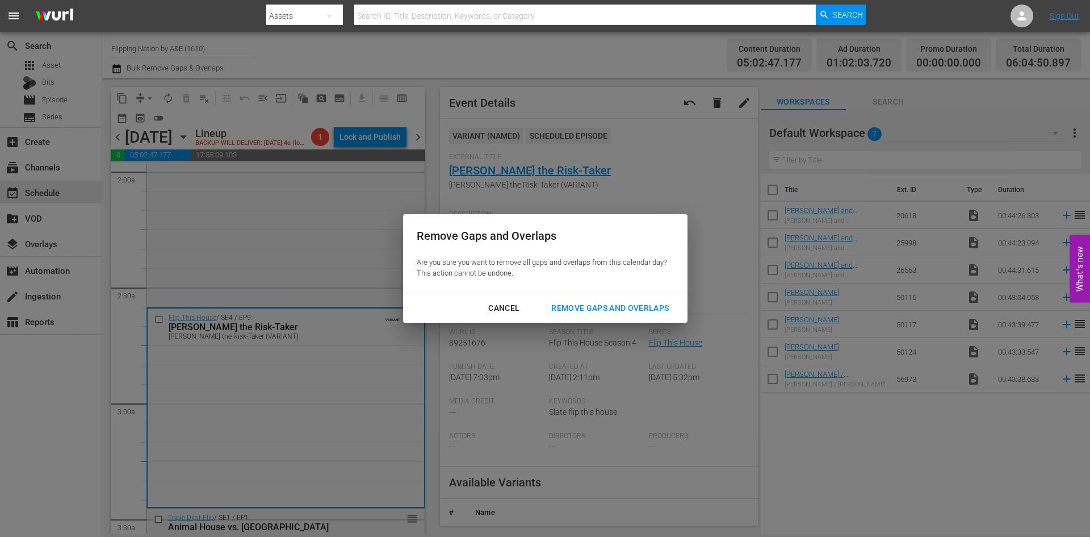
click at [627, 308] on div "Remove Gaps and Overlaps" at bounding box center [610, 308] width 136 height 14
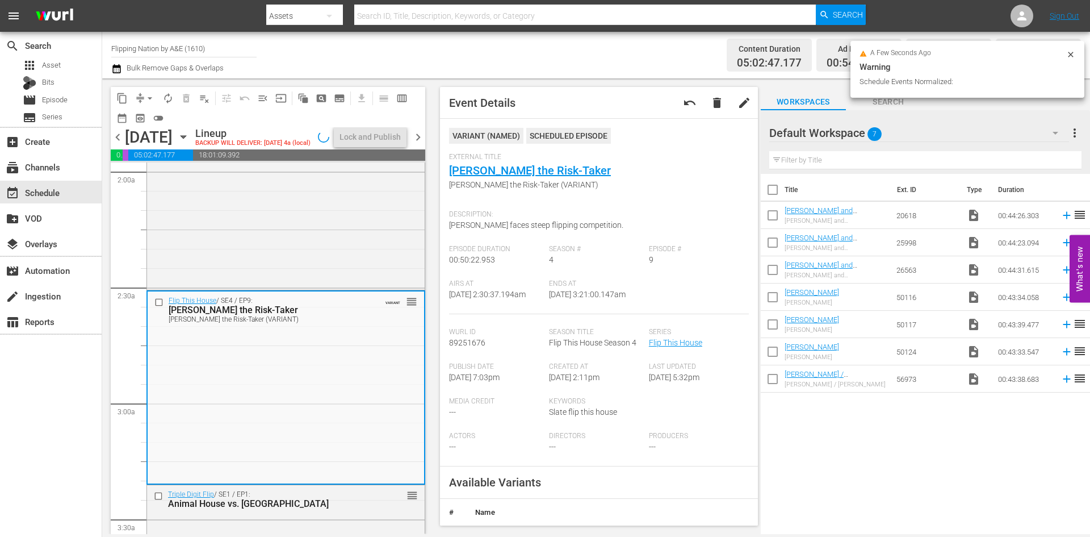
scroll to position [493, 0]
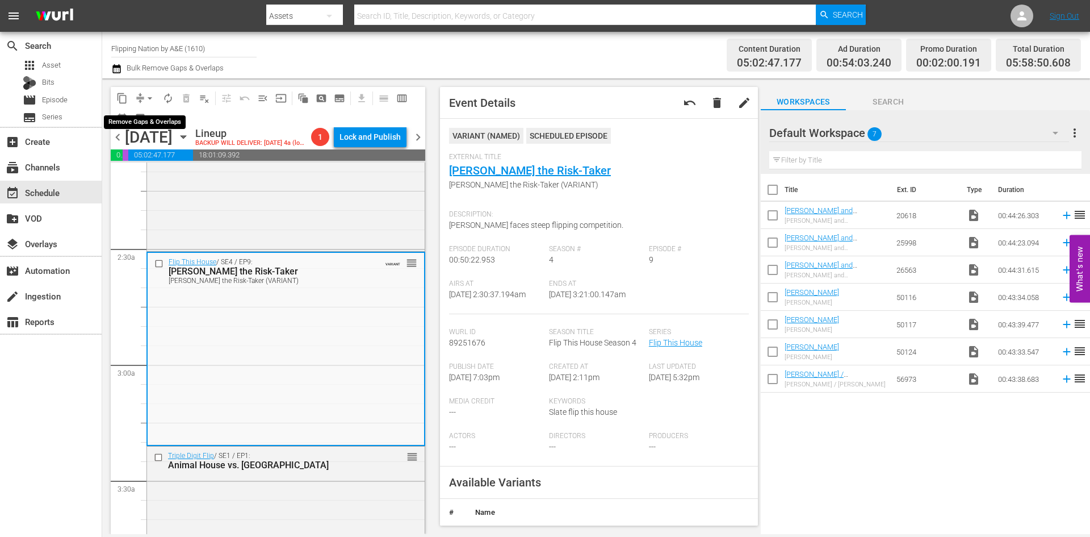
click at [148, 98] on span "arrow_drop_down" at bounding box center [149, 98] width 11 height 11
click at [137, 119] on li "Align to Midnight" at bounding box center [150, 121] width 119 height 19
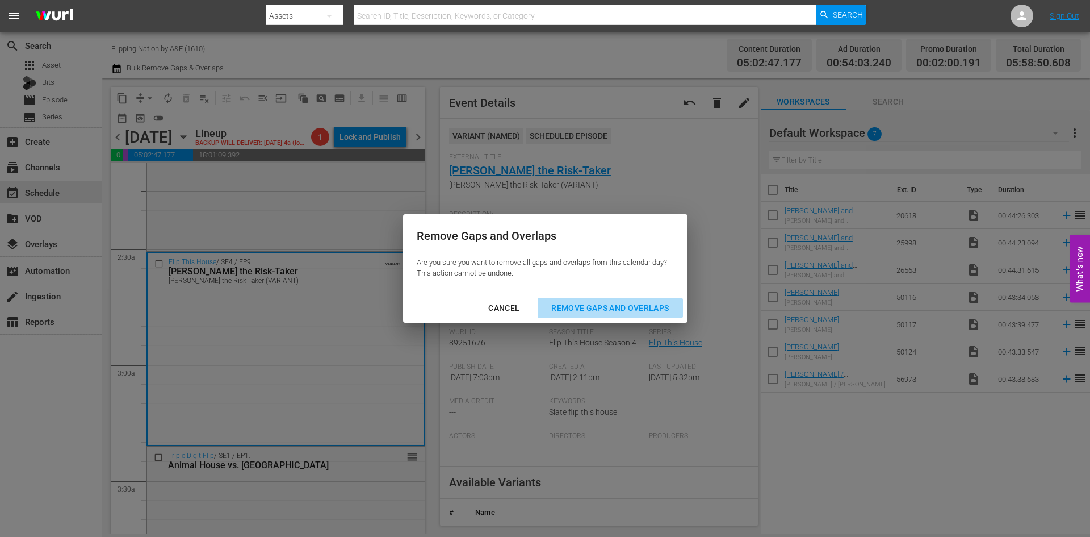
click at [608, 305] on div "Remove Gaps and Overlaps" at bounding box center [610, 308] width 136 height 14
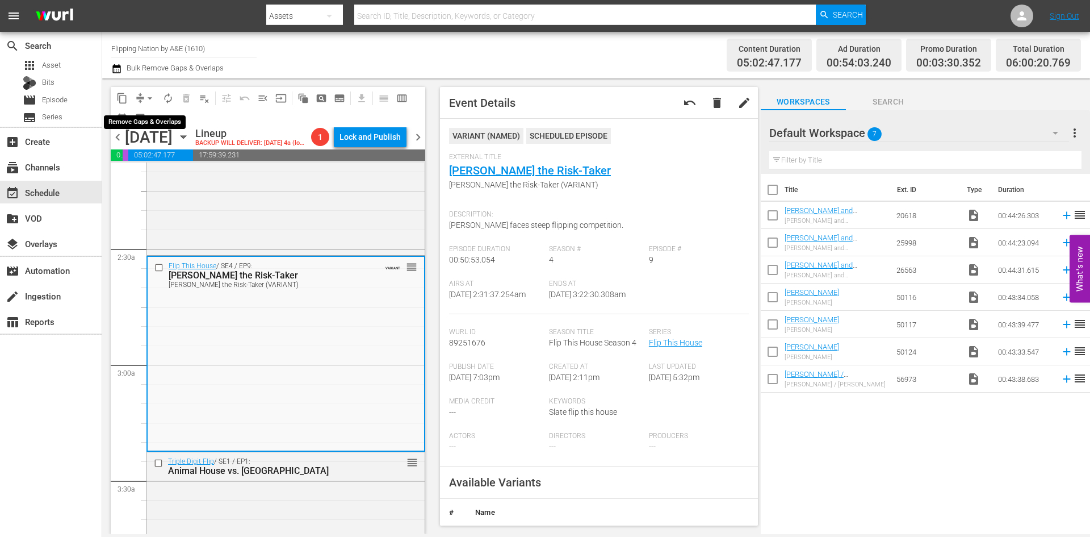
click at [151, 98] on span "arrow_drop_down" at bounding box center [149, 98] width 11 height 11
click at [150, 120] on li "Align to Midnight" at bounding box center [150, 121] width 119 height 19
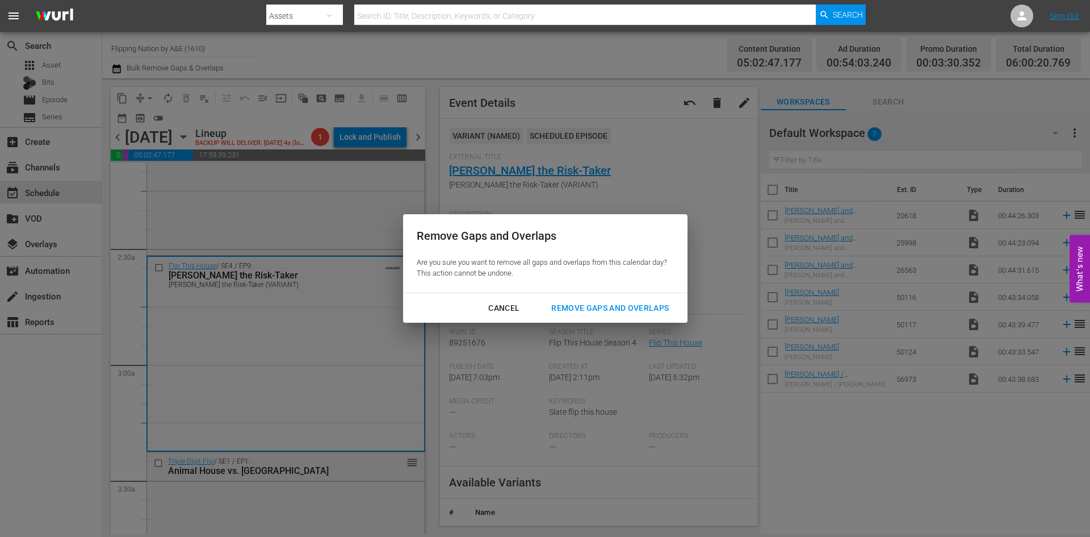
click at [605, 303] on div "Remove Gaps and Overlaps" at bounding box center [610, 308] width 136 height 14
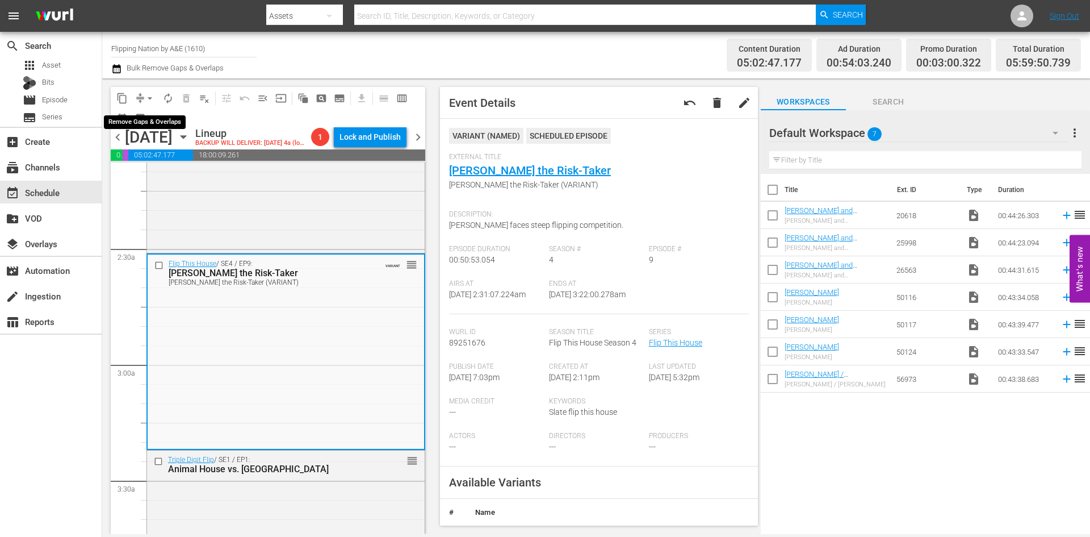
click at [150, 97] on span "arrow_drop_down" at bounding box center [149, 98] width 11 height 11
click at [144, 123] on li "Align to Midnight" at bounding box center [150, 121] width 119 height 19
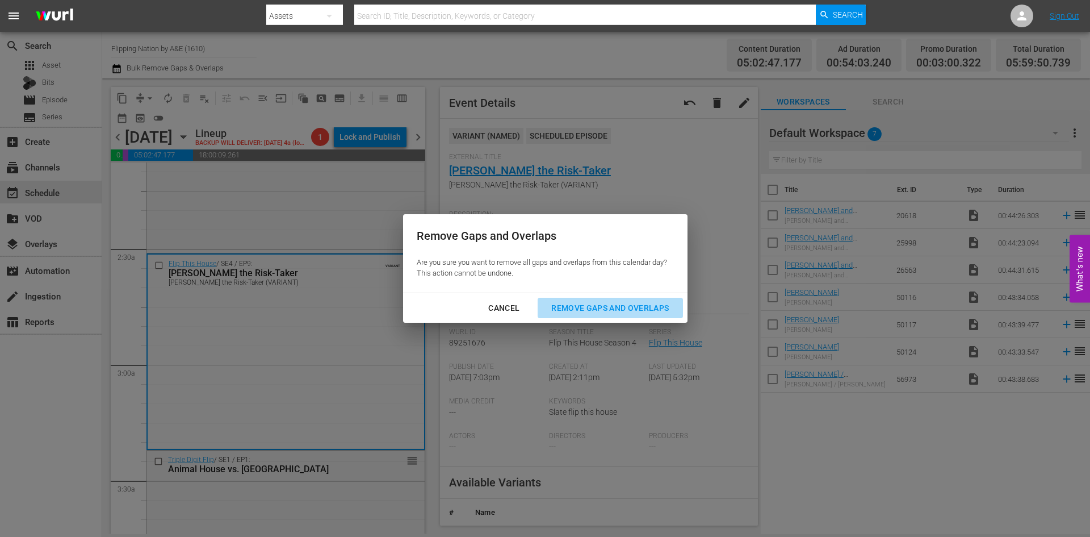
click at [586, 303] on div "Remove Gaps and Overlaps" at bounding box center [610, 308] width 136 height 14
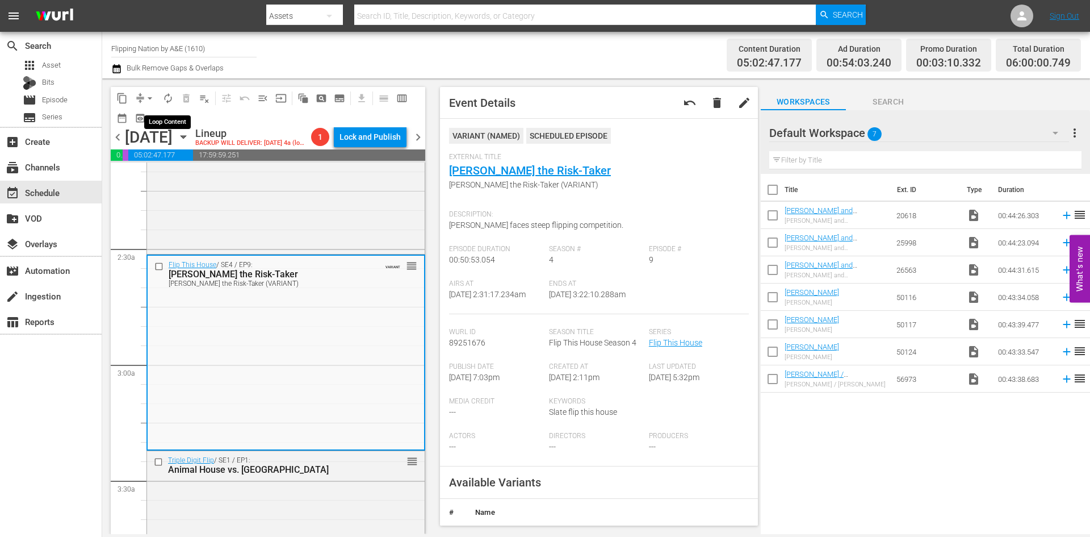
click at [170, 101] on span "autorenew_outlined" at bounding box center [167, 98] width 11 height 11
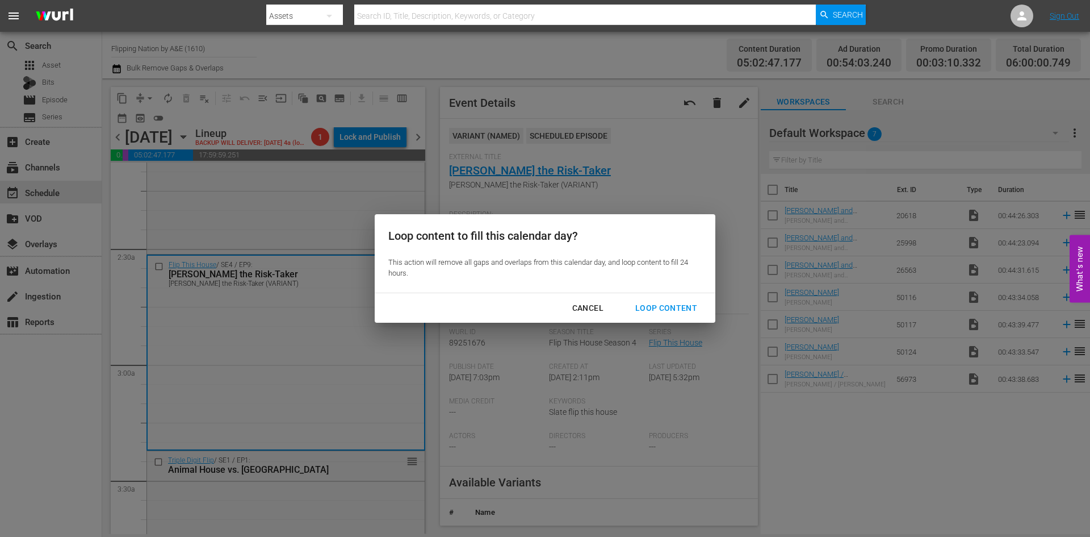
click at [648, 304] on div "Loop Content" at bounding box center [666, 308] width 80 height 14
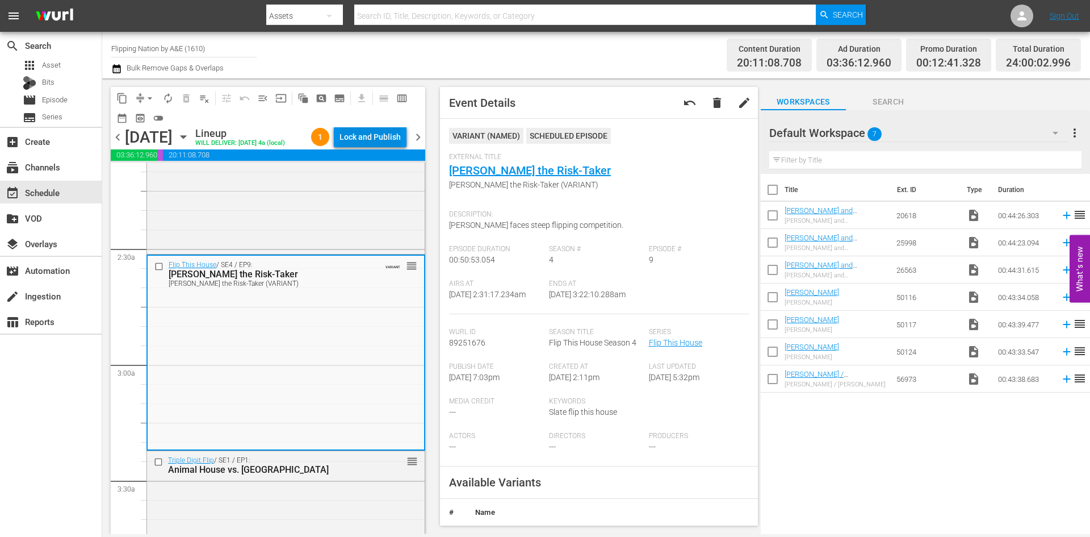
click at [355, 138] on div "Lock and Publish" at bounding box center [370, 137] width 61 height 20
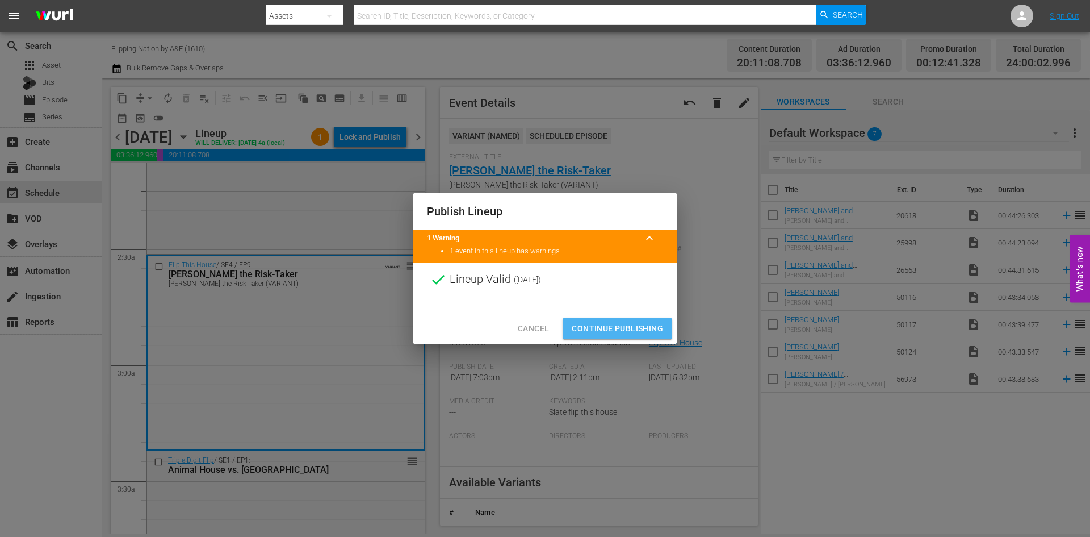
click at [611, 326] on span "Continue Publishing" at bounding box center [617, 328] width 91 height 14
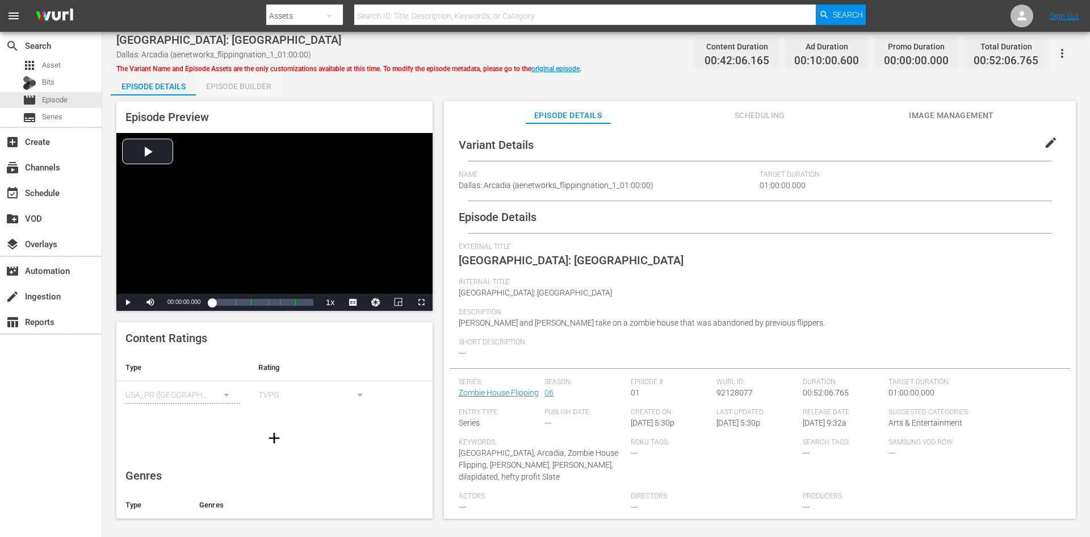
click at [233, 86] on div "Episode Builder" at bounding box center [238, 86] width 85 height 27
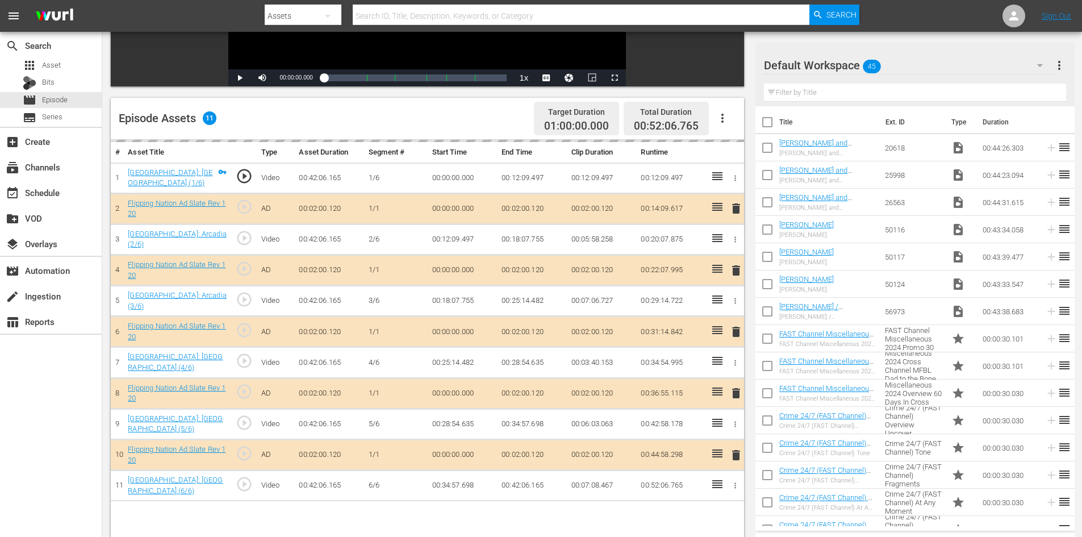
scroll to position [296, 0]
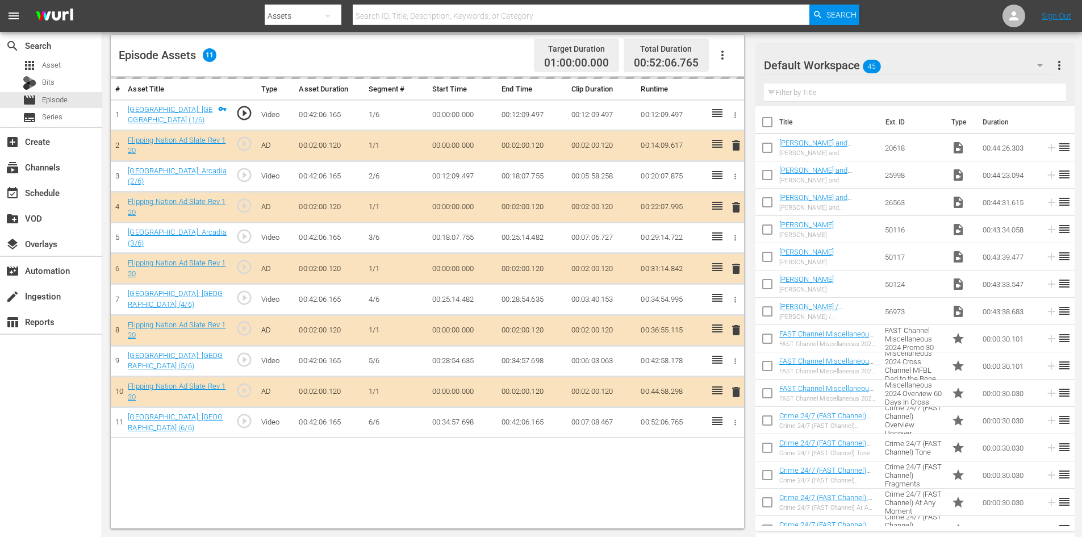
click at [944, 66] on div "Default Workspace 45" at bounding box center [909, 65] width 290 height 32
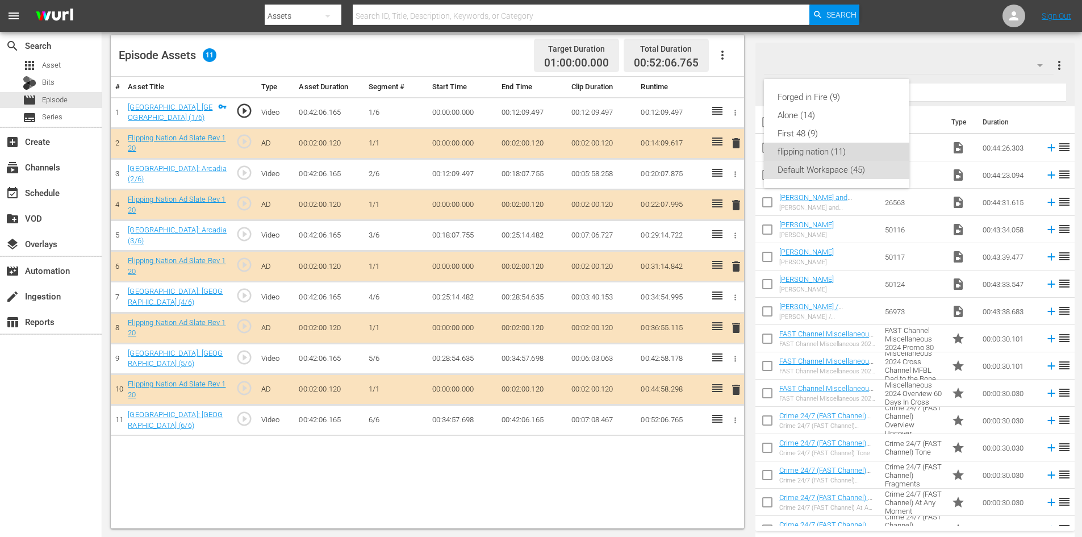
click at [825, 154] on div "flipping nation (11)" at bounding box center [836, 152] width 118 height 18
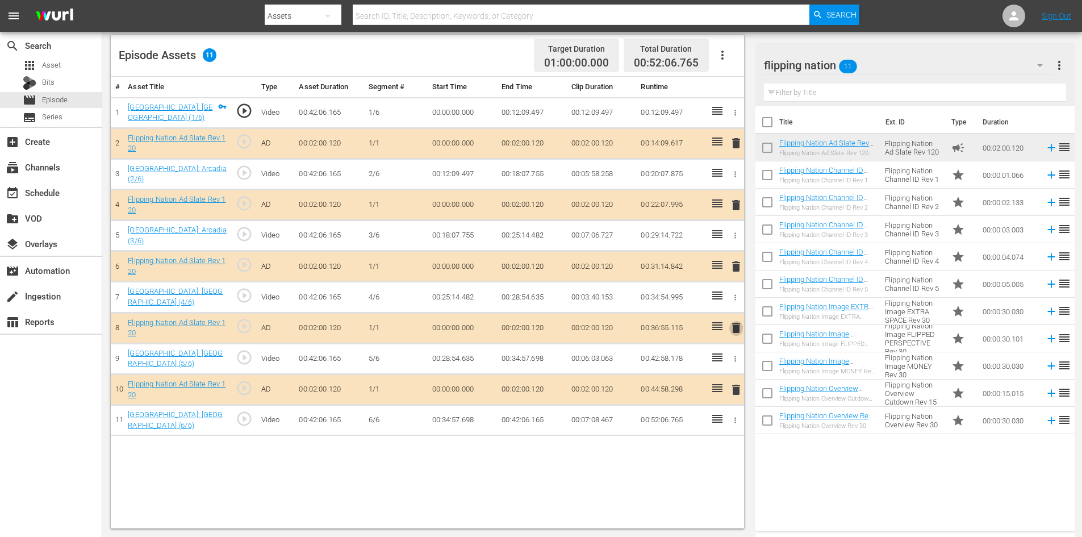
click at [735, 324] on span "delete" at bounding box center [736, 328] width 14 height 14
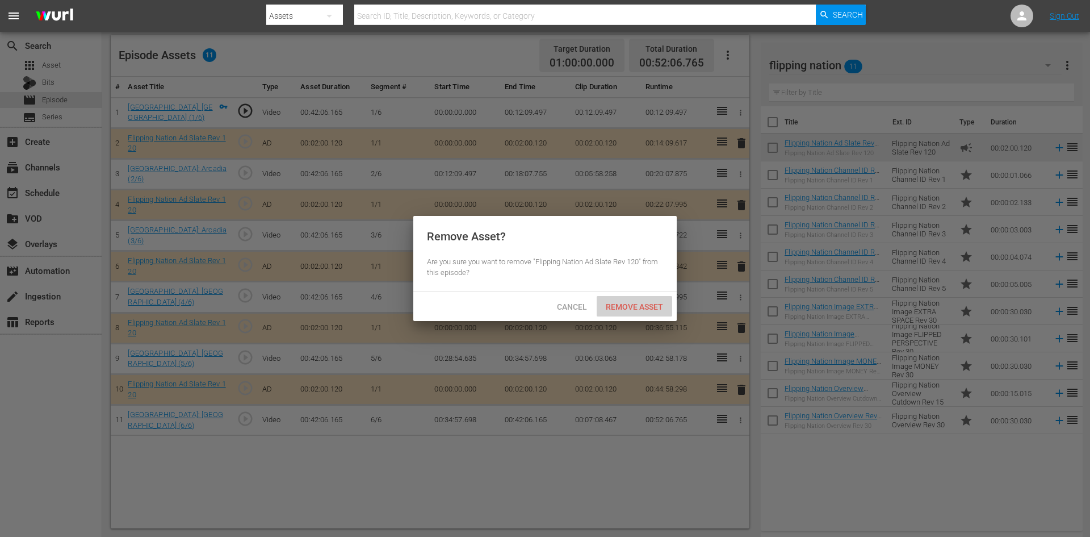
drag, startPoint x: 646, startPoint y: 305, endPoint x: 466, endPoint y: 231, distance: 194.2
click at [646, 305] on span "Remove Asset" at bounding box center [635, 306] width 76 height 9
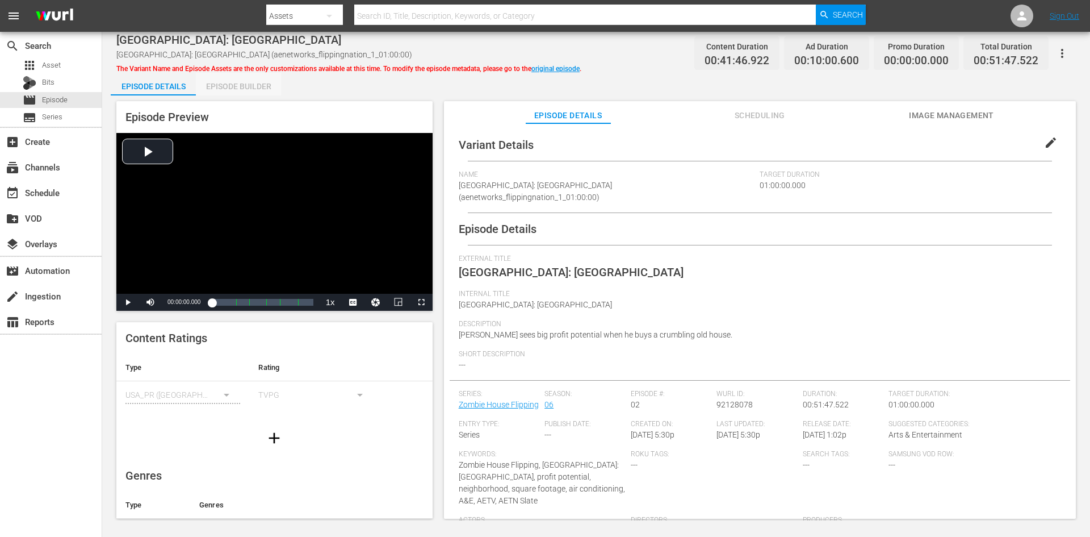
click at [261, 86] on div "Episode Builder" at bounding box center [238, 86] width 85 height 27
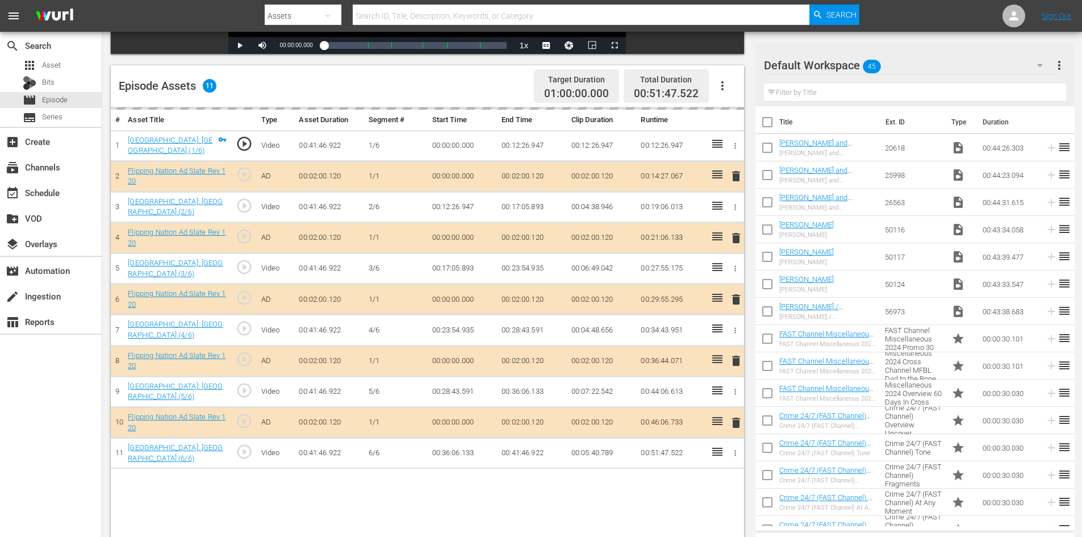
scroll to position [296, 0]
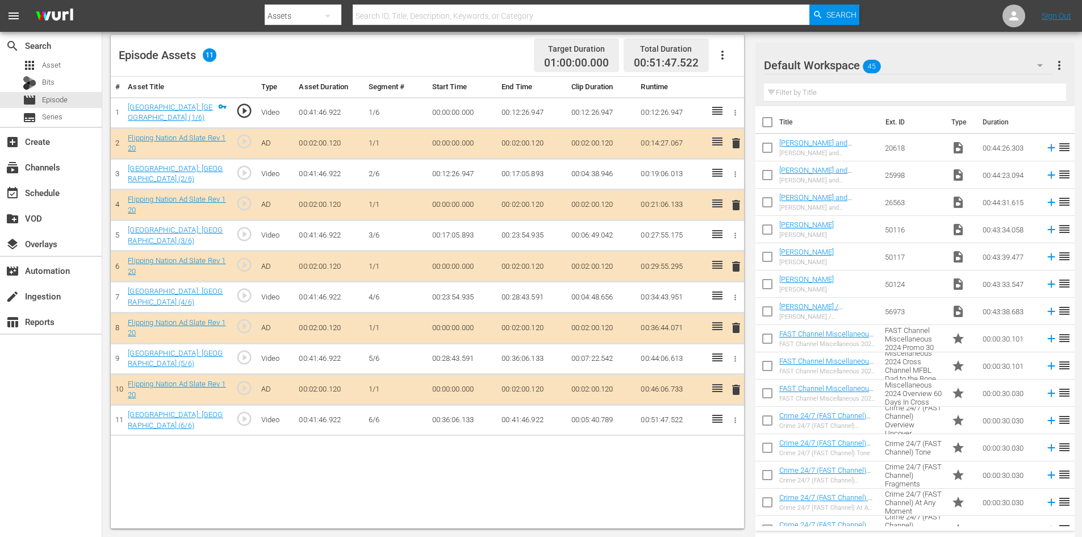
click at [924, 68] on div "Default Workspace 45" at bounding box center [909, 65] width 290 height 32
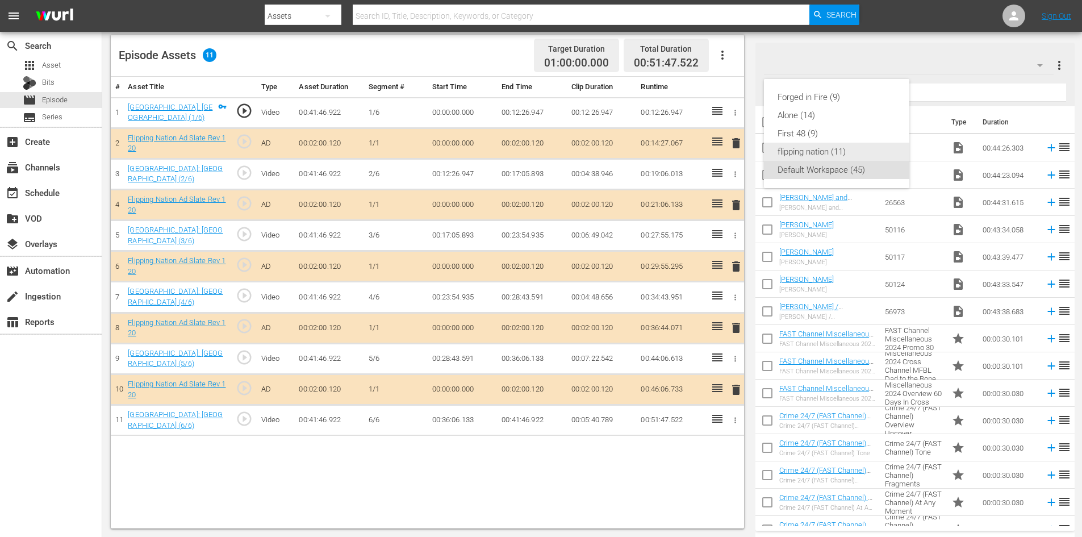
click at [810, 149] on div "flipping nation (11)" at bounding box center [836, 152] width 118 height 18
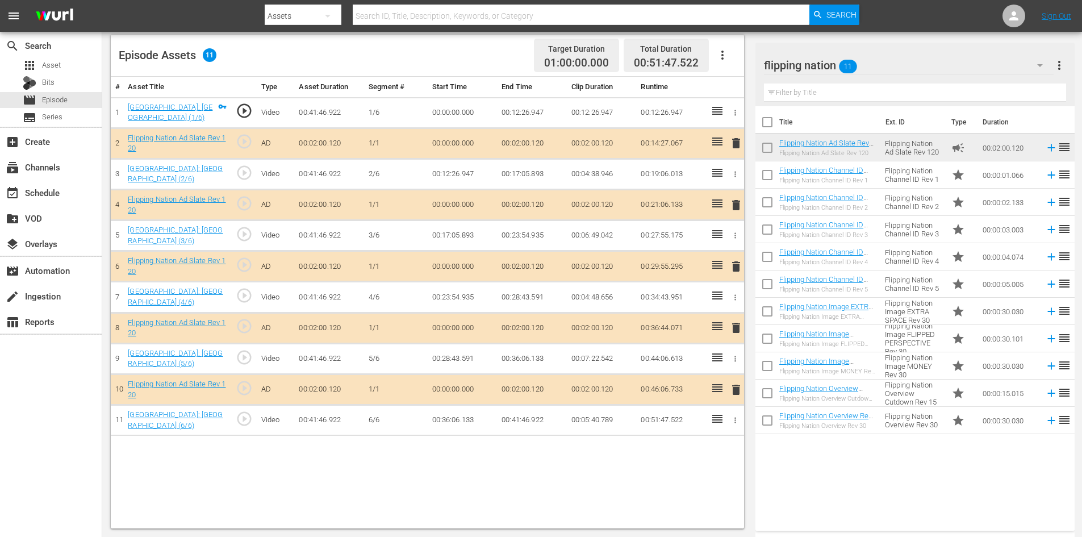
click at [734, 324] on span "delete" at bounding box center [736, 328] width 14 height 14
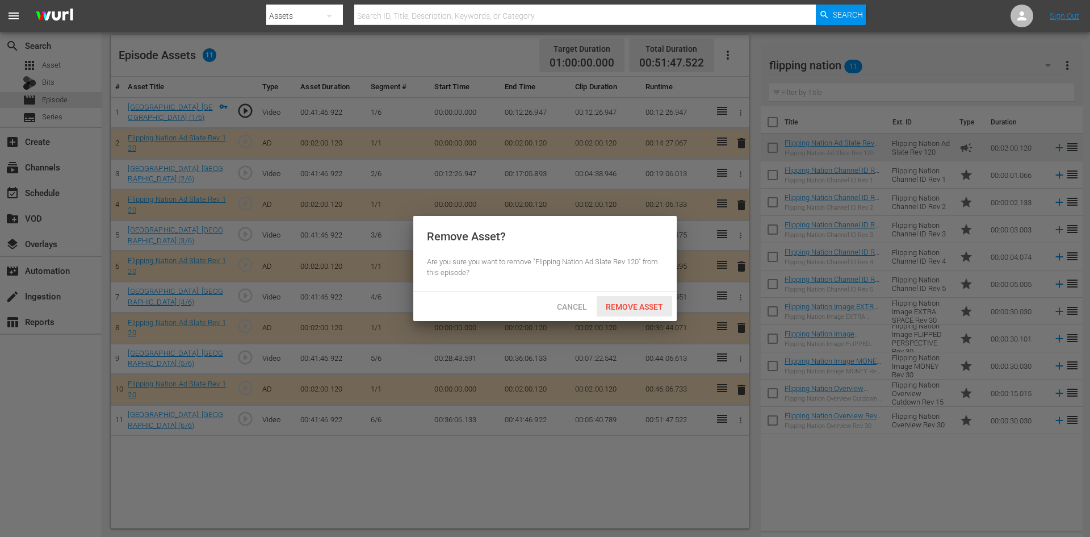
click at [610, 304] on span "Remove Asset" at bounding box center [635, 306] width 76 height 9
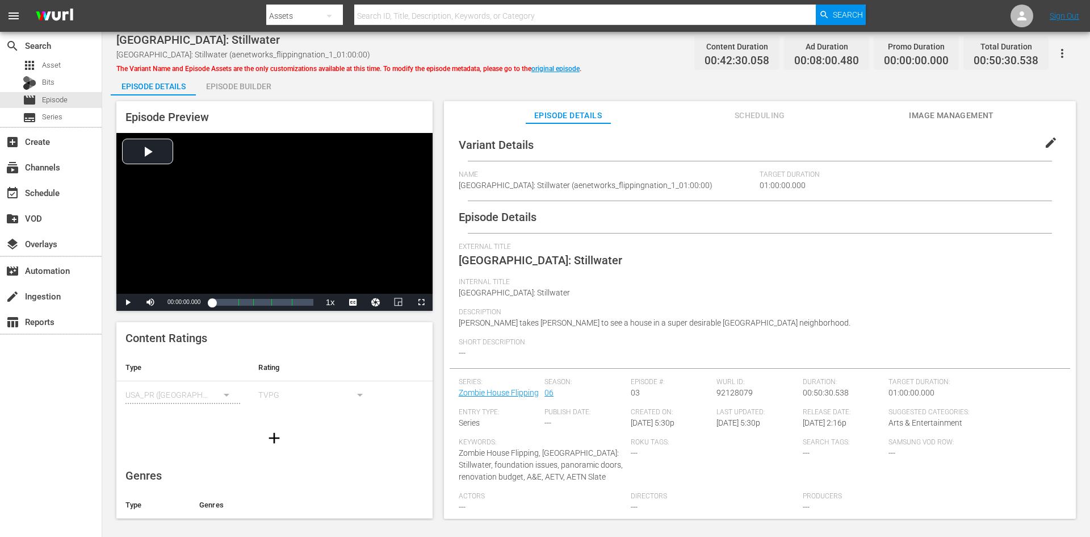
click at [237, 82] on div "Episode Builder" at bounding box center [238, 86] width 85 height 27
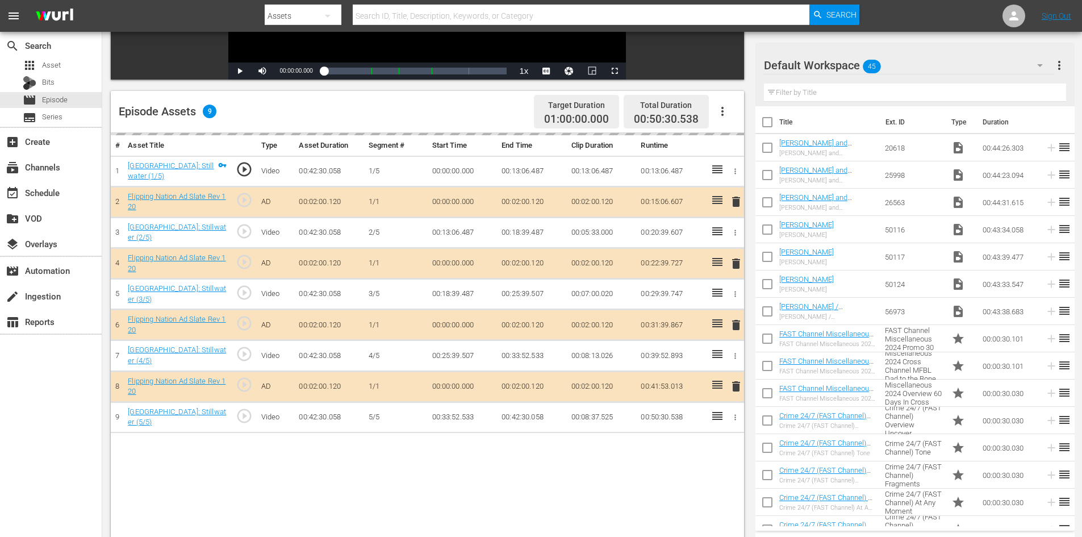
scroll to position [296, 0]
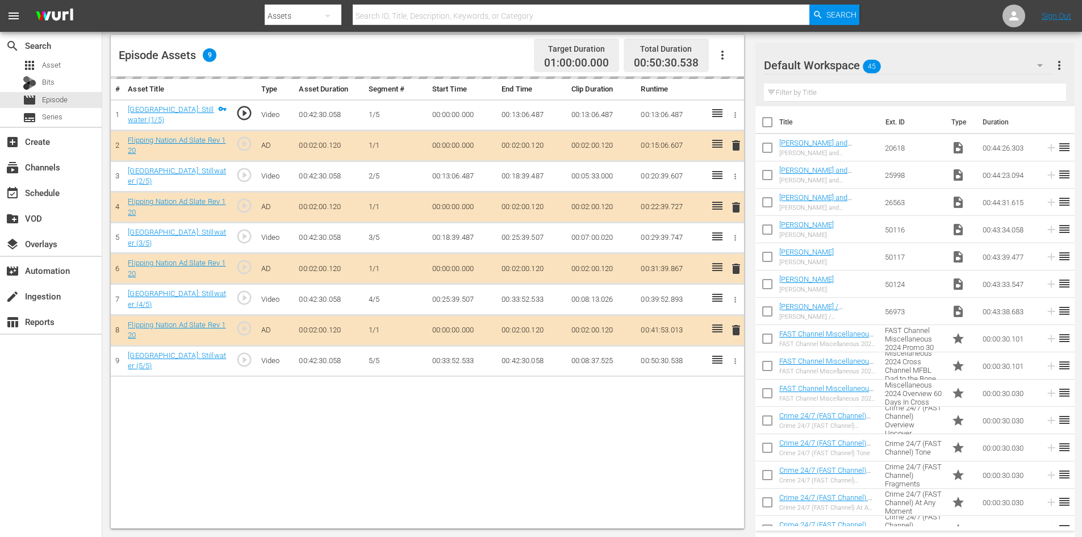
click at [922, 65] on div "Default Workspace 45" at bounding box center [909, 65] width 290 height 32
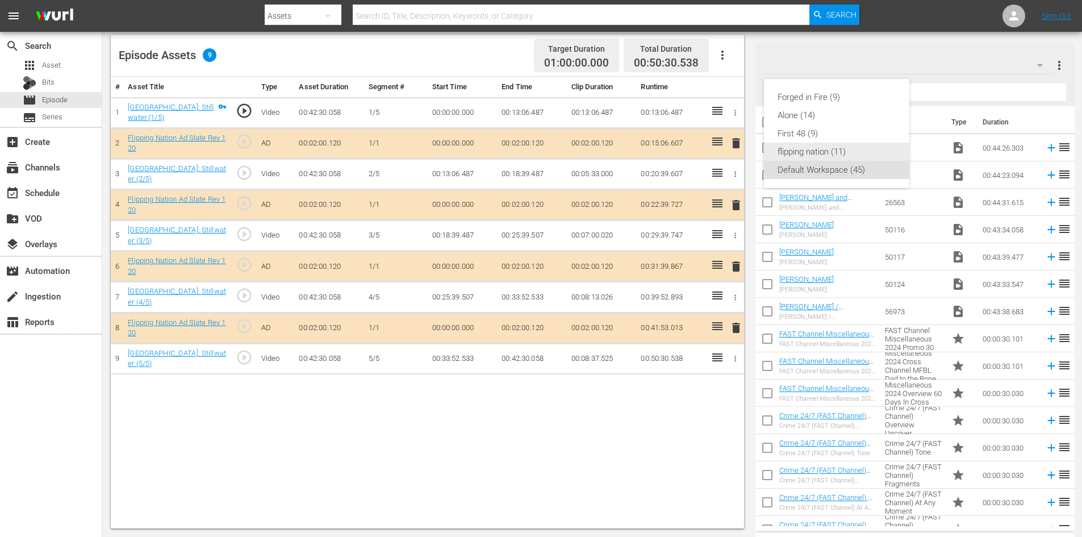
click at [799, 150] on div "flipping nation (11)" at bounding box center [836, 152] width 118 height 18
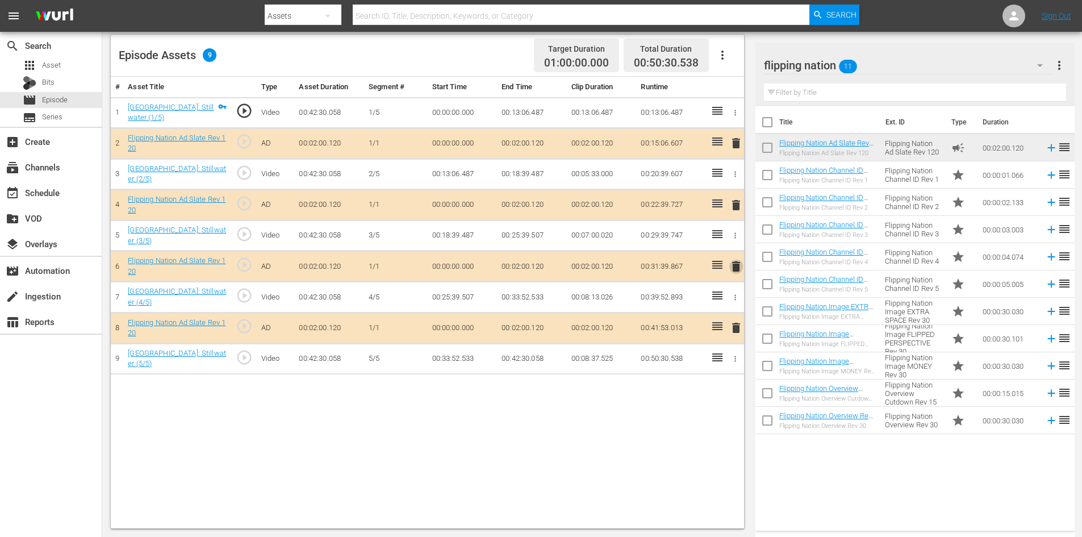
click at [731, 262] on span "delete" at bounding box center [736, 266] width 14 height 14
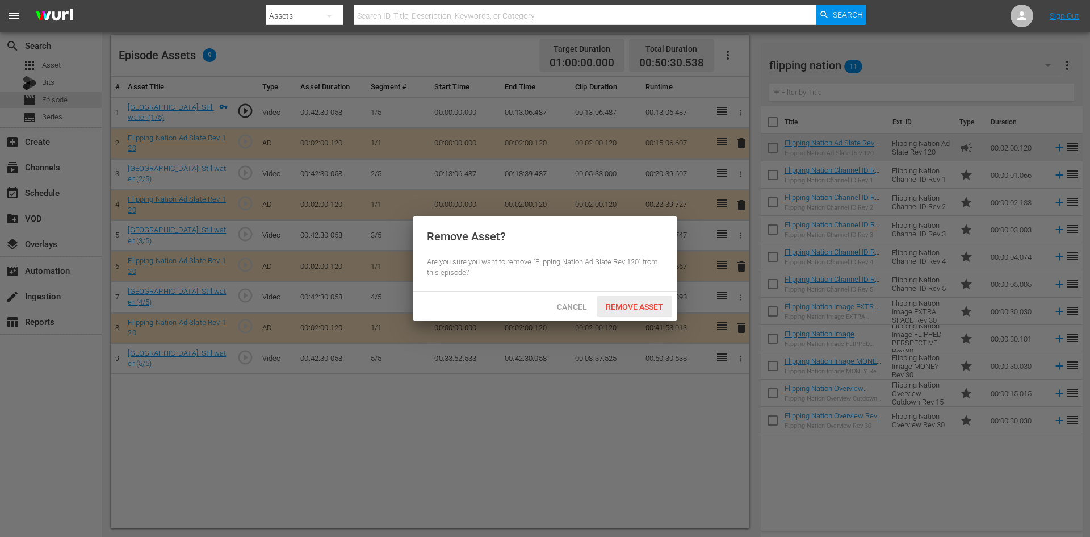
click at [642, 299] on div "Remove Asset" at bounding box center [635, 306] width 76 height 21
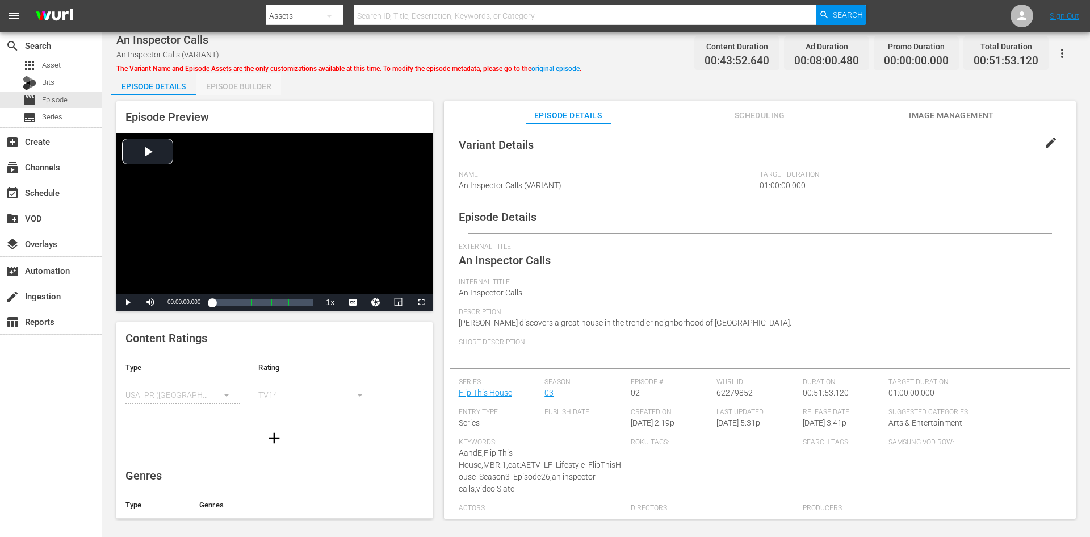
click at [242, 86] on div "Episode Builder" at bounding box center [238, 86] width 85 height 27
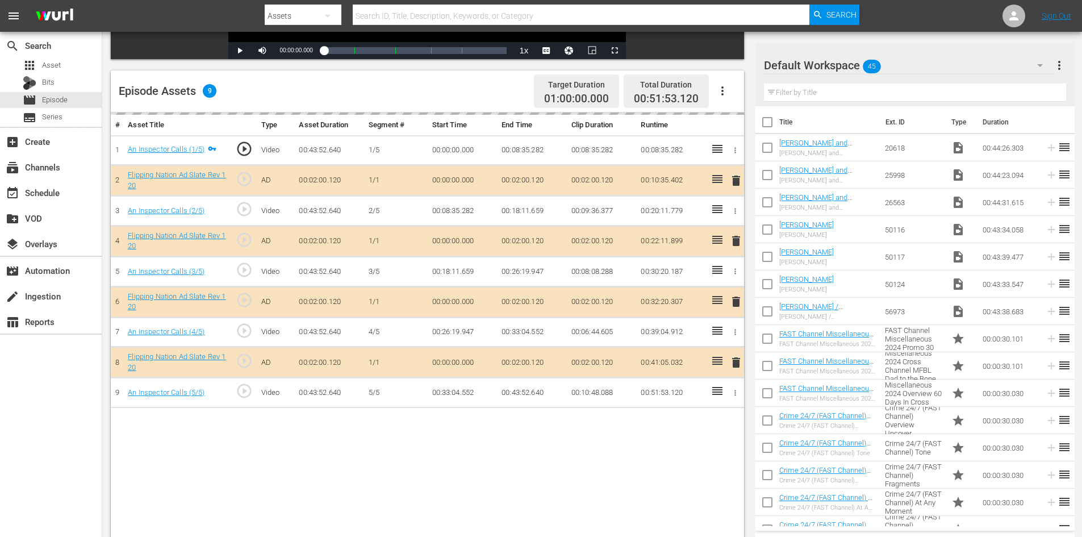
scroll to position [296, 0]
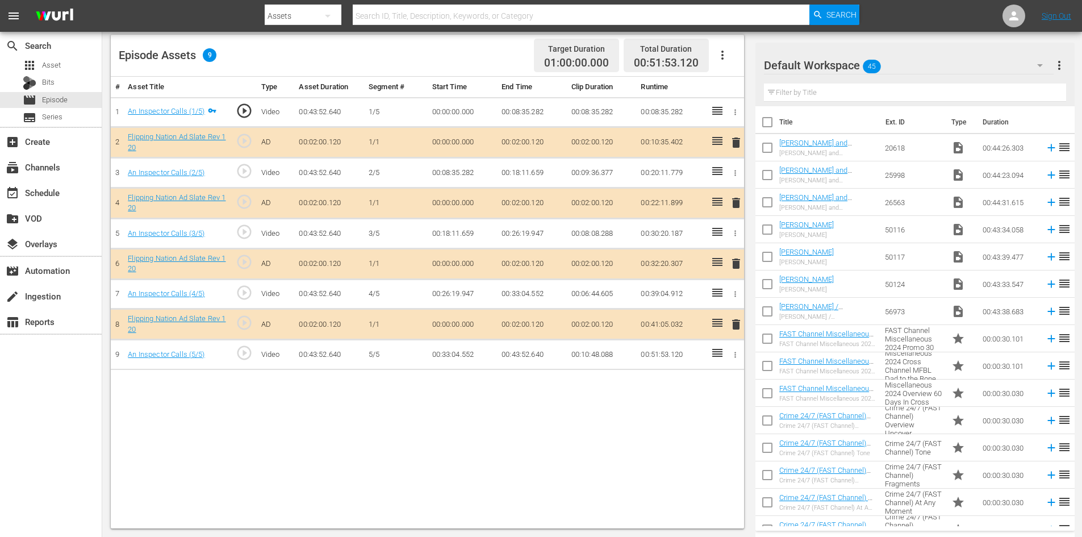
click at [905, 66] on div "Default Workspace 45" at bounding box center [909, 65] width 290 height 32
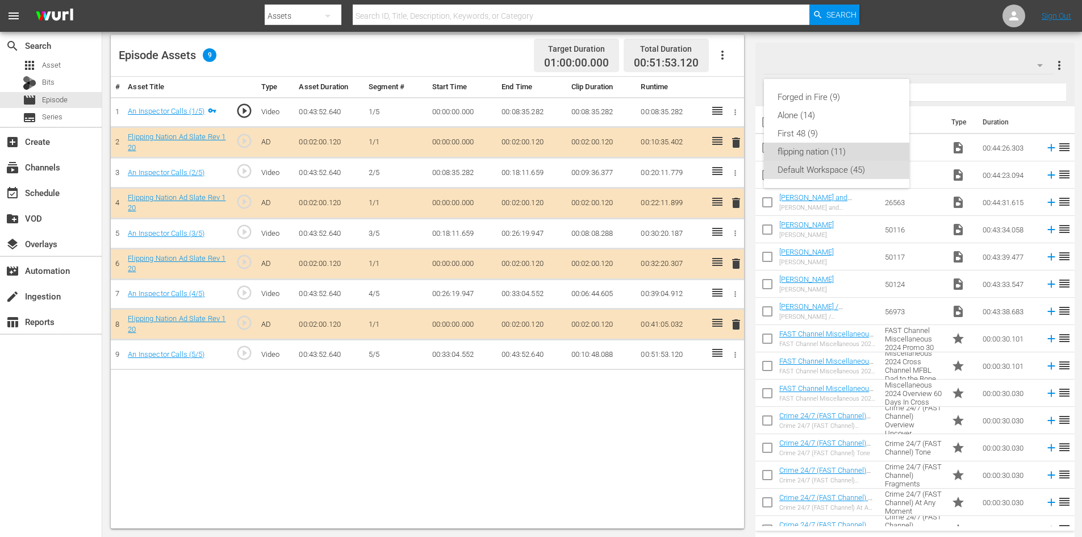
click at [820, 151] on div "flipping nation (11)" at bounding box center [836, 152] width 118 height 18
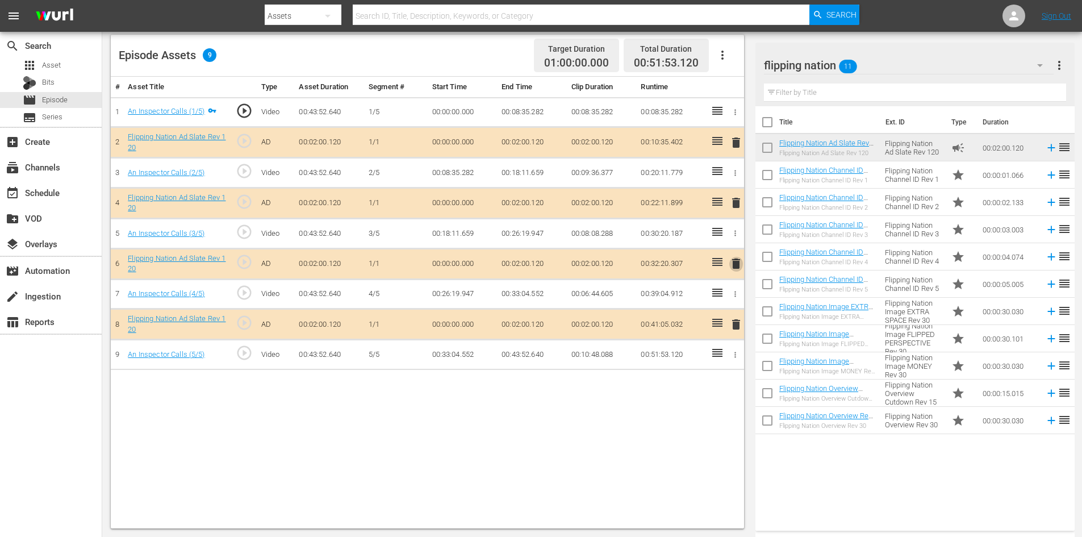
click at [736, 263] on span "delete" at bounding box center [736, 264] width 14 height 14
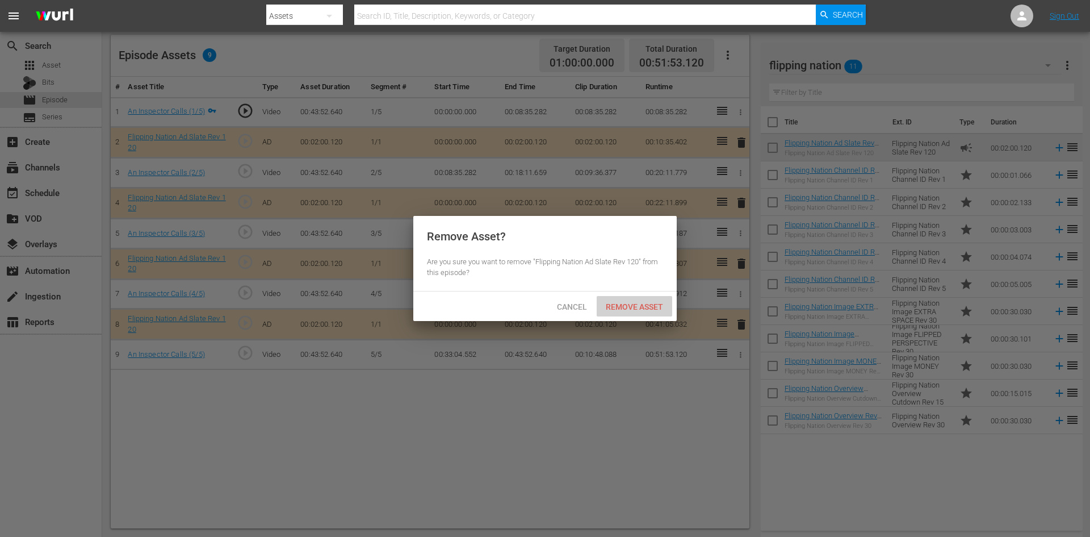
click at [634, 304] on span "Remove Asset" at bounding box center [635, 306] width 76 height 9
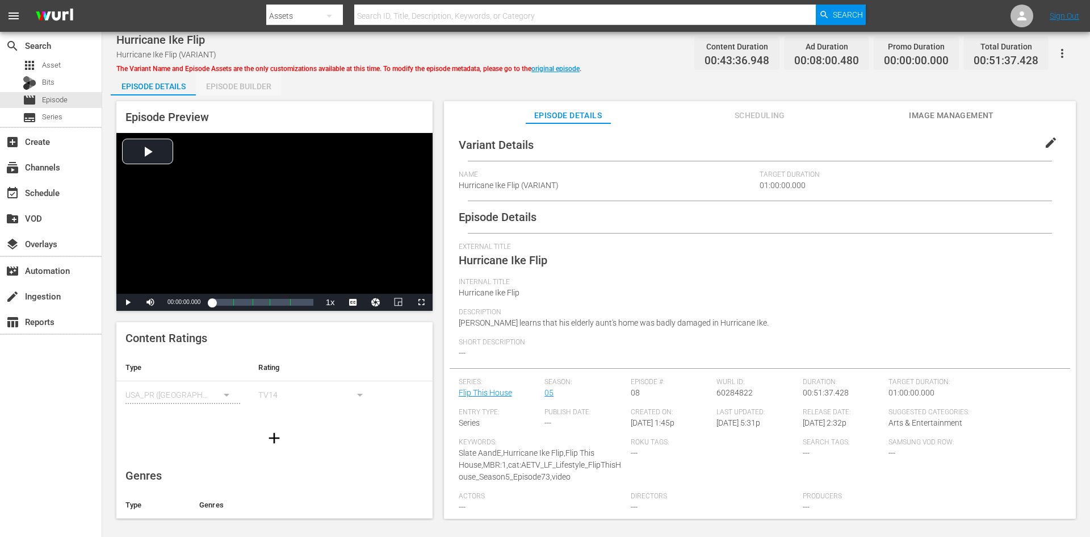
click at [246, 82] on div "Episode Builder" at bounding box center [238, 86] width 85 height 27
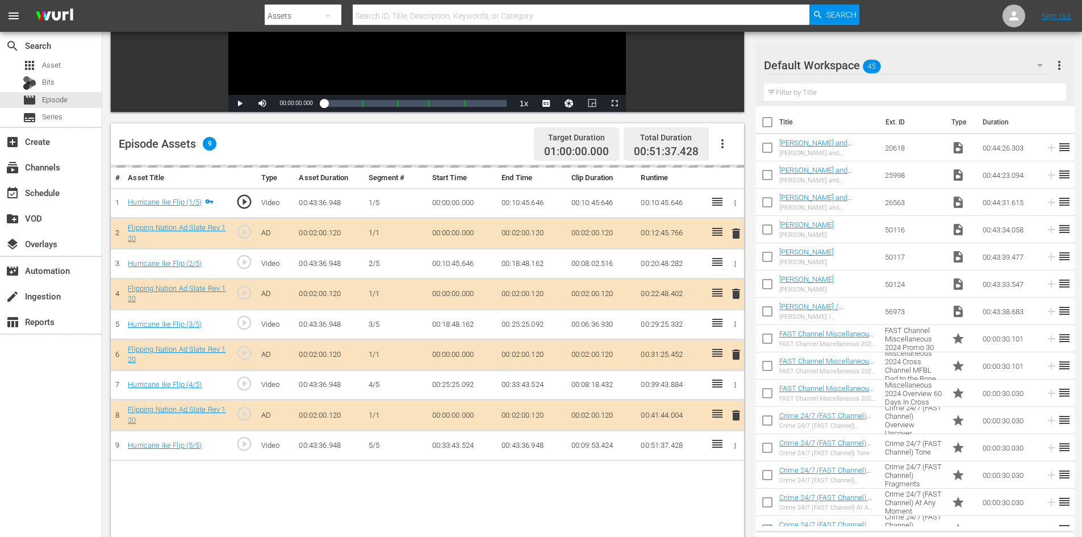
scroll to position [296, 0]
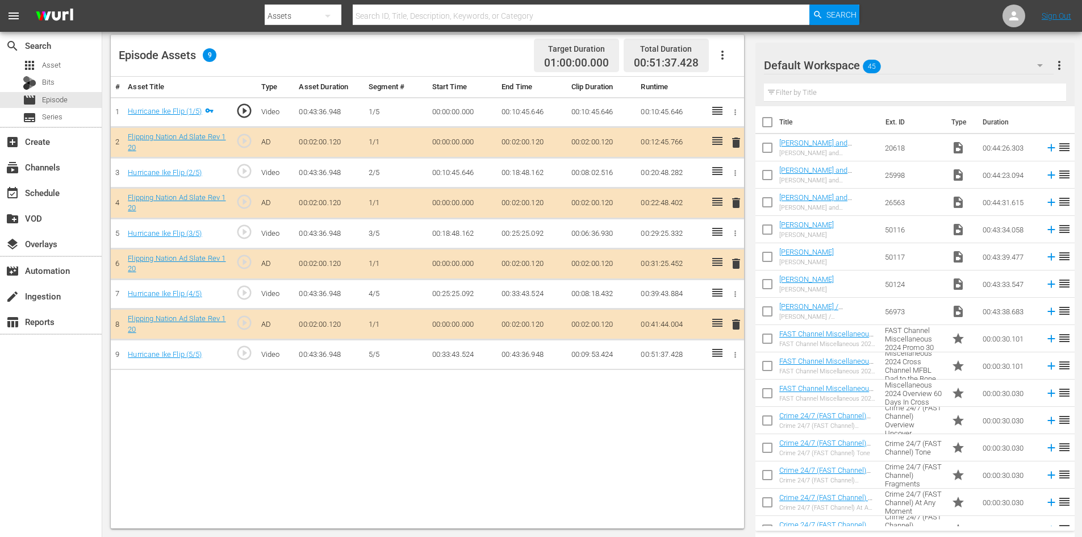
click at [930, 63] on div "Default Workspace 45" at bounding box center [909, 65] width 290 height 32
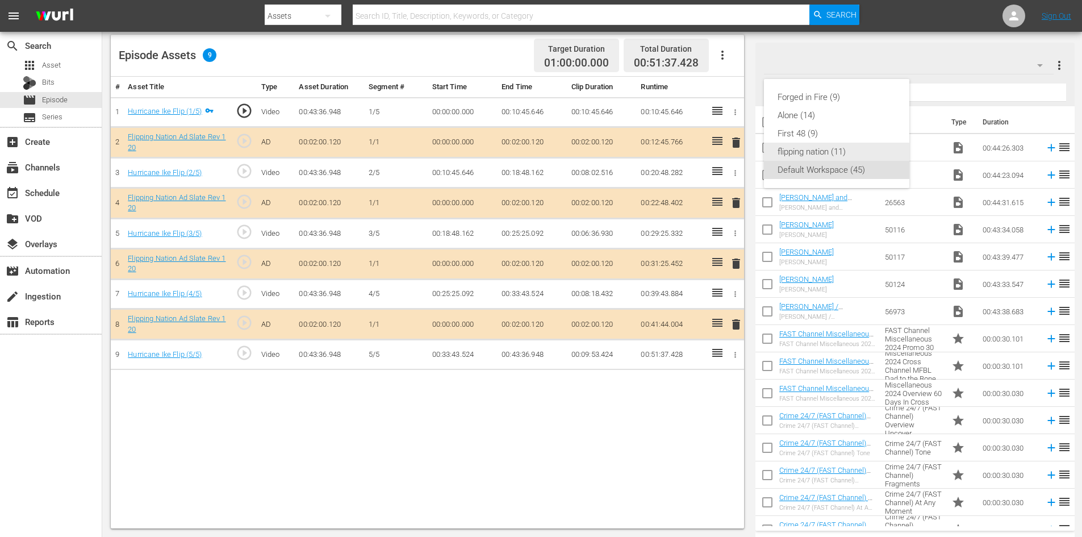
click at [820, 146] on div "flipping nation (11)" at bounding box center [836, 152] width 118 height 18
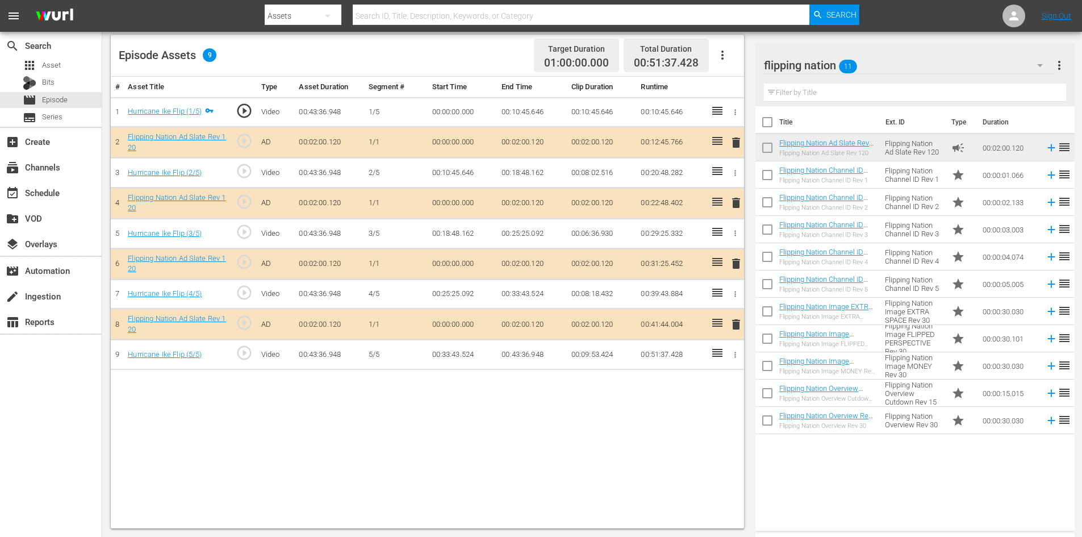
click at [733, 263] on span "delete" at bounding box center [736, 264] width 14 height 14
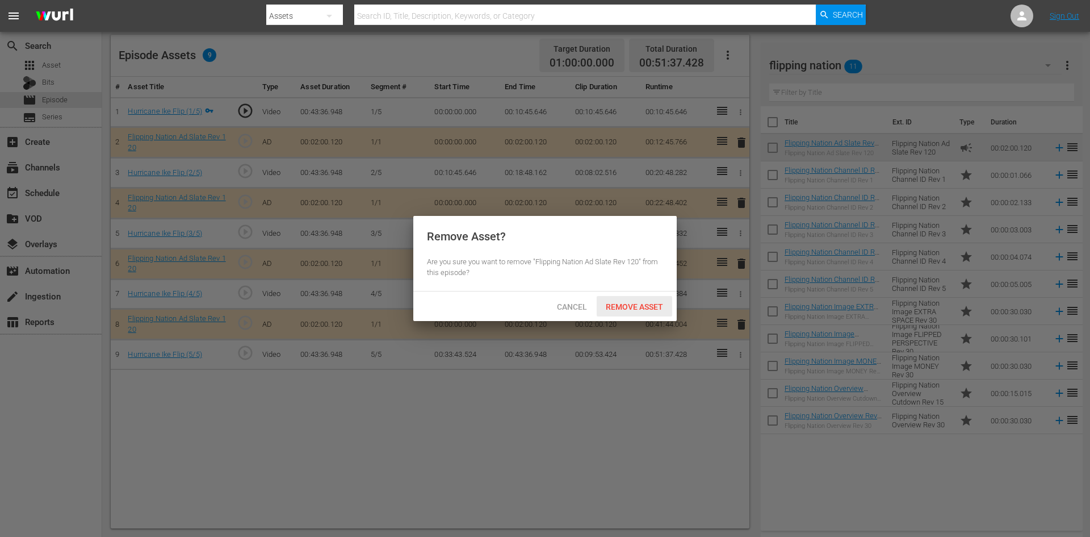
click at [627, 307] on span "Remove Asset" at bounding box center [635, 306] width 76 height 9
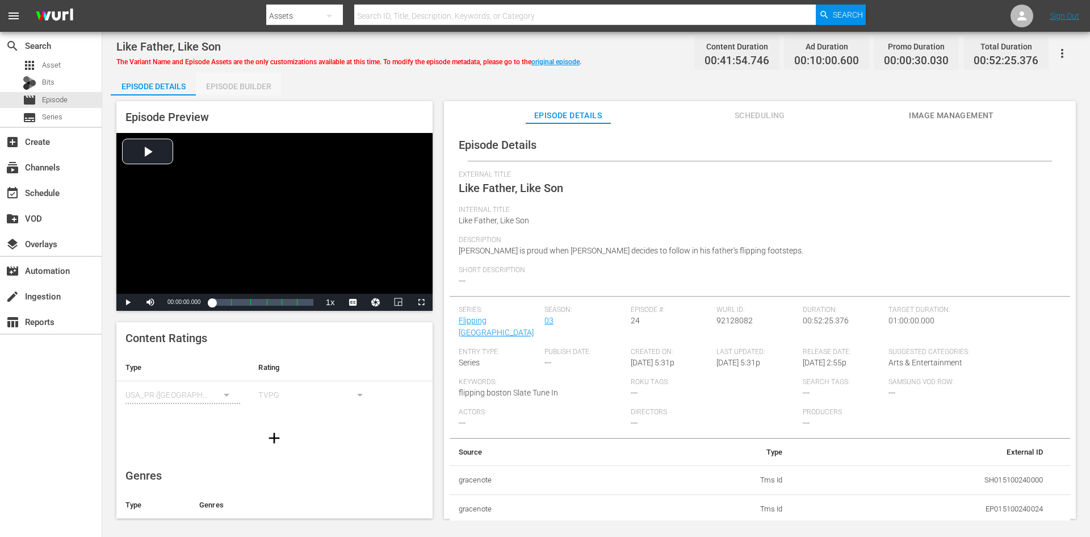
click at [249, 82] on div "Episode Builder" at bounding box center [238, 86] width 85 height 27
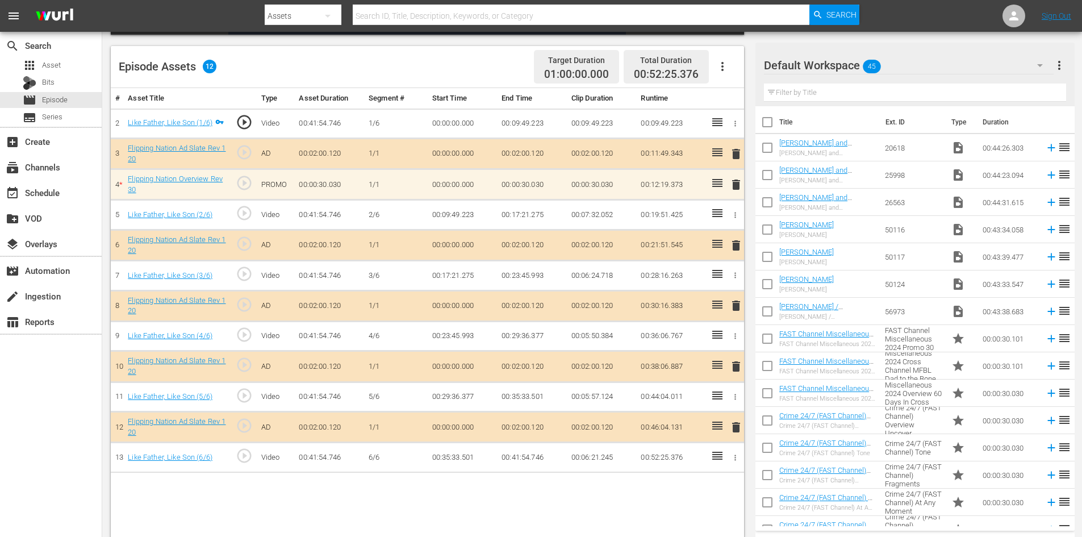
scroll to position [296, 0]
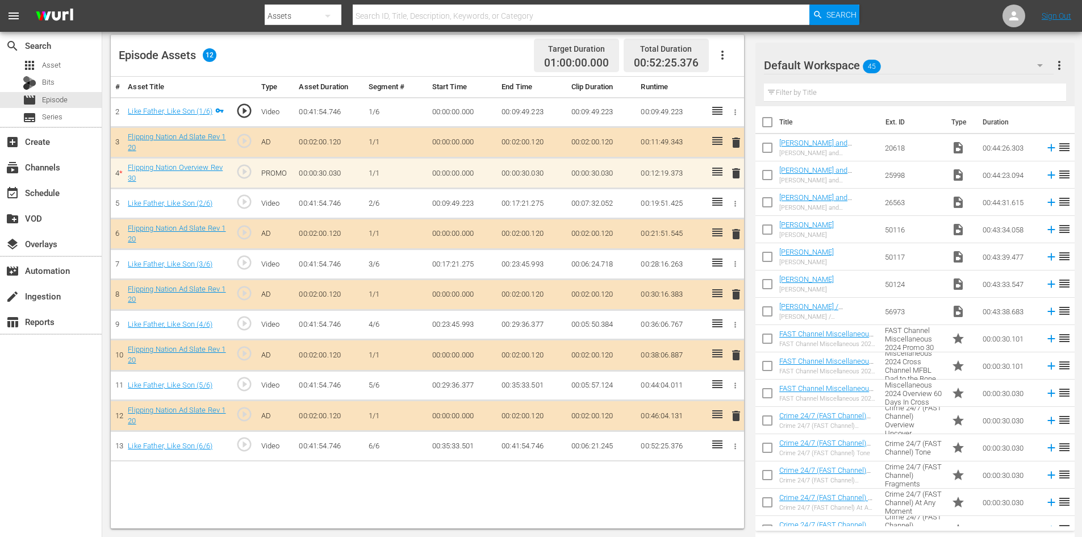
click at [936, 69] on div "Default Workspace 45" at bounding box center [909, 65] width 290 height 32
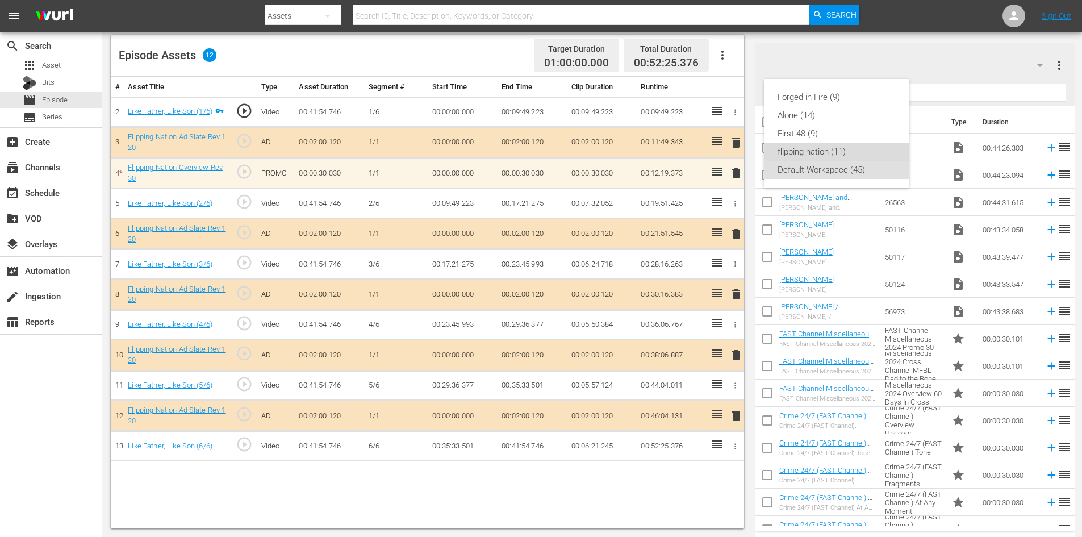
click at [808, 148] on div "flipping nation (11)" at bounding box center [836, 152] width 118 height 18
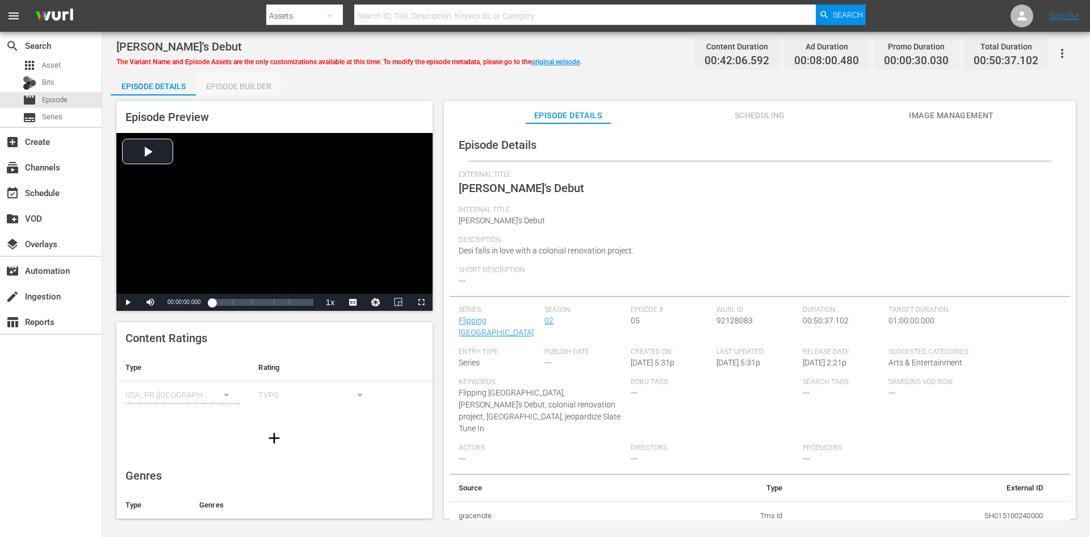
click at [254, 82] on div "Episode Builder" at bounding box center [238, 86] width 85 height 27
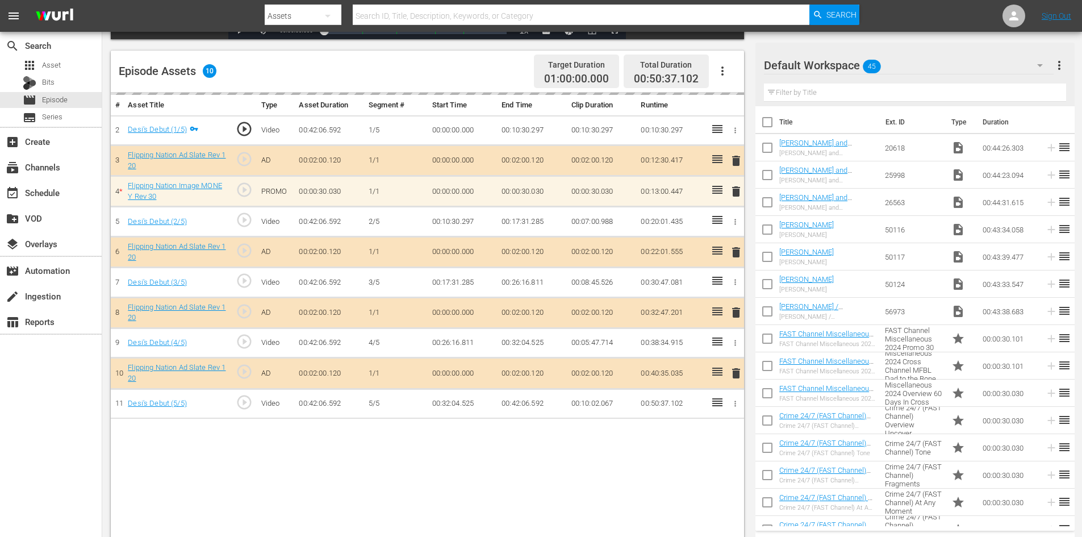
scroll to position [296, 0]
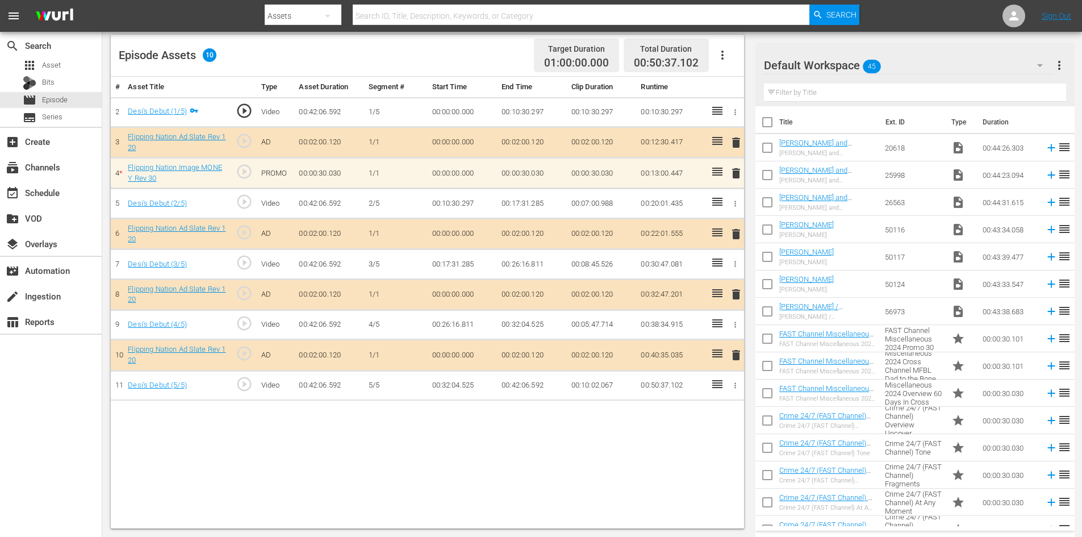
click at [933, 67] on div "Default Workspace 45" at bounding box center [909, 65] width 290 height 32
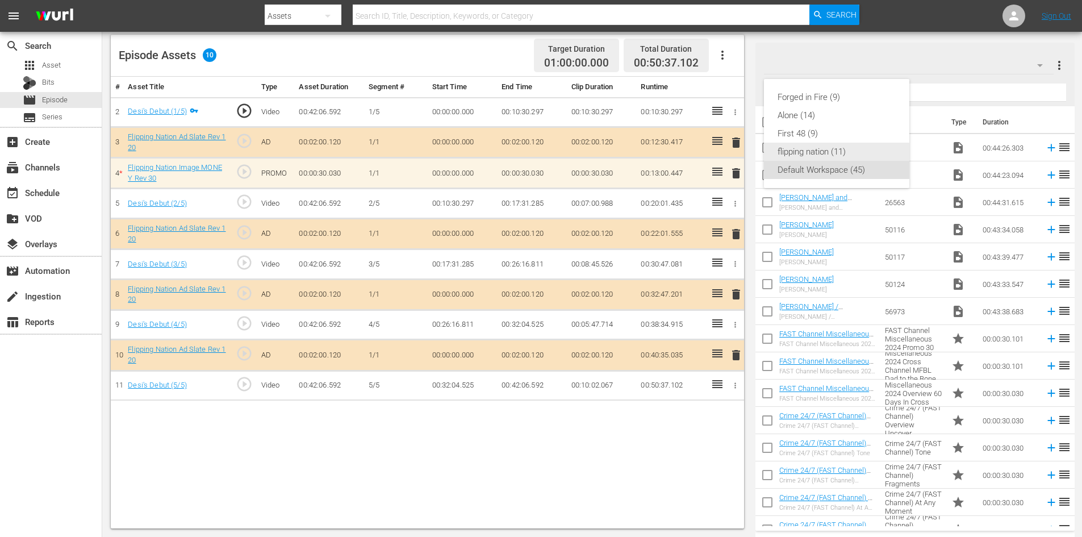
click at [808, 152] on div "flipping nation (11)" at bounding box center [836, 152] width 118 height 18
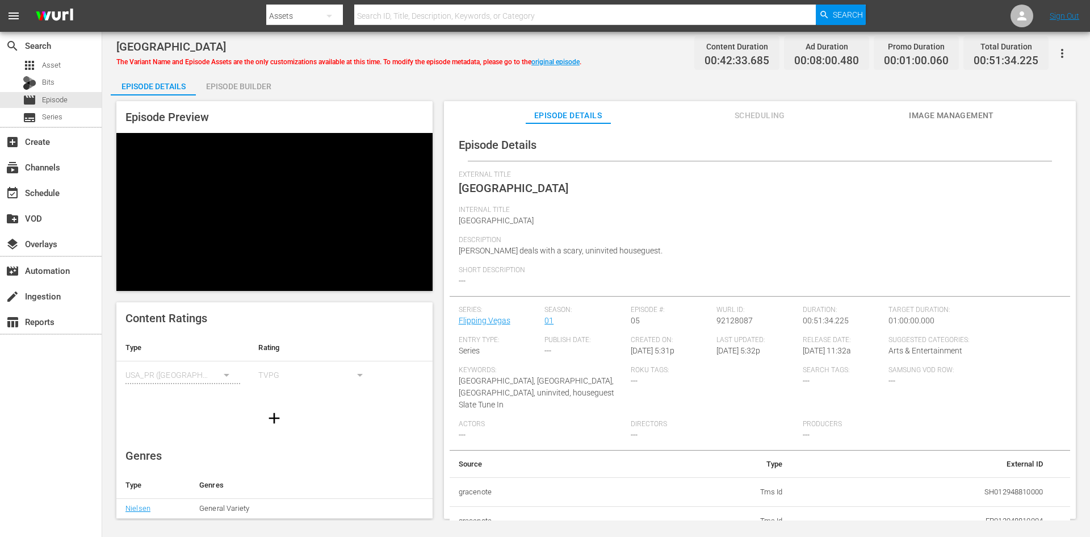
click at [258, 83] on div "Episode Builder" at bounding box center [238, 86] width 85 height 27
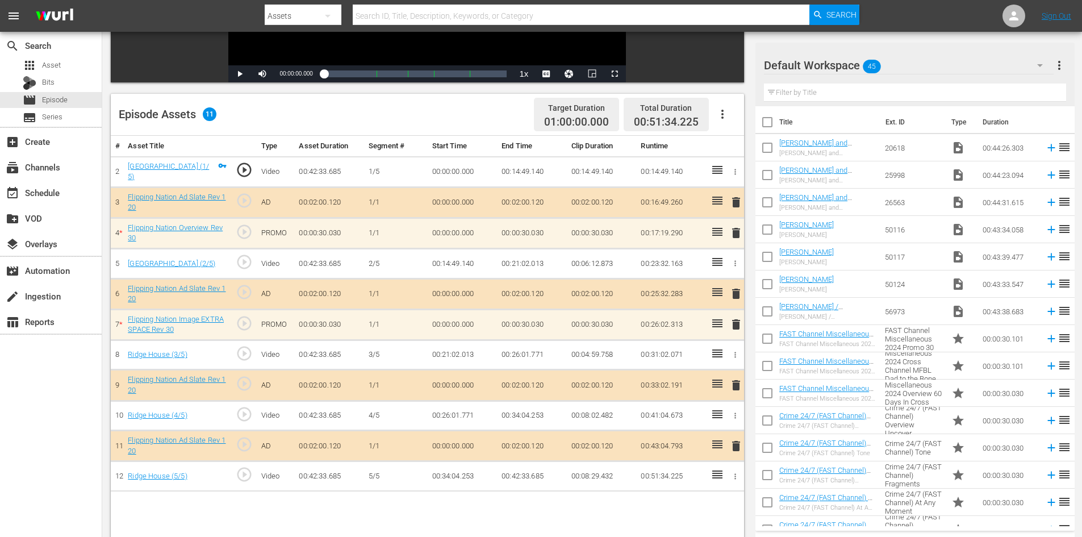
scroll to position [284, 0]
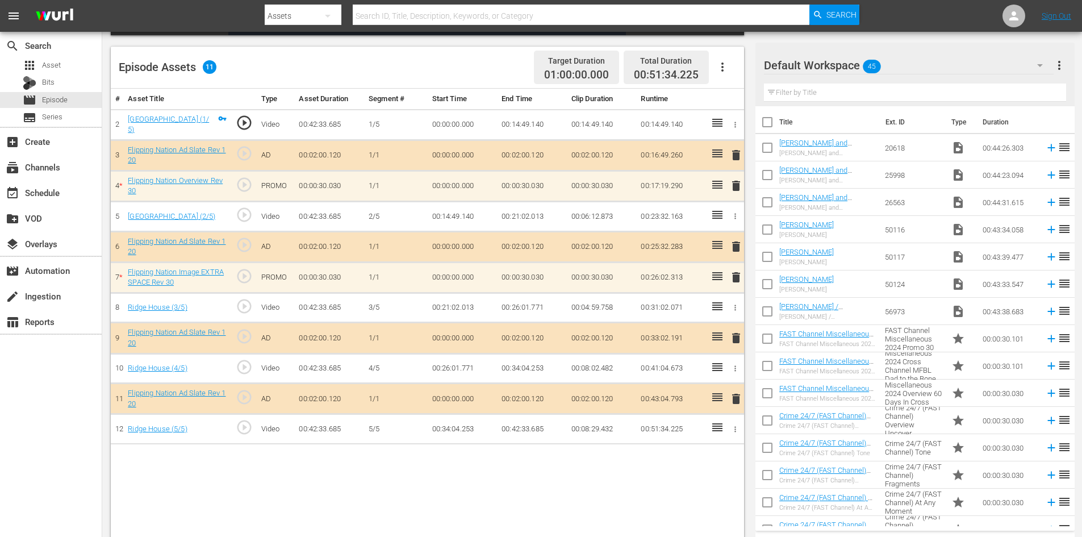
click at [931, 66] on div "Default Workspace 45" at bounding box center [909, 65] width 290 height 32
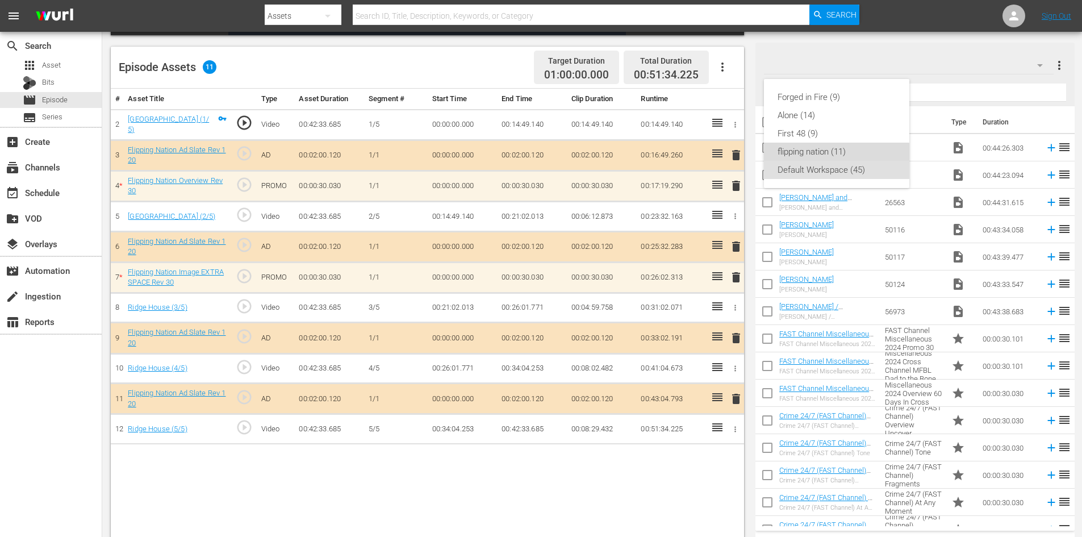
click at [823, 154] on div "flipping nation (11)" at bounding box center [836, 152] width 118 height 18
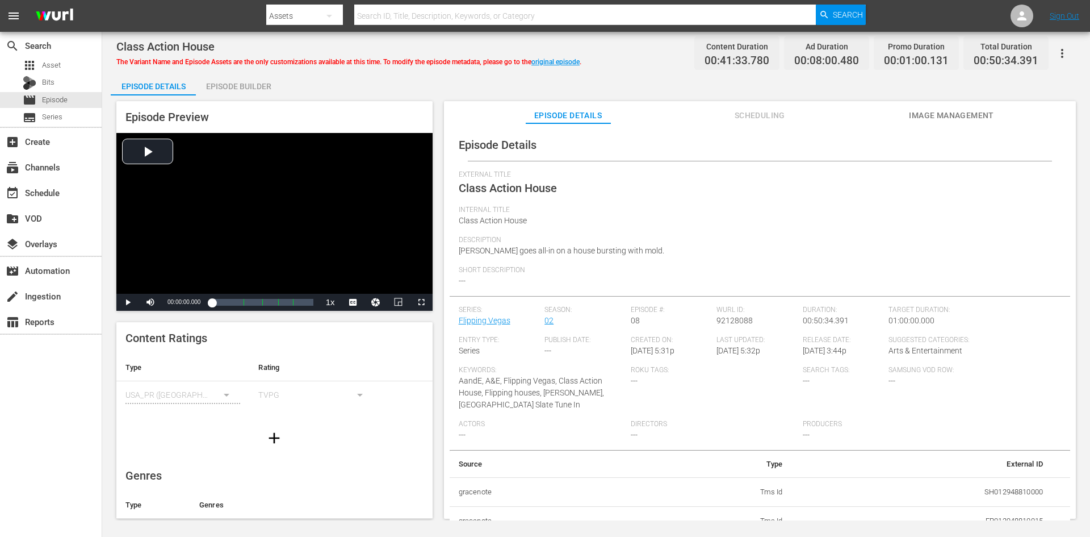
click at [260, 80] on div "Episode Builder" at bounding box center [238, 86] width 85 height 27
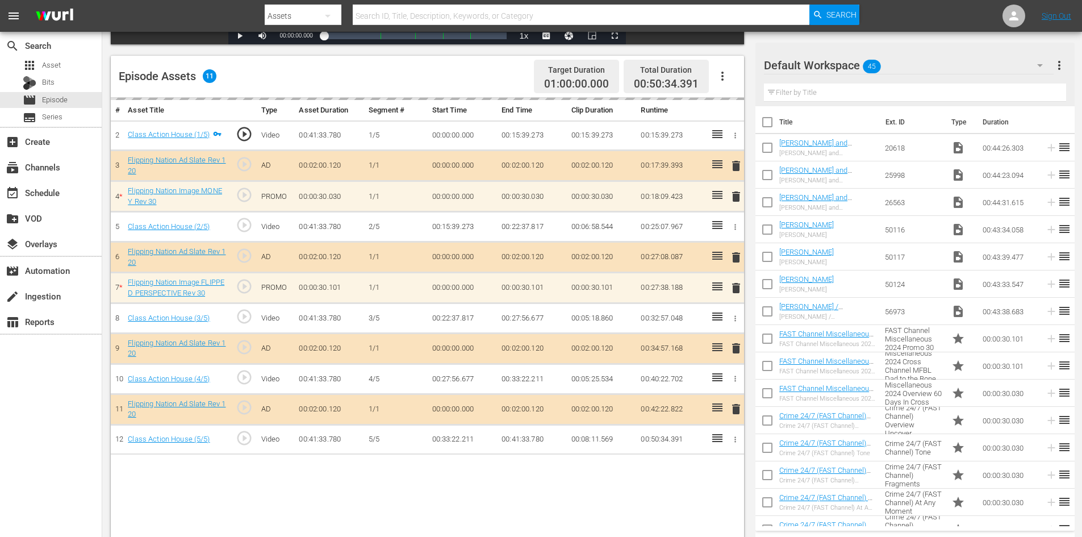
scroll to position [296, 0]
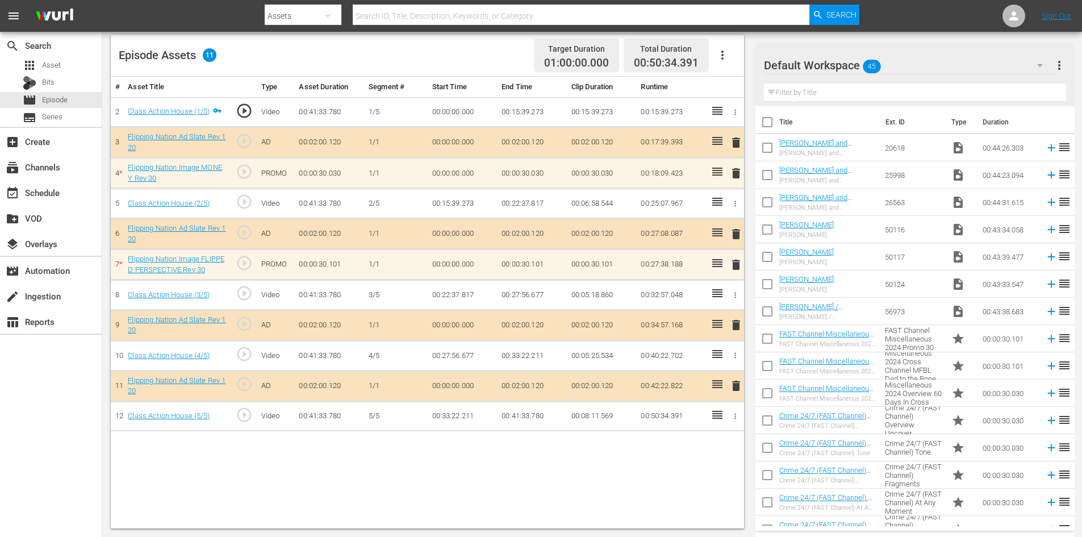
click at [935, 68] on div "Default Workspace 45" at bounding box center [909, 65] width 290 height 32
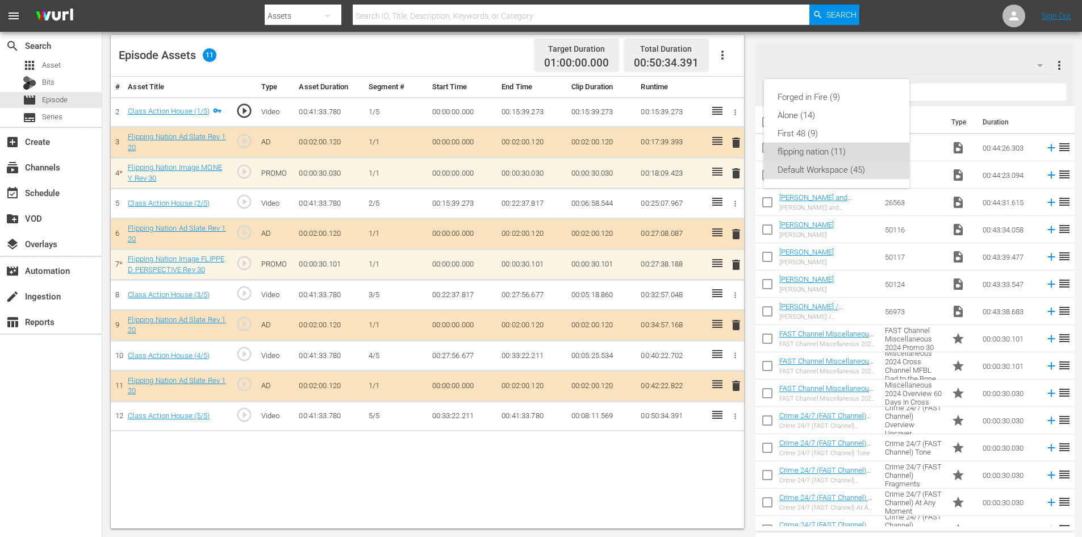
click at [820, 146] on div "flipping nation (11)" at bounding box center [836, 152] width 118 height 18
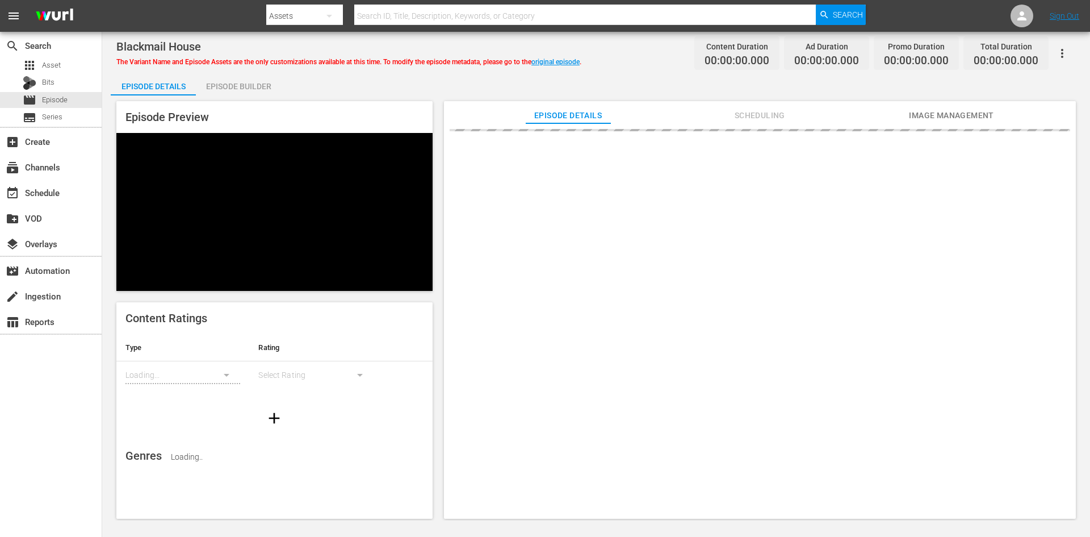
click at [228, 89] on div "Episode Builder" at bounding box center [238, 86] width 85 height 27
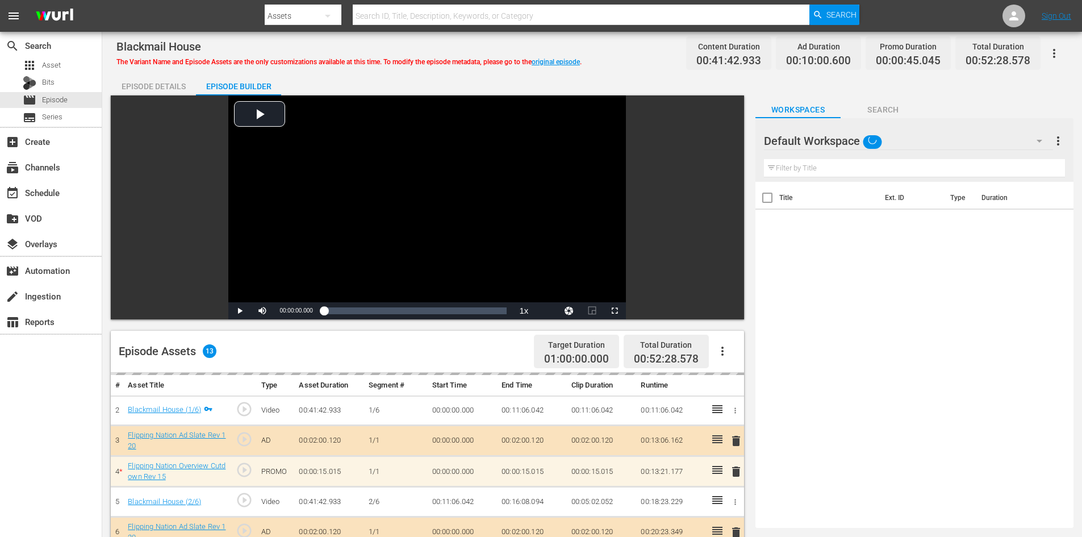
click at [932, 145] on div "Default Workspace" at bounding box center [908, 141] width 289 height 32
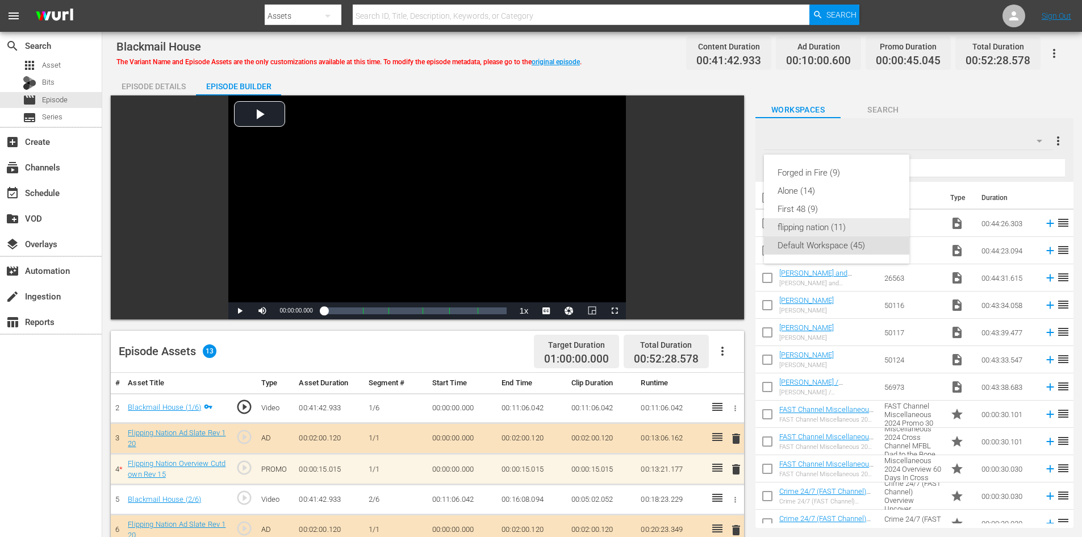
click at [808, 226] on div "flipping nation (11)" at bounding box center [836, 227] width 118 height 18
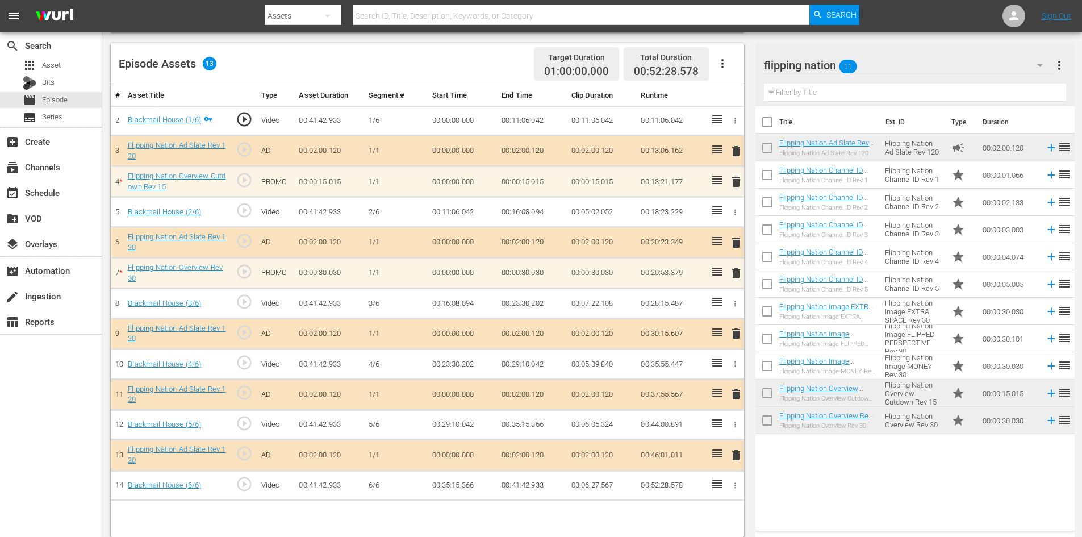
scroll to position [296, 0]
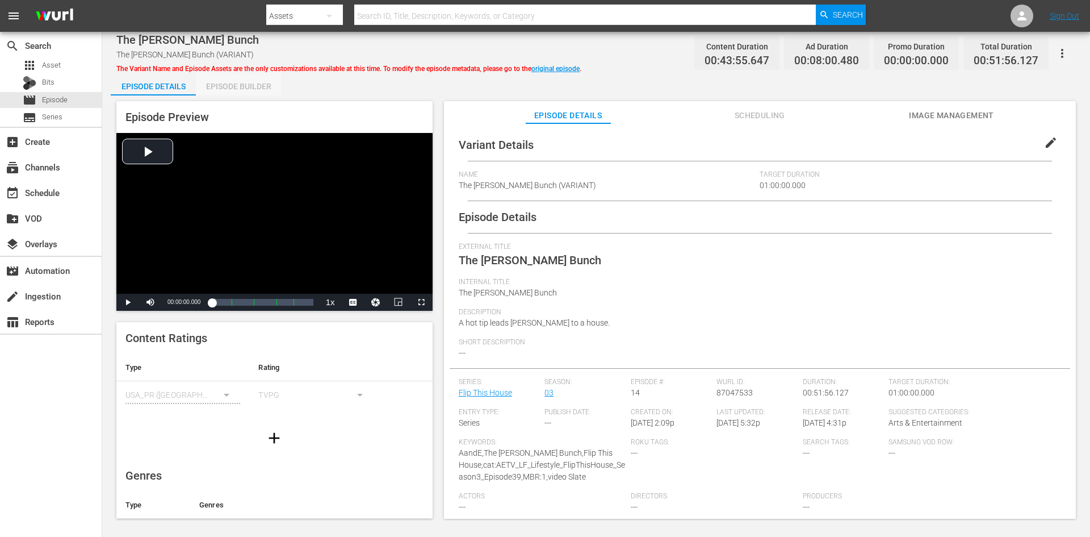
click at [223, 82] on div "Episode Builder" at bounding box center [238, 86] width 85 height 27
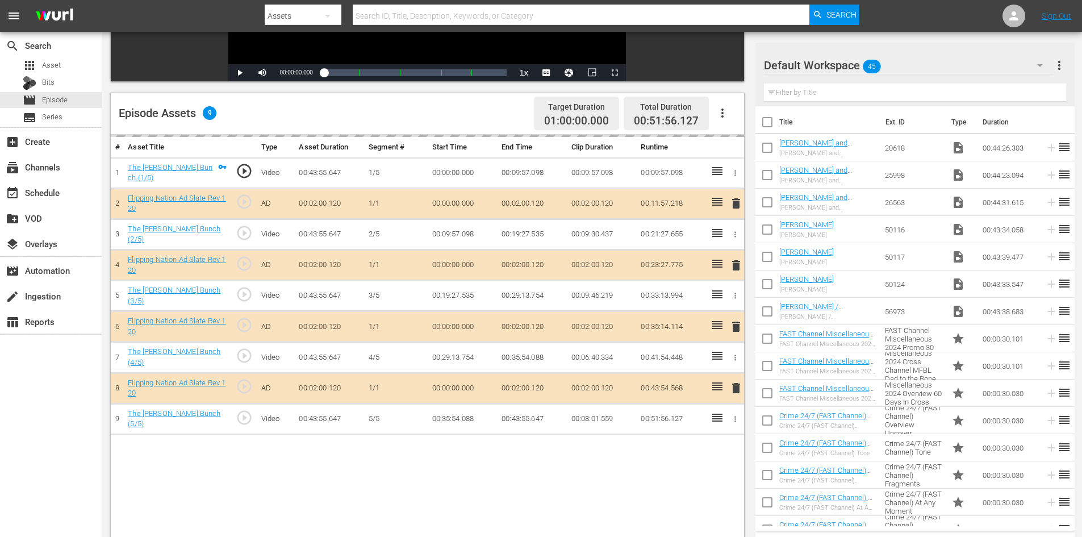
scroll to position [296, 0]
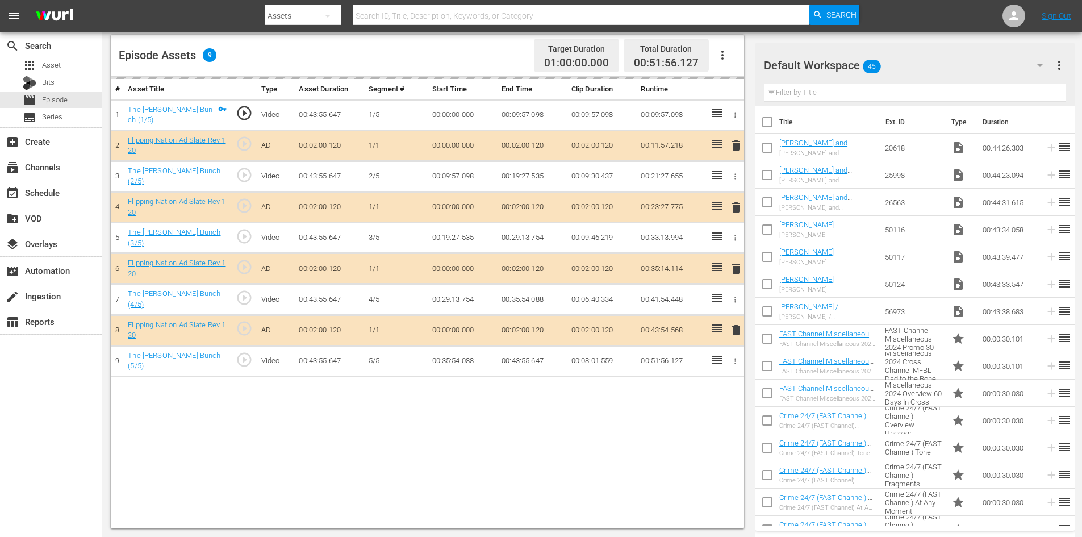
click at [933, 70] on div "Default Workspace 45" at bounding box center [909, 65] width 290 height 32
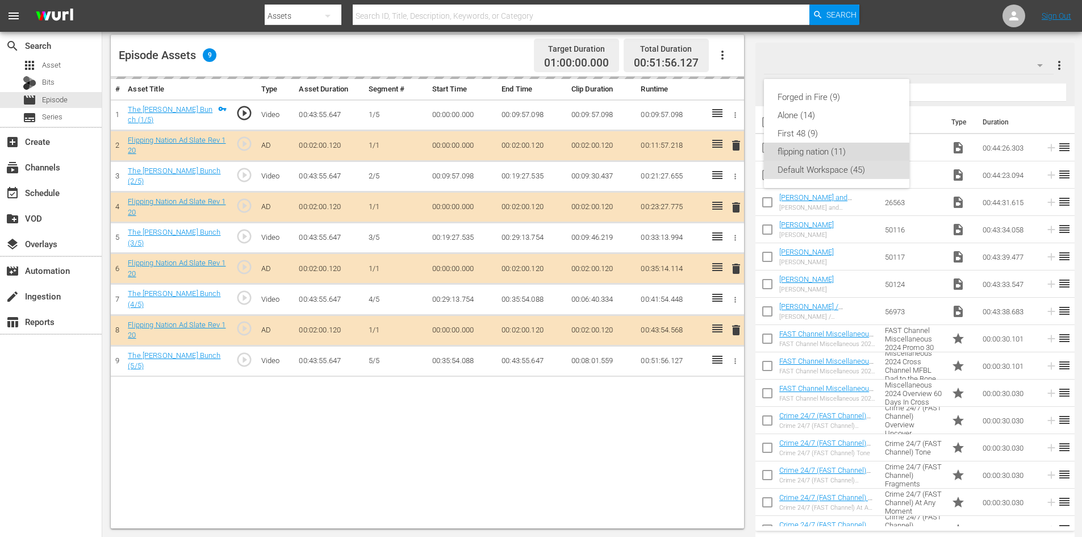
click at [819, 149] on div "flipping nation (11)" at bounding box center [836, 152] width 118 height 18
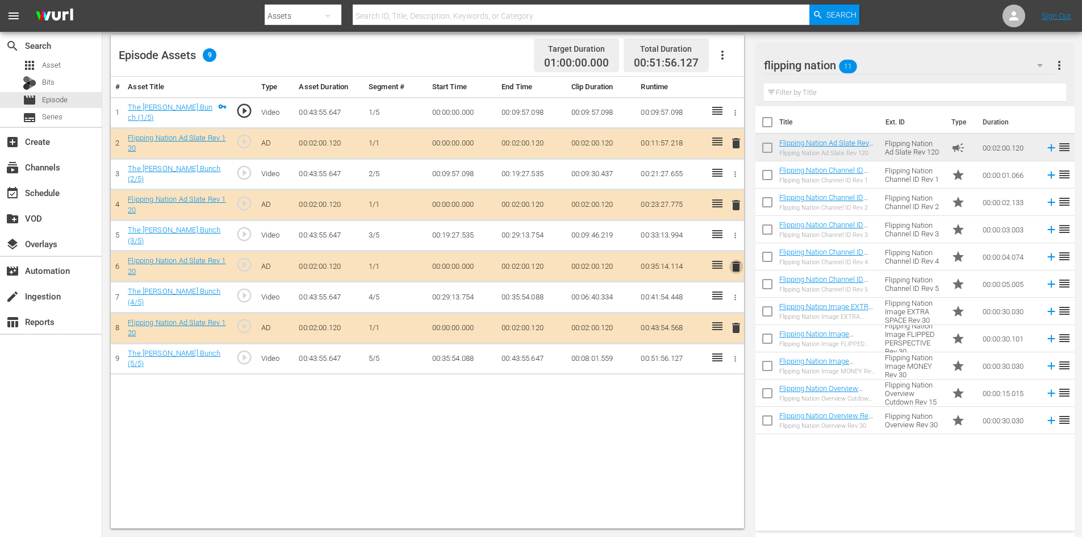
click at [736, 262] on span "delete" at bounding box center [736, 266] width 14 height 14
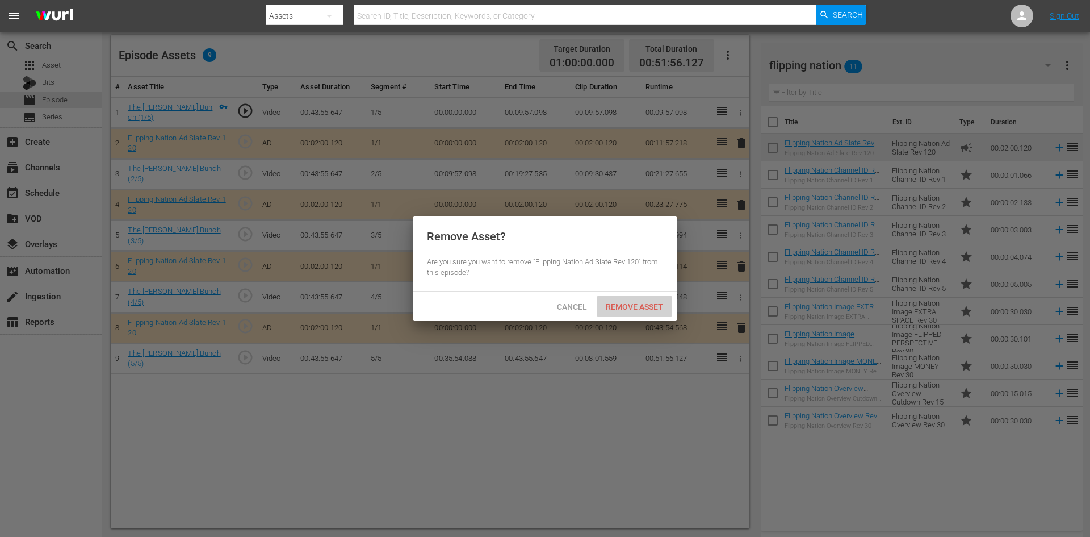
click at [646, 298] on div "Remove Asset" at bounding box center [635, 306] width 76 height 21
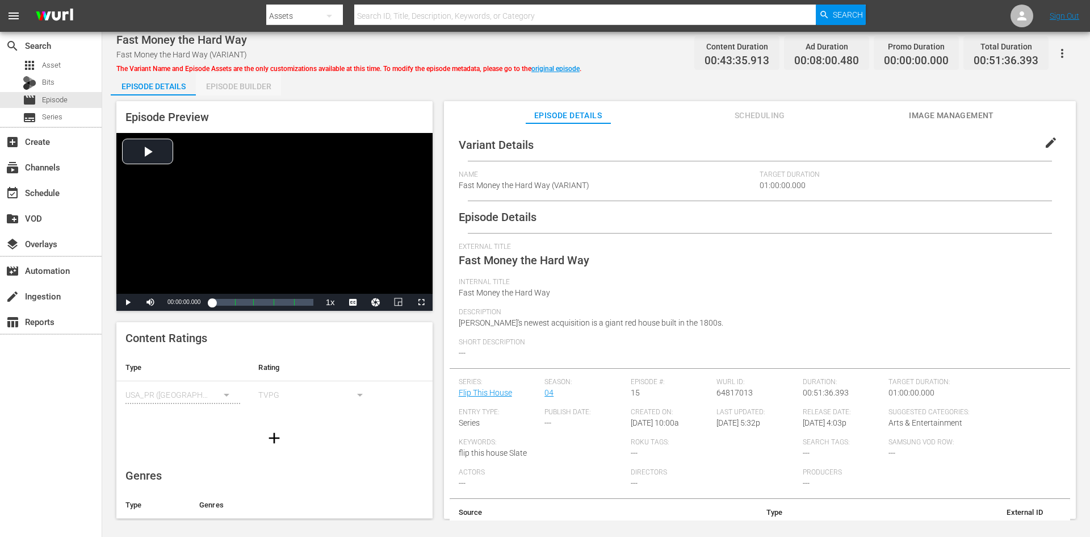
click at [220, 87] on div "Episode Builder" at bounding box center [238, 86] width 85 height 27
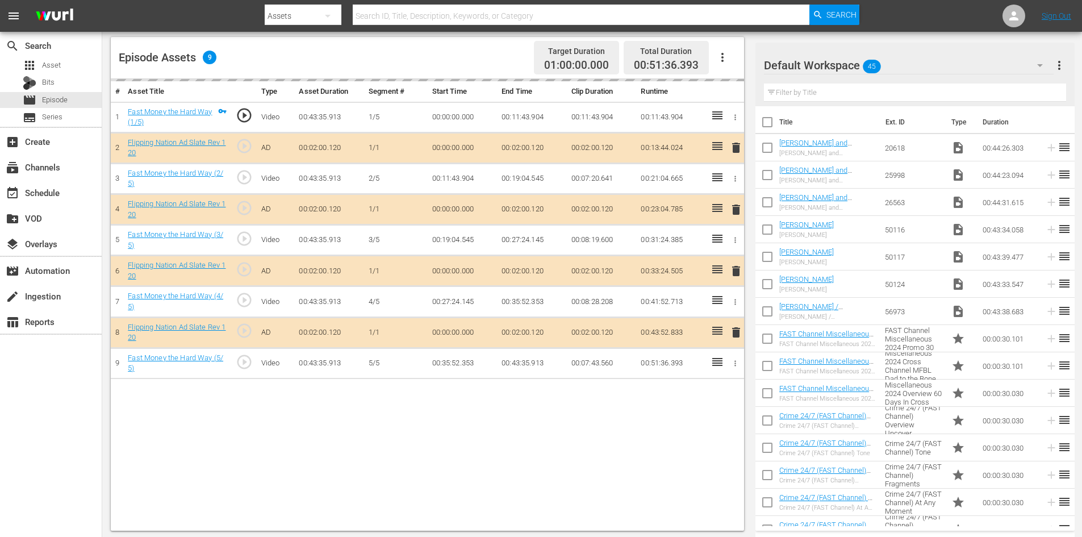
scroll to position [296, 0]
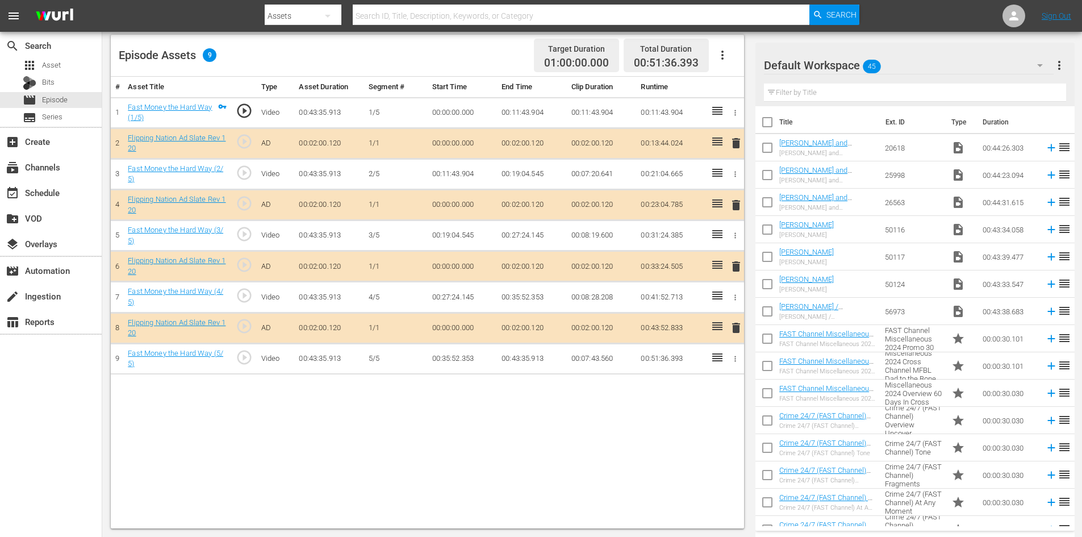
click at [909, 66] on div "Default Workspace 45" at bounding box center [909, 65] width 290 height 32
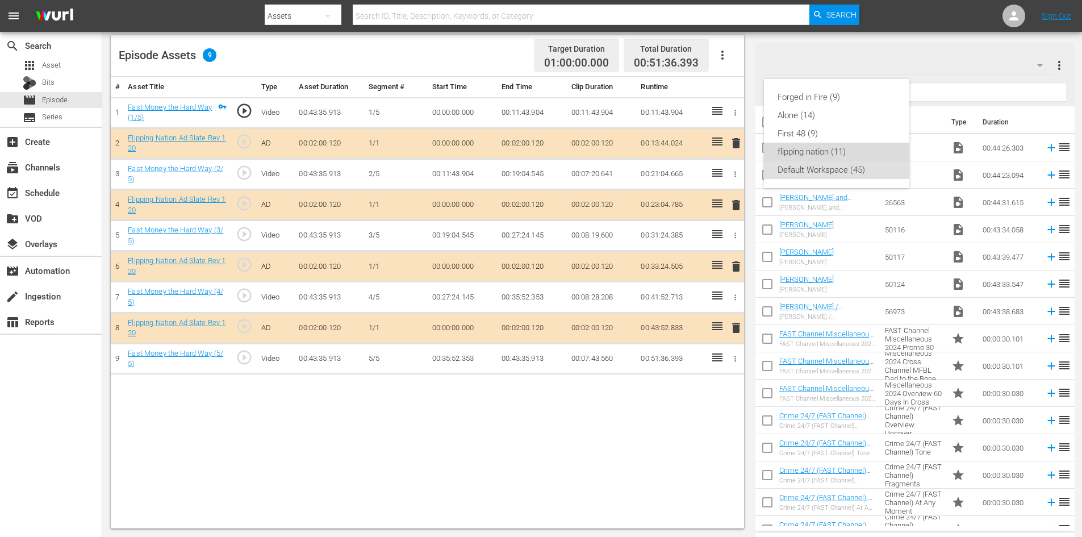
click at [819, 149] on div "flipping nation (11)" at bounding box center [836, 152] width 118 height 18
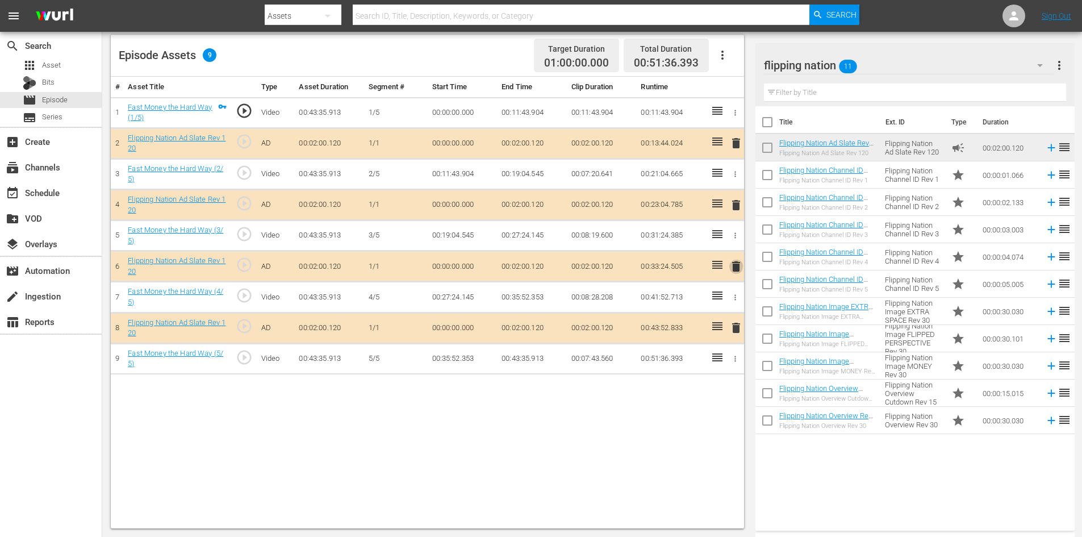
click at [735, 265] on span "delete" at bounding box center [736, 266] width 14 height 14
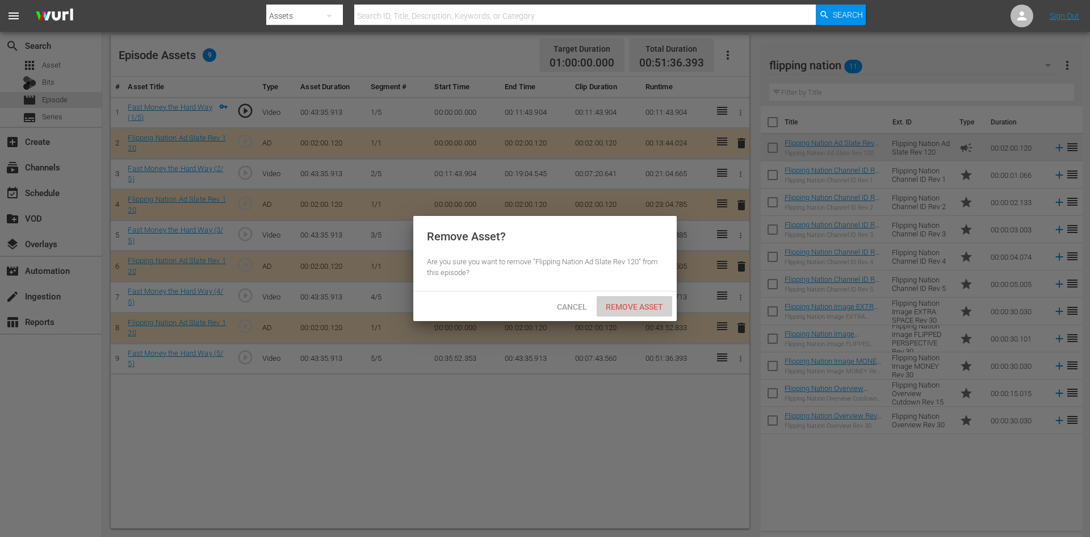
click at [627, 306] on span "Remove Asset" at bounding box center [635, 306] width 76 height 9
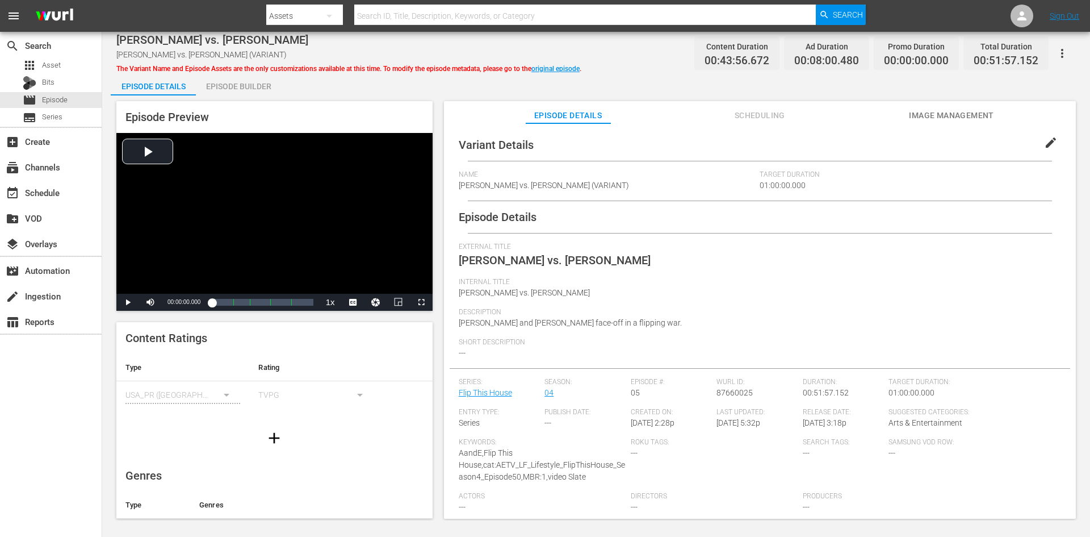
click at [246, 85] on div "Episode Builder" at bounding box center [238, 86] width 85 height 27
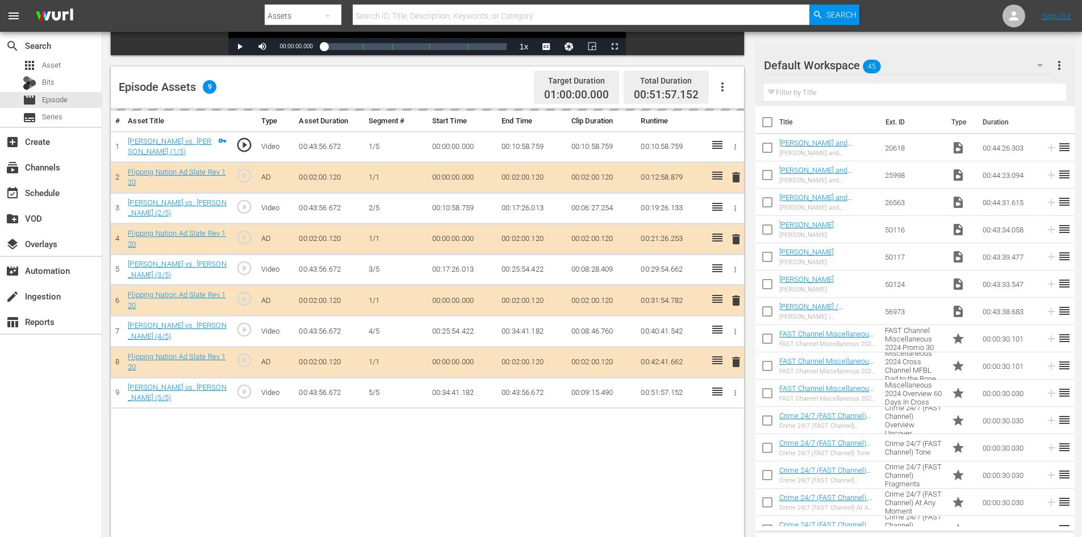
scroll to position [296, 0]
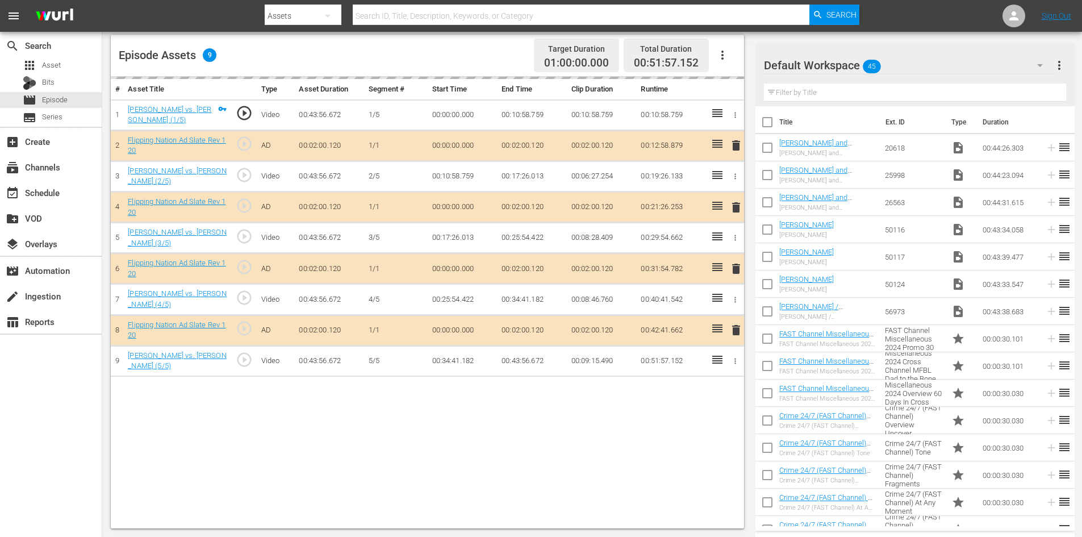
click at [927, 63] on div "Default Workspace 45" at bounding box center [909, 65] width 290 height 32
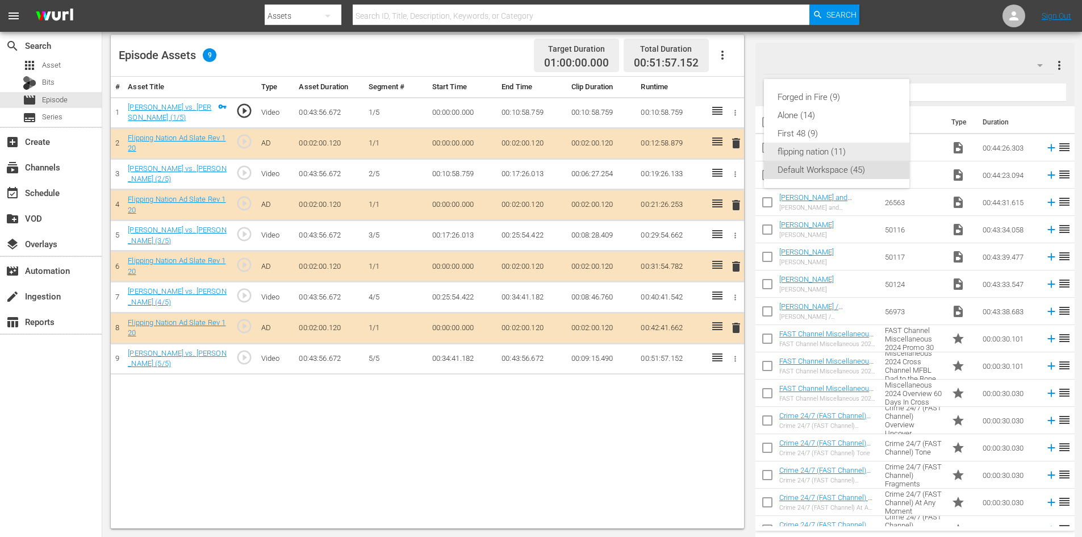
click at [809, 150] on div "flipping nation (11)" at bounding box center [836, 152] width 118 height 18
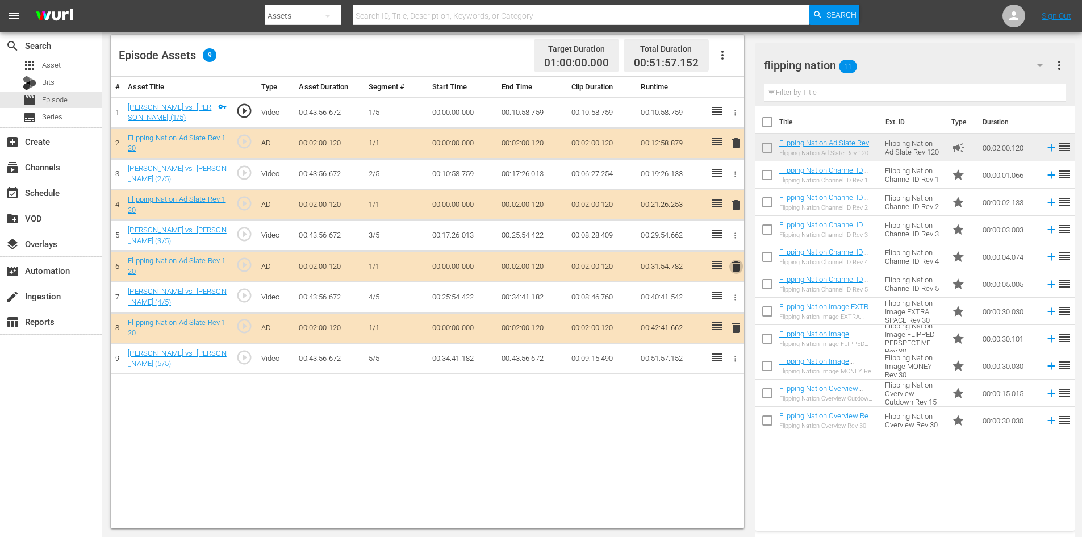
click at [735, 271] on span "delete" at bounding box center [736, 266] width 14 height 14
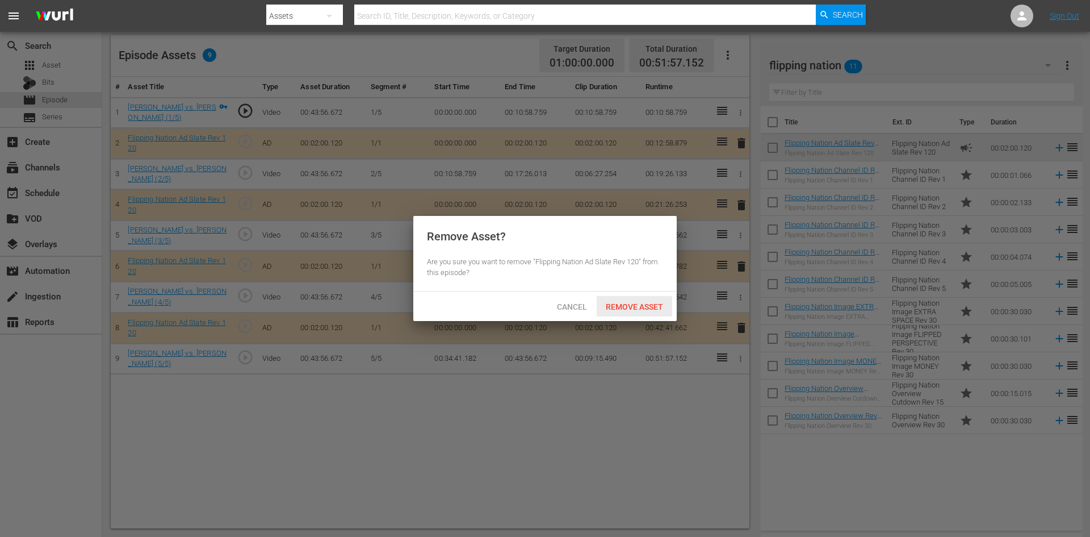
click at [654, 304] on span "Remove Asset" at bounding box center [635, 306] width 76 height 9
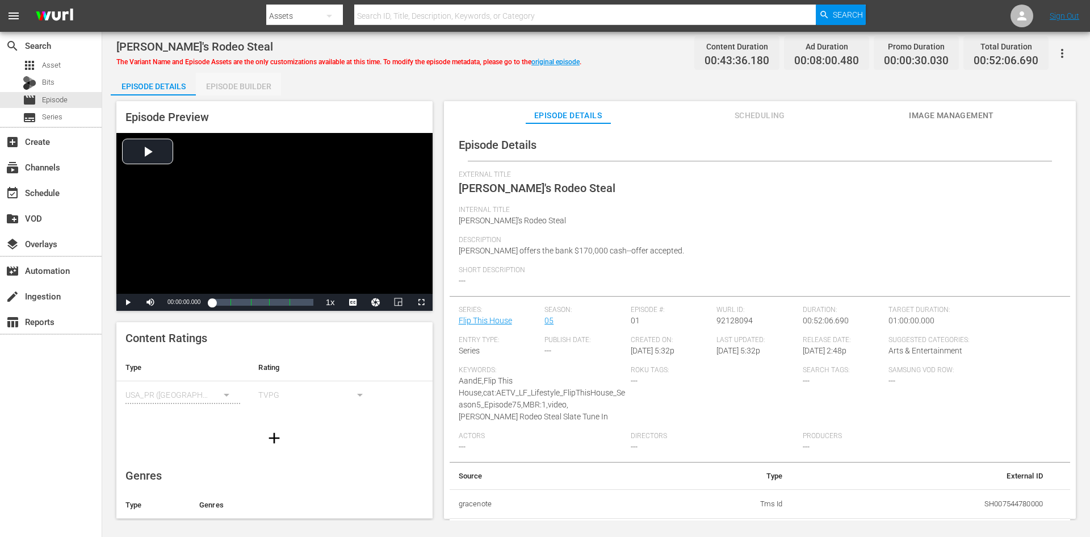
click at [227, 81] on div "Episode Builder" at bounding box center [238, 86] width 85 height 27
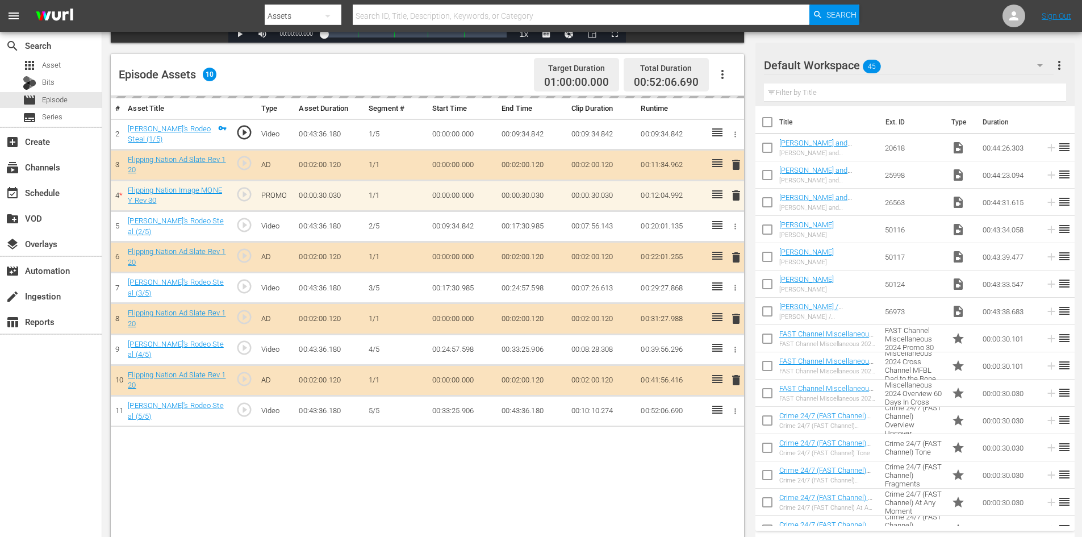
scroll to position [284, 0]
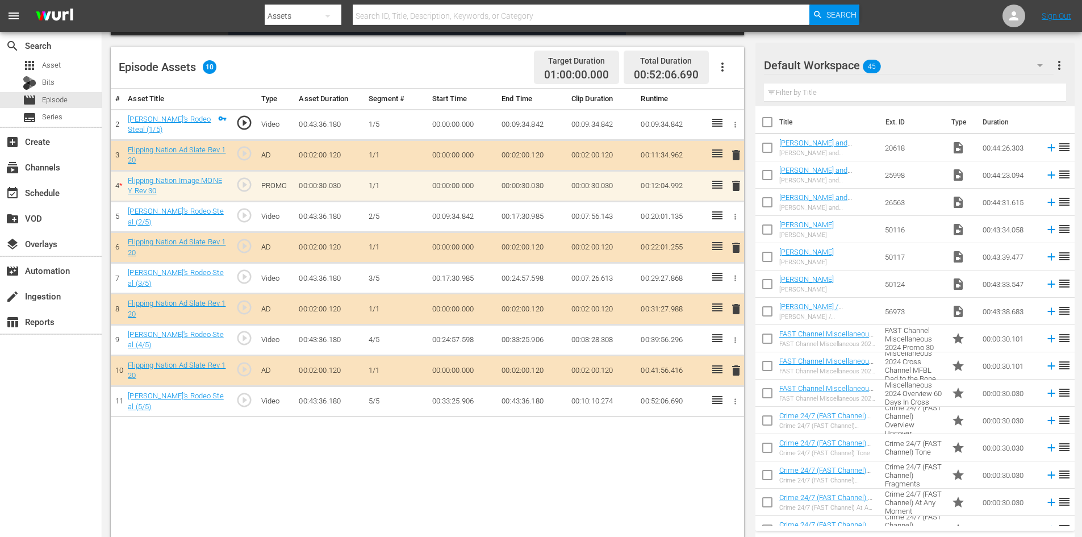
click at [947, 69] on div "Default Workspace 45" at bounding box center [909, 65] width 290 height 32
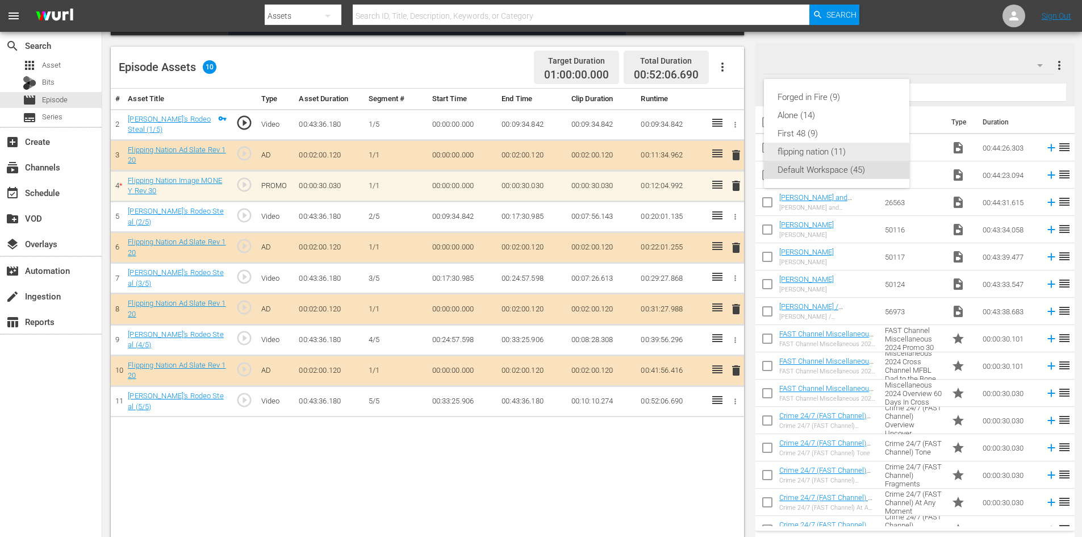
click at [786, 146] on div "flipping nation (11)" at bounding box center [836, 152] width 118 height 18
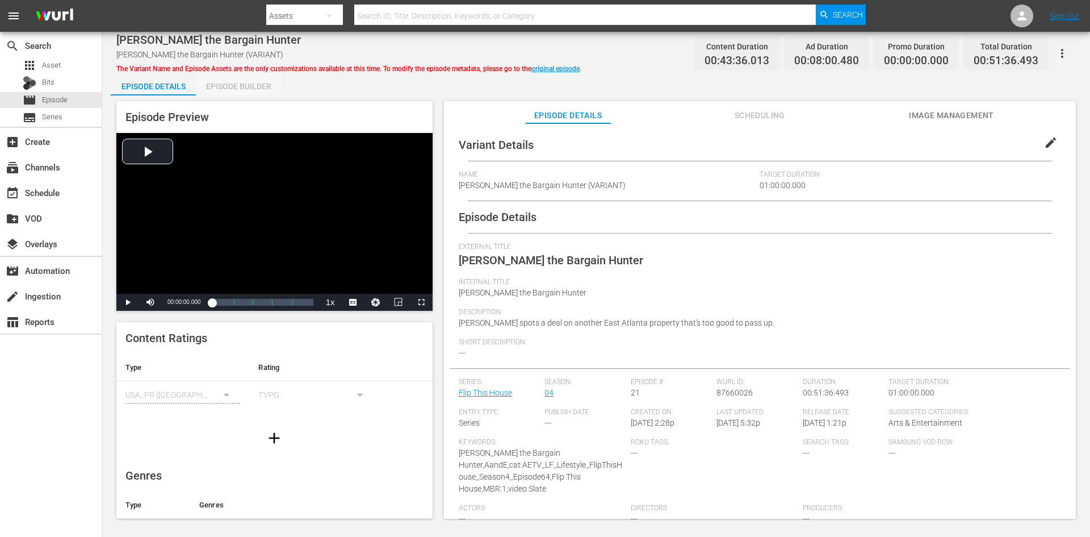
click at [258, 87] on div "Episode Builder" at bounding box center [238, 86] width 85 height 27
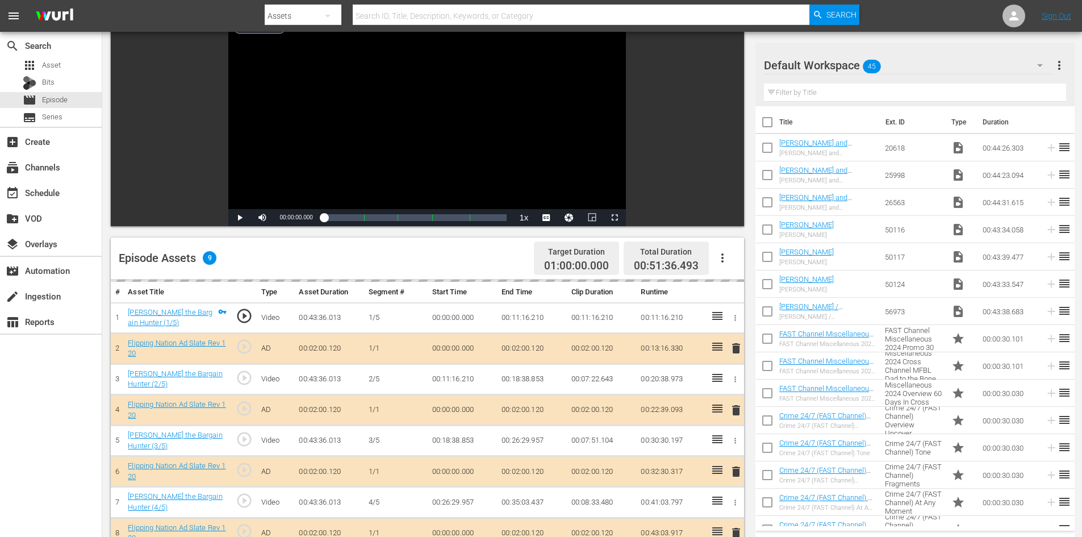
scroll to position [296, 0]
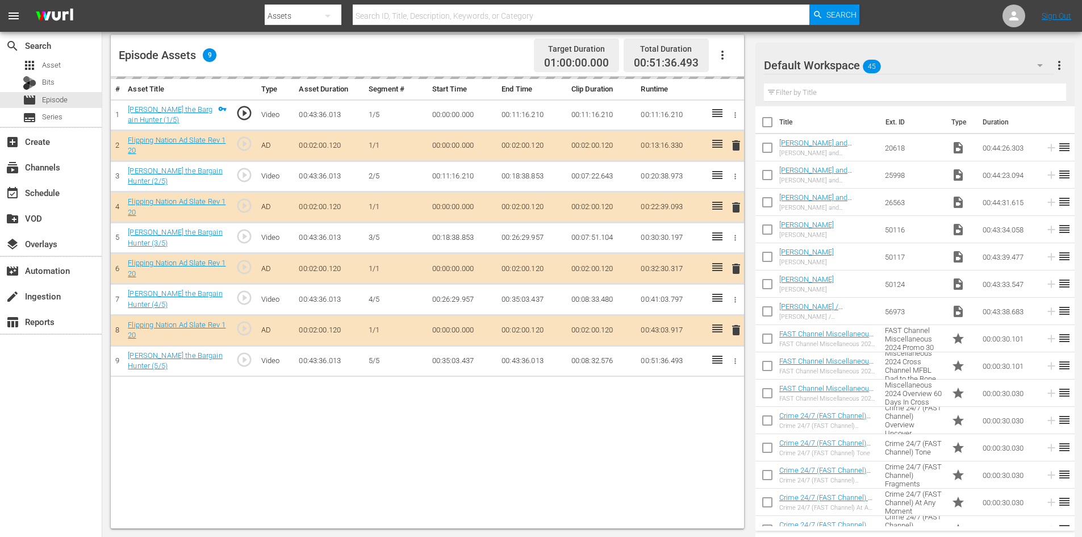
click at [916, 69] on div "Default Workspace 45" at bounding box center [909, 65] width 290 height 32
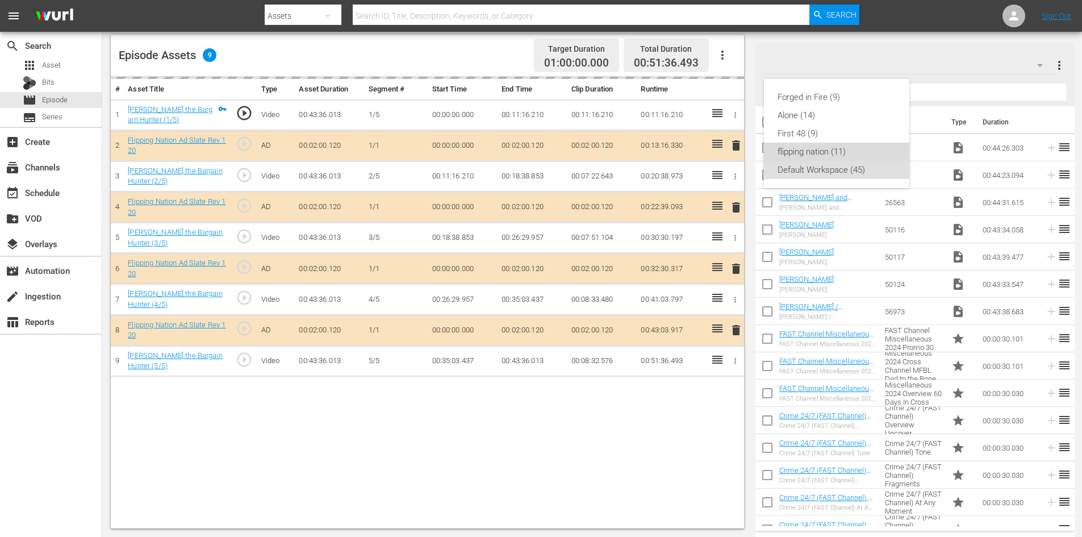
click at [799, 152] on div "flipping nation (11)" at bounding box center [836, 152] width 118 height 18
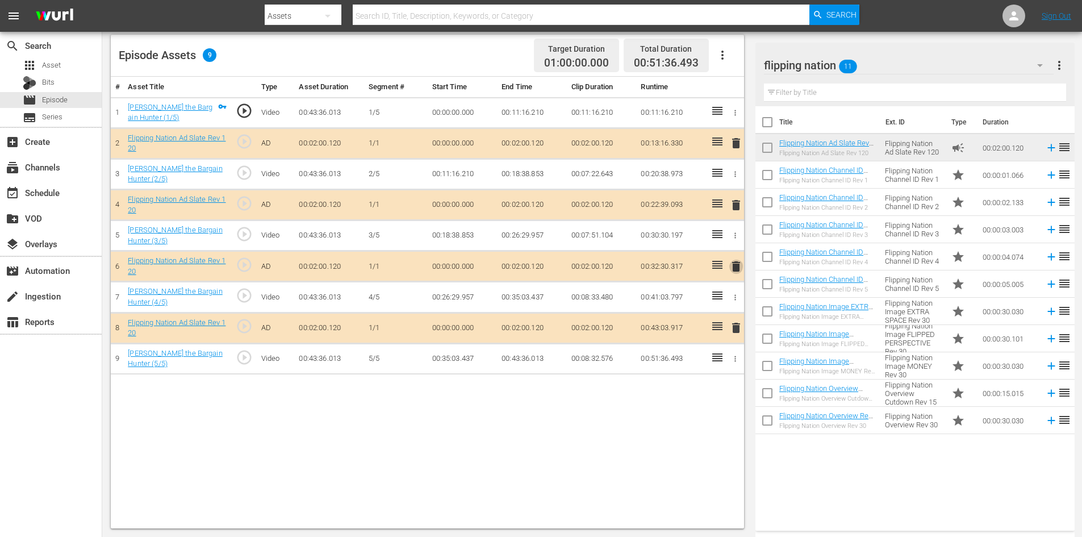
click at [738, 267] on span "delete" at bounding box center [736, 266] width 14 height 14
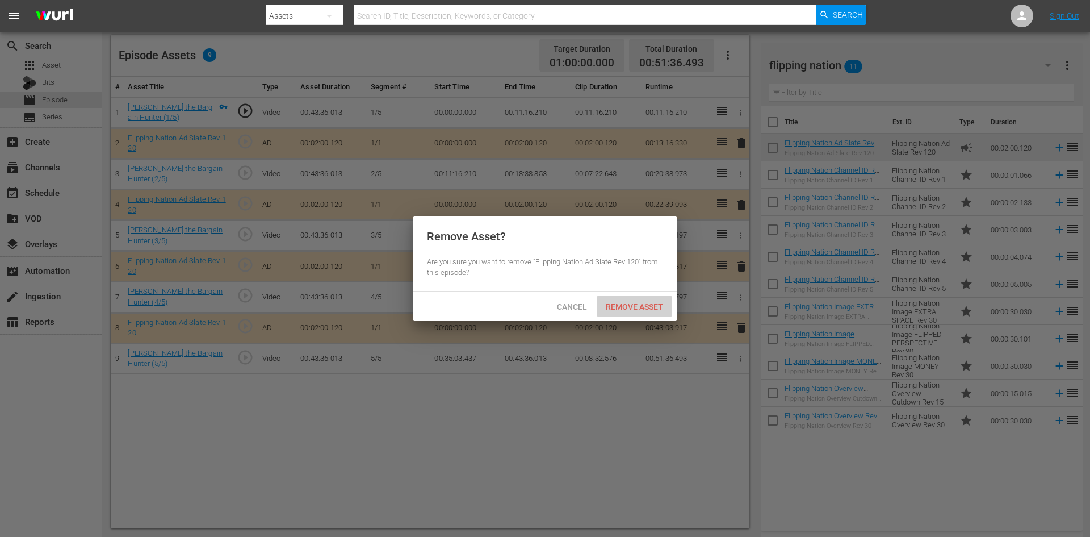
drag, startPoint x: 631, startPoint y: 307, endPoint x: 580, endPoint y: 275, distance: 60.5
click at [631, 305] on span "Remove Asset" at bounding box center [635, 306] width 76 height 9
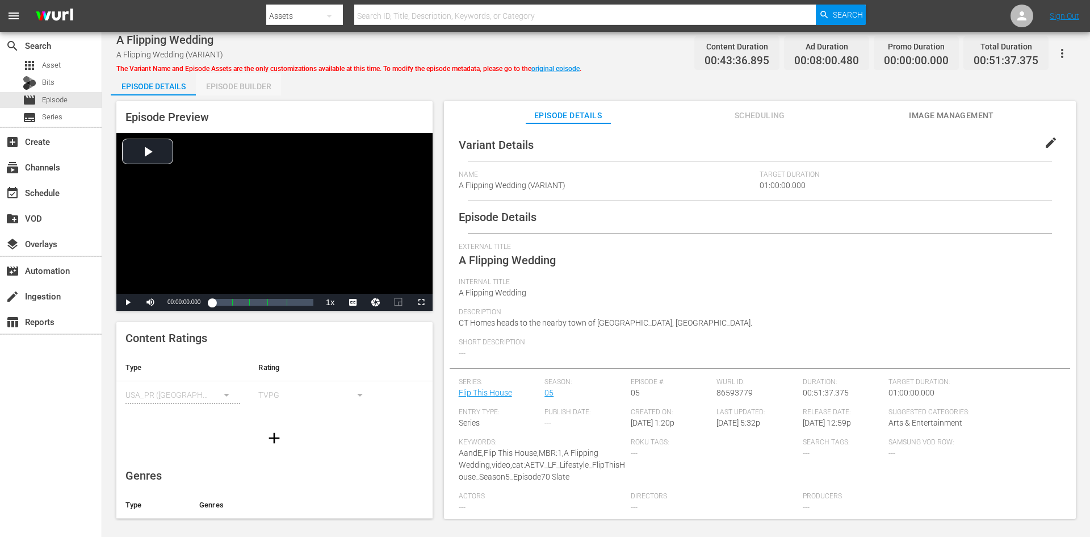
click at [257, 86] on div "Episode Builder" at bounding box center [238, 86] width 85 height 27
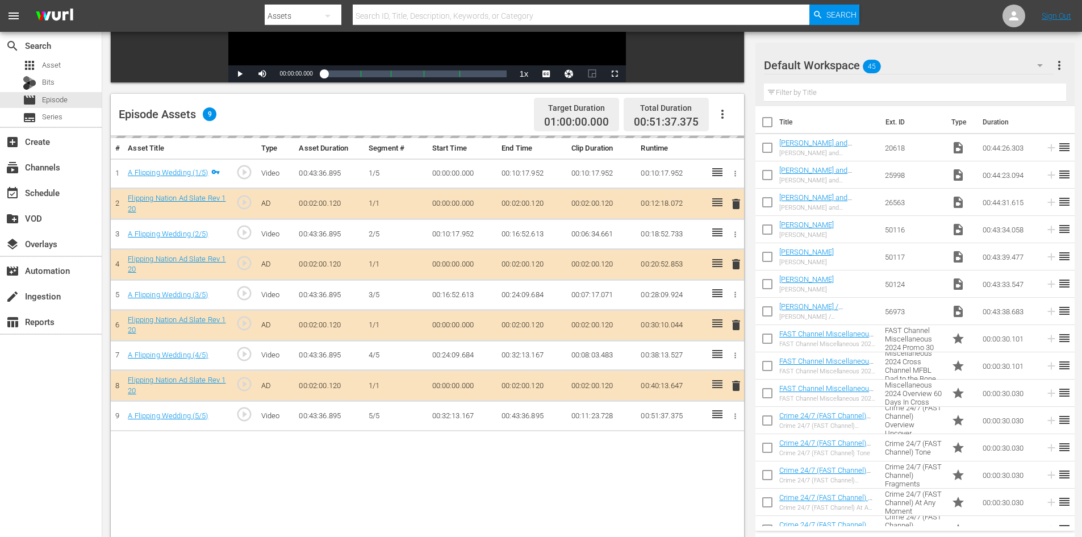
scroll to position [296, 0]
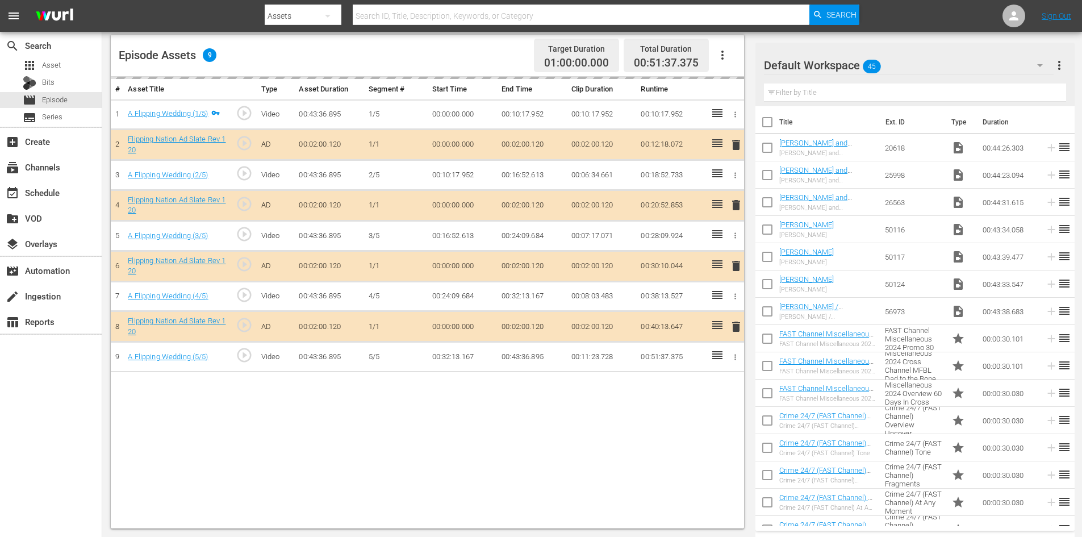
click at [923, 63] on div "Default Workspace 45" at bounding box center [909, 65] width 290 height 32
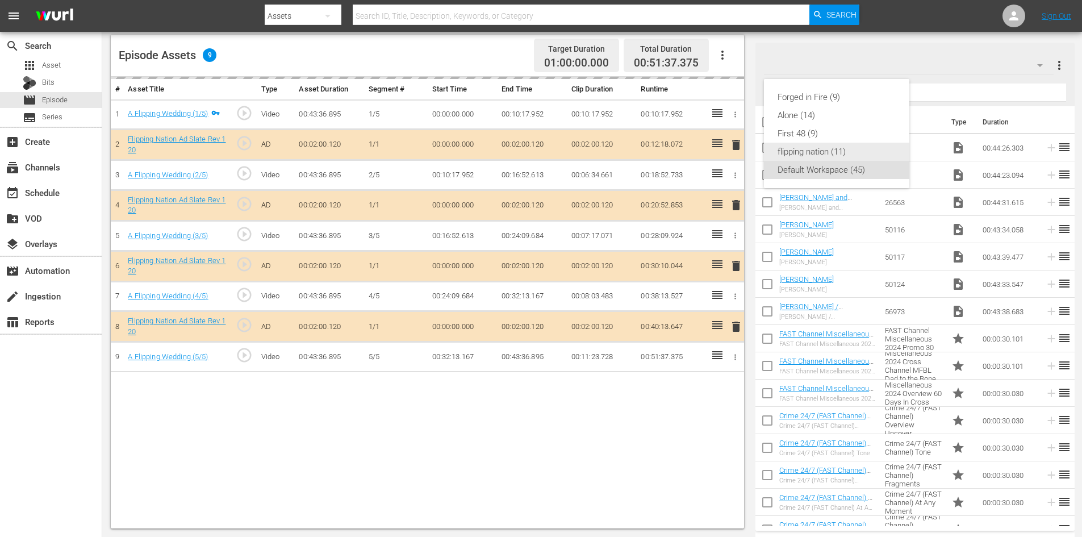
click at [787, 152] on div "flipping nation (11)" at bounding box center [836, 152] width 118 height 18
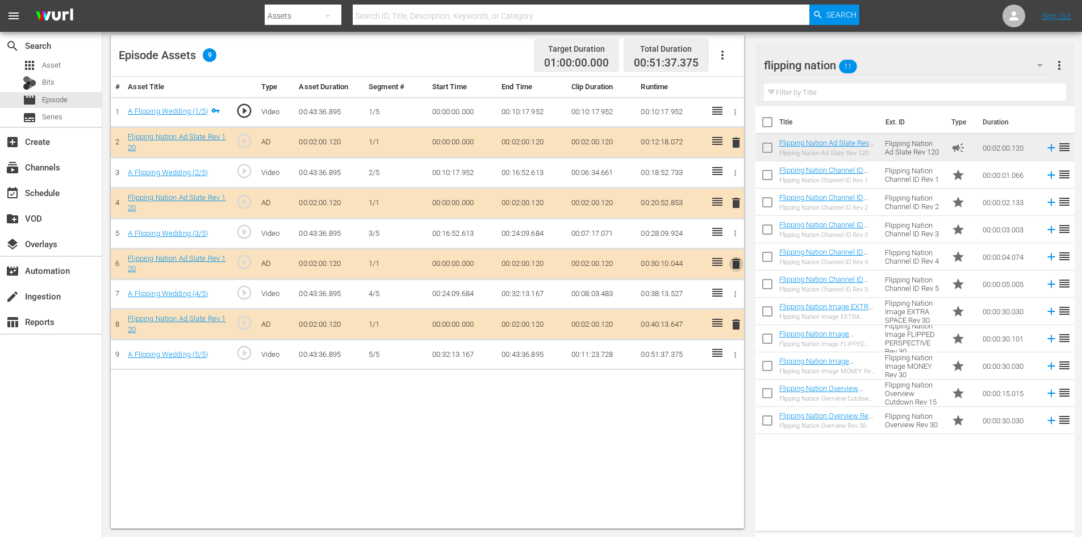
click at [735, 263] on span "delete" at bounding box center [736, 264] width 14 height 14
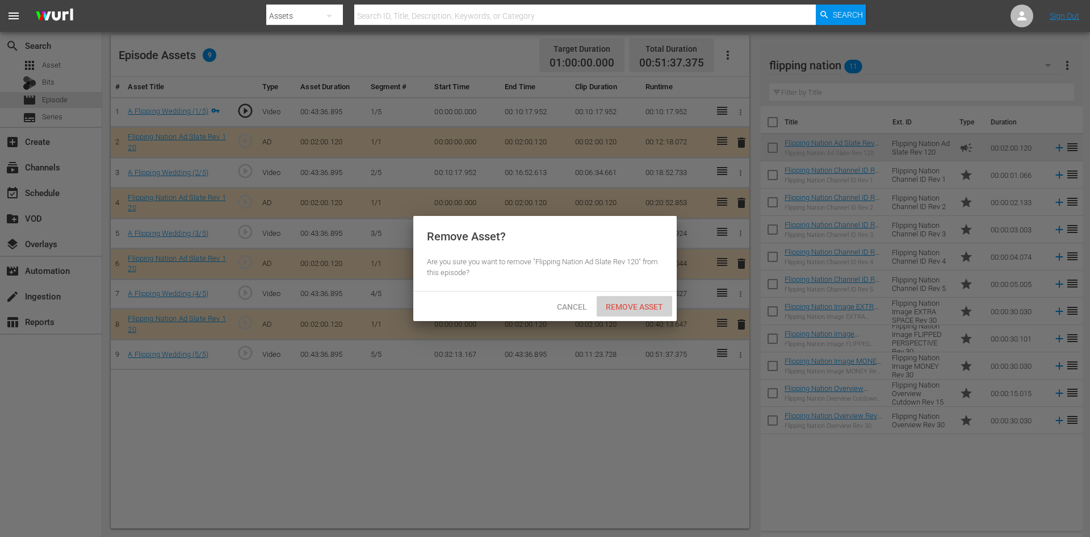
drag, startPoint x: 634, startPoint y: 306, endPoint x: 622, endPoint y: 283, distance: 25.6
click at [633, 305] on span "Remove Asset" at bounding box center [635, 306] width 76 height 9
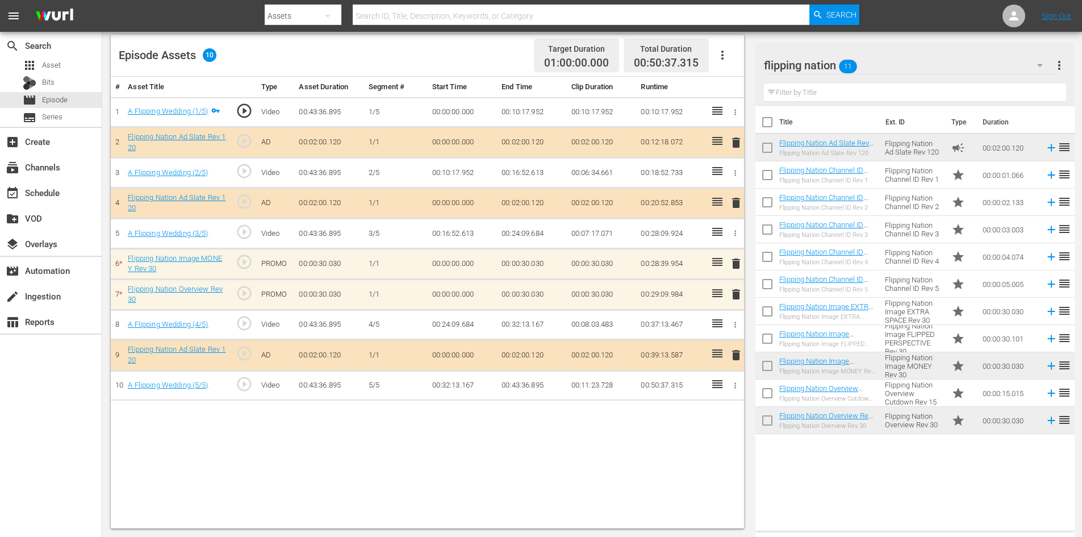
click at [739, 296] on span "delete" at bounding box center [736, 294] width 14 height 14
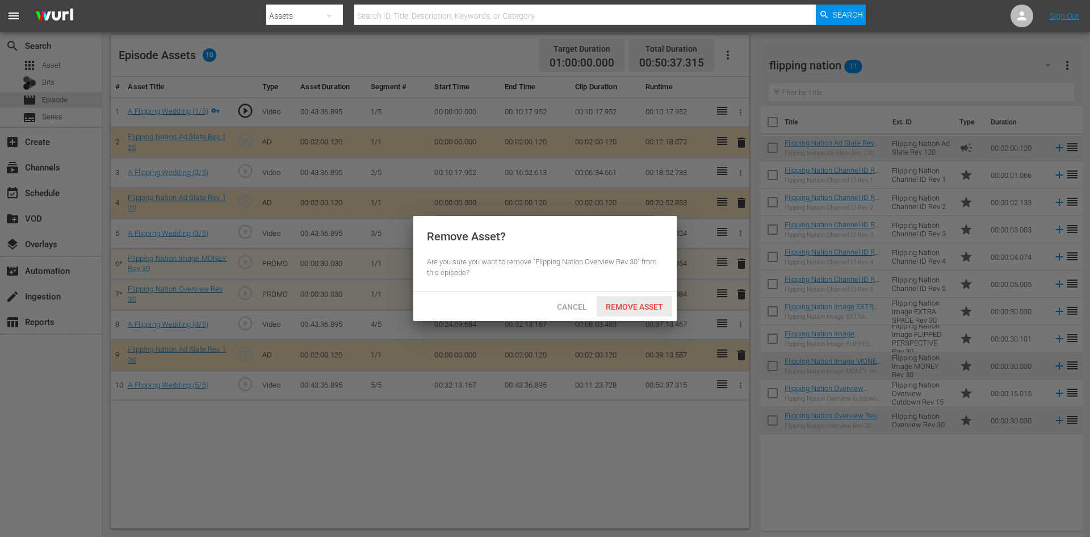
click at [639, 304] on span "Remove Asset" at bounding box center [635, 306] width 76 height 9
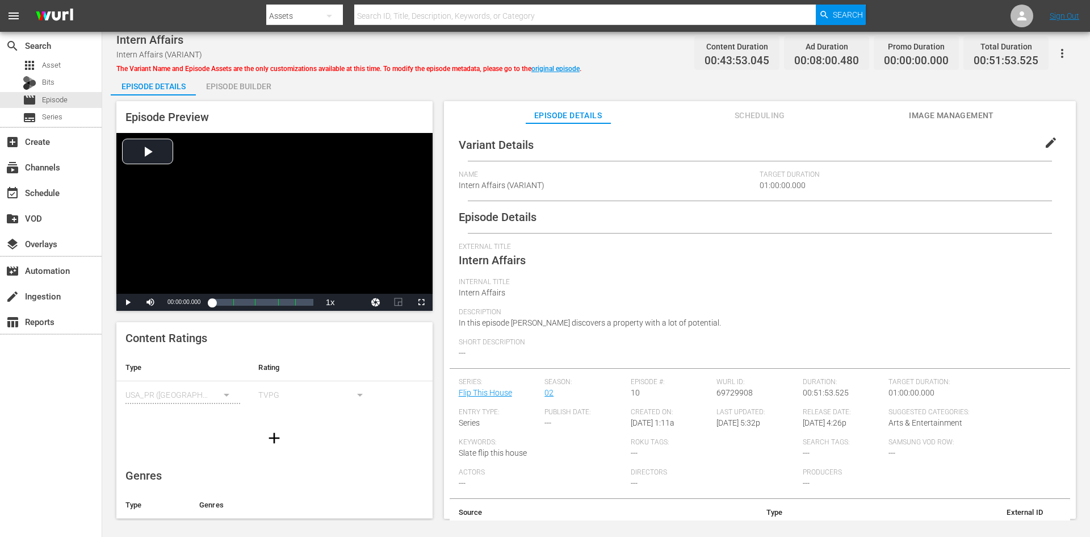
click at [244, 83] on div "Episode Builder" at bounding box center [238, 86] width 85 height 27
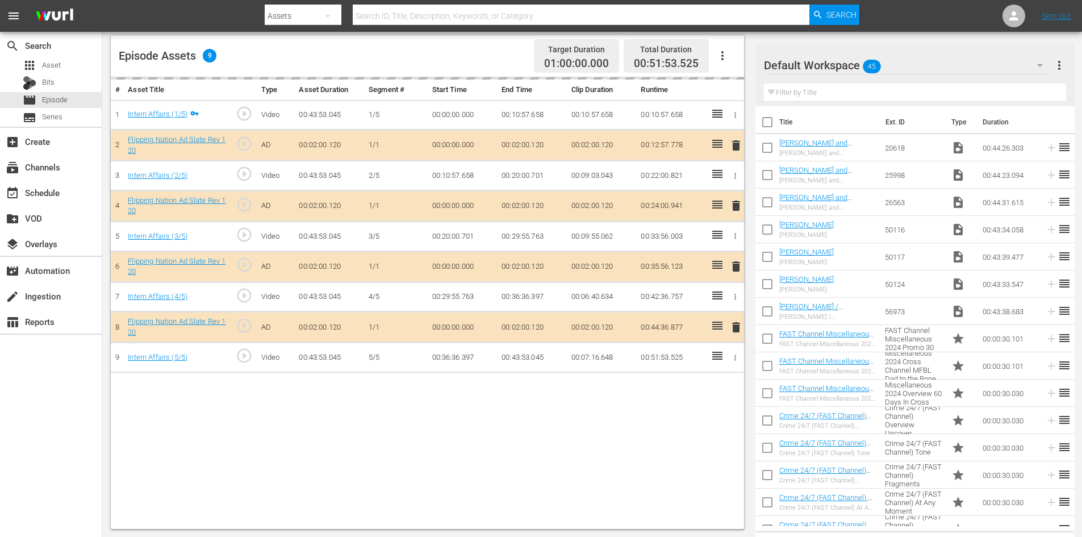
scroll to position [296, 0]
click at [917, 66] on div "Default Workspace 45" at bounding box center [909, 65] width 290 height 32
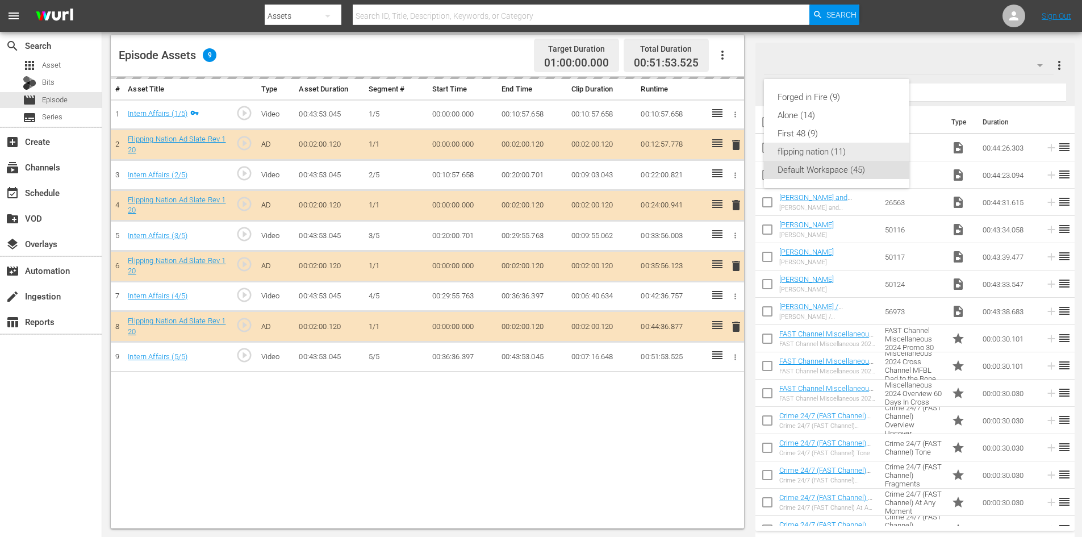
click at [820, 152] on div "flipping nation (11)" at bounding box center [836, 152] width 118 height 18
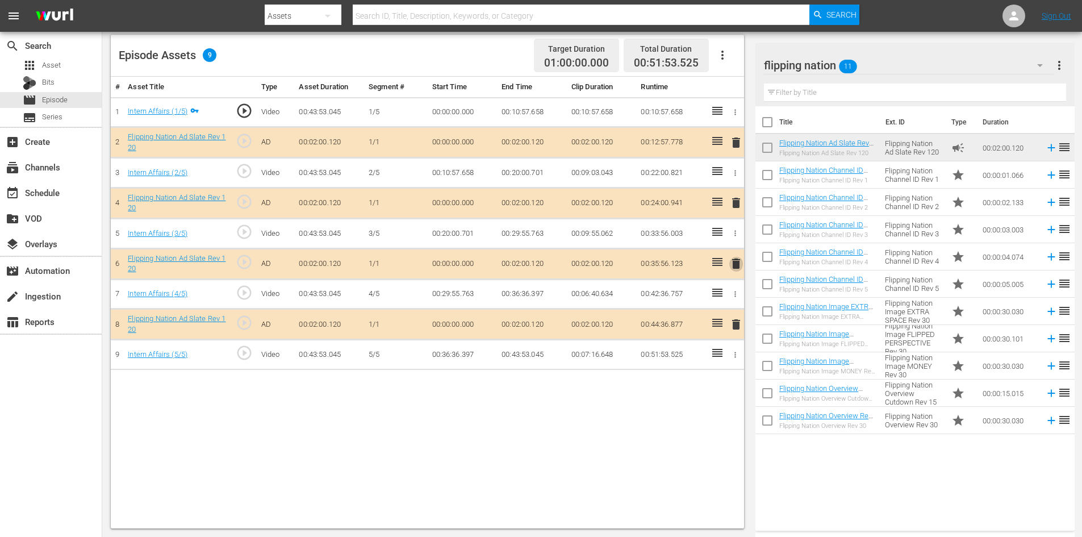
click at [733, 263] on span "delete" at bounding box center [736, 264] width 14 height 14
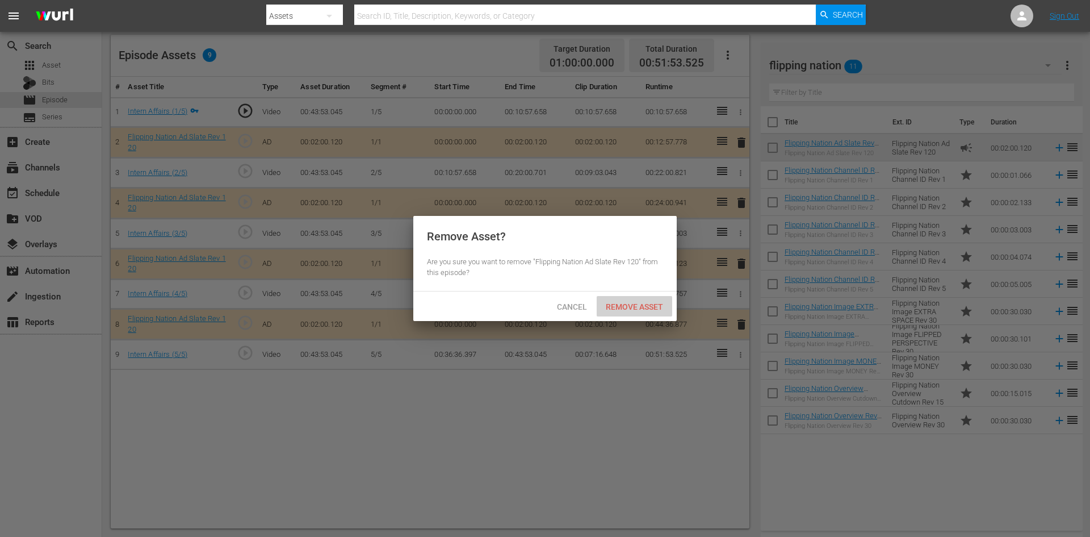
click at [626, 305] on span "Remove Asset" at bounding box center [635, 306] width 76 height 9
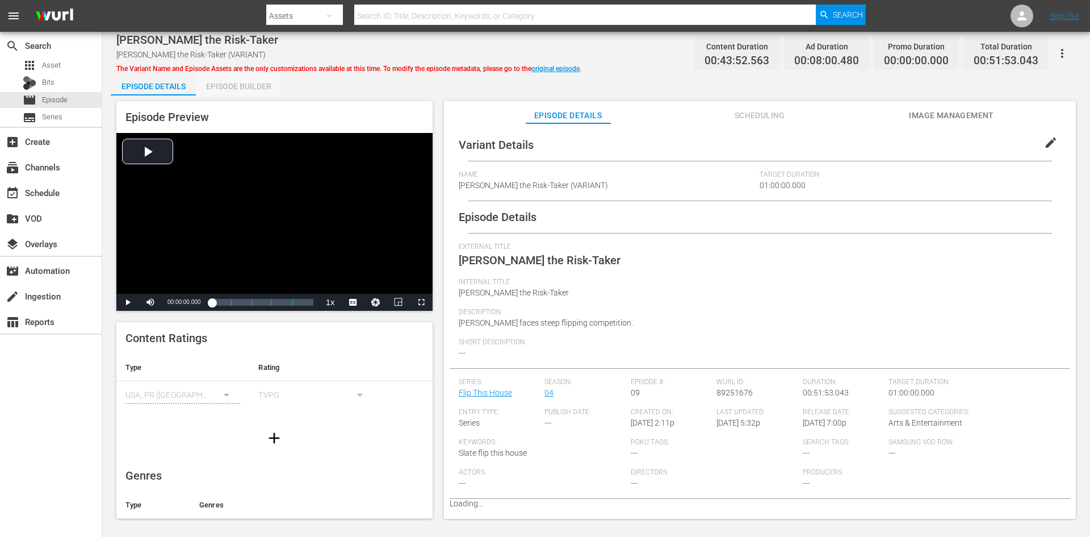
click at [252, 82] on div "Episode Builder" at bounding box center [238, 86] width 85 height 27
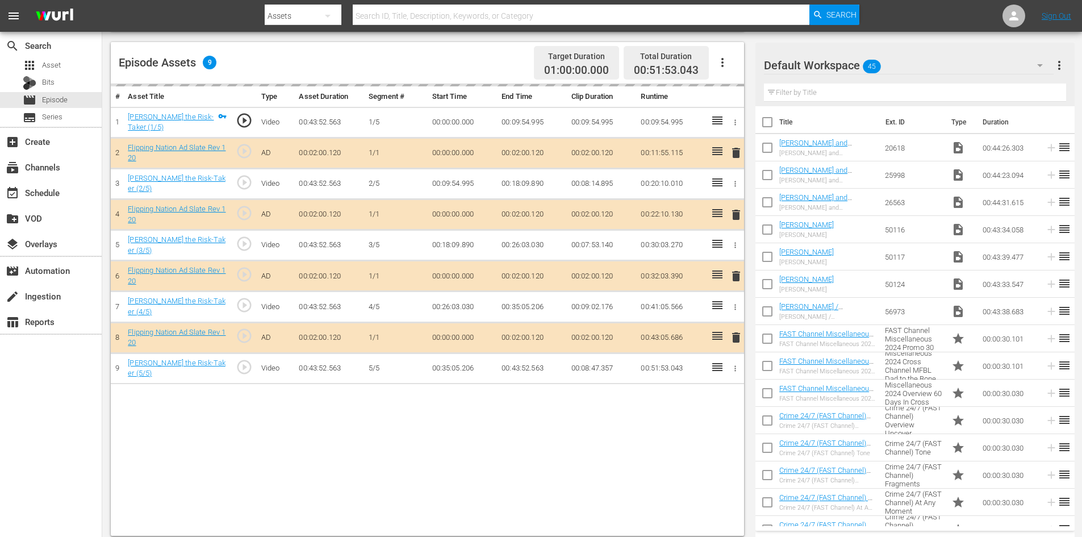
scroll to position [296, 0]
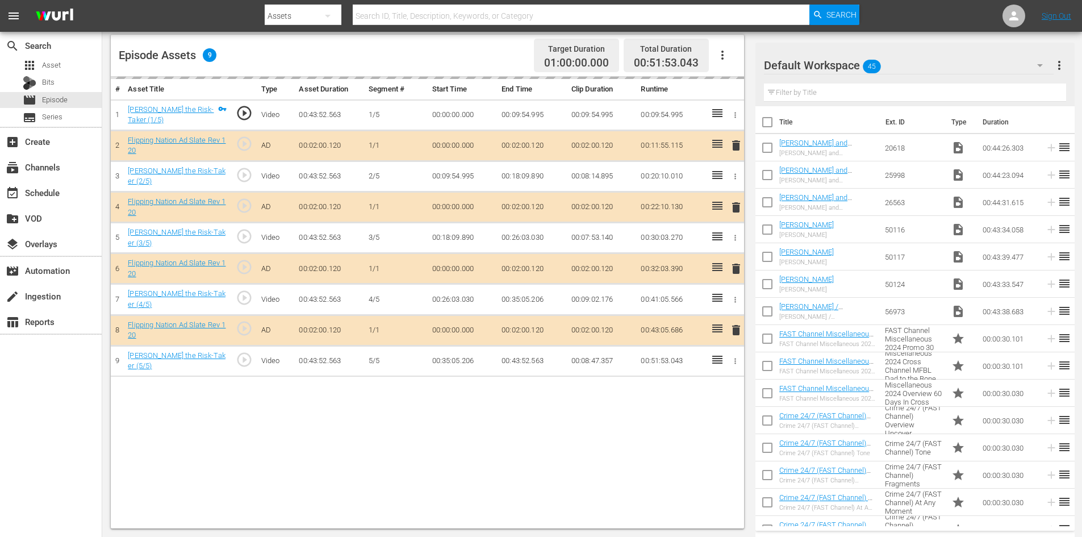
click at [916, 65] on div "Default Workspace 45" at bounding box center [909, 65] width 290 height 32
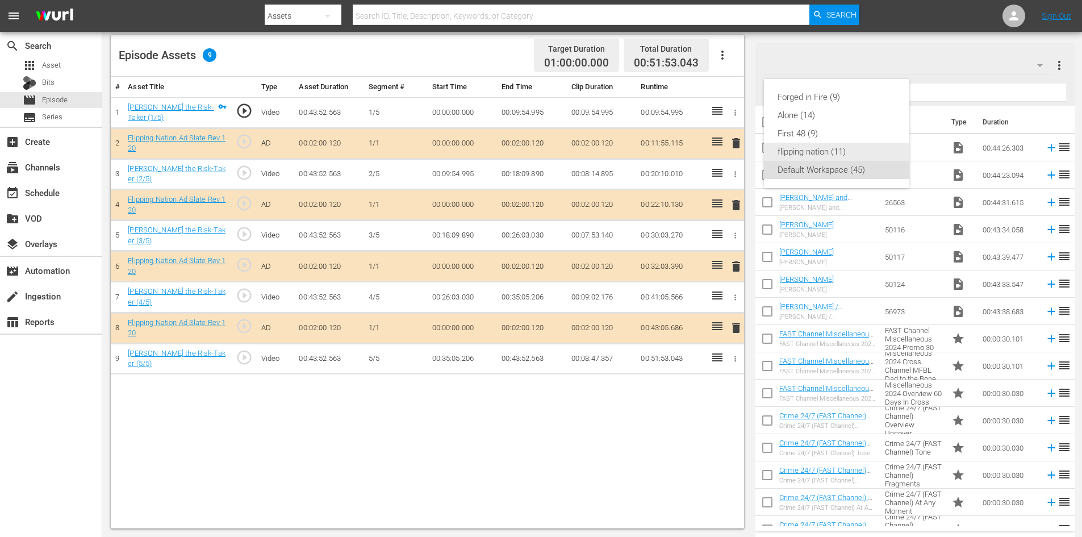
click at [804, 153] on div "flipping nation (11)" at bounding box center [836, 152] width 118 height 18
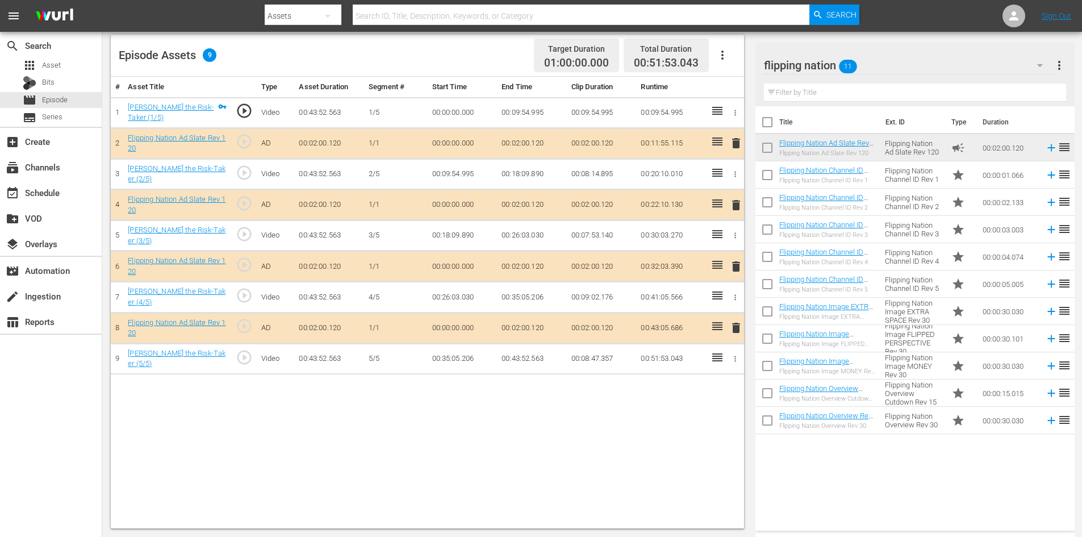
click at [736, 262] on span "delete" at bounding box center [736, 266] width 14 height 14
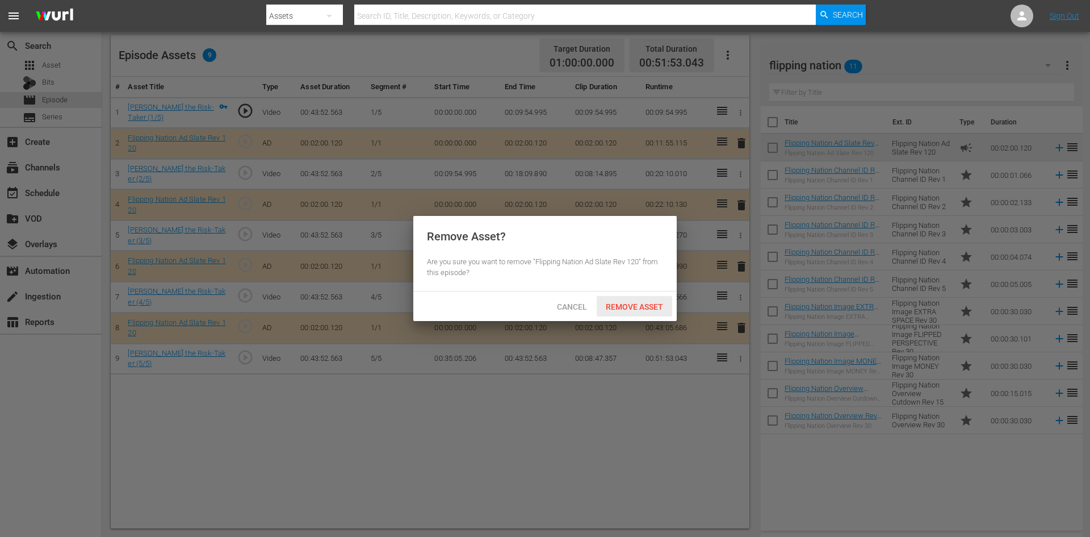
click at [639, 300] on div "Remove Asset" at bounding box center [635, 306] width 76 height 21
